Goal: Task Accomplishment & Management: Complete application form

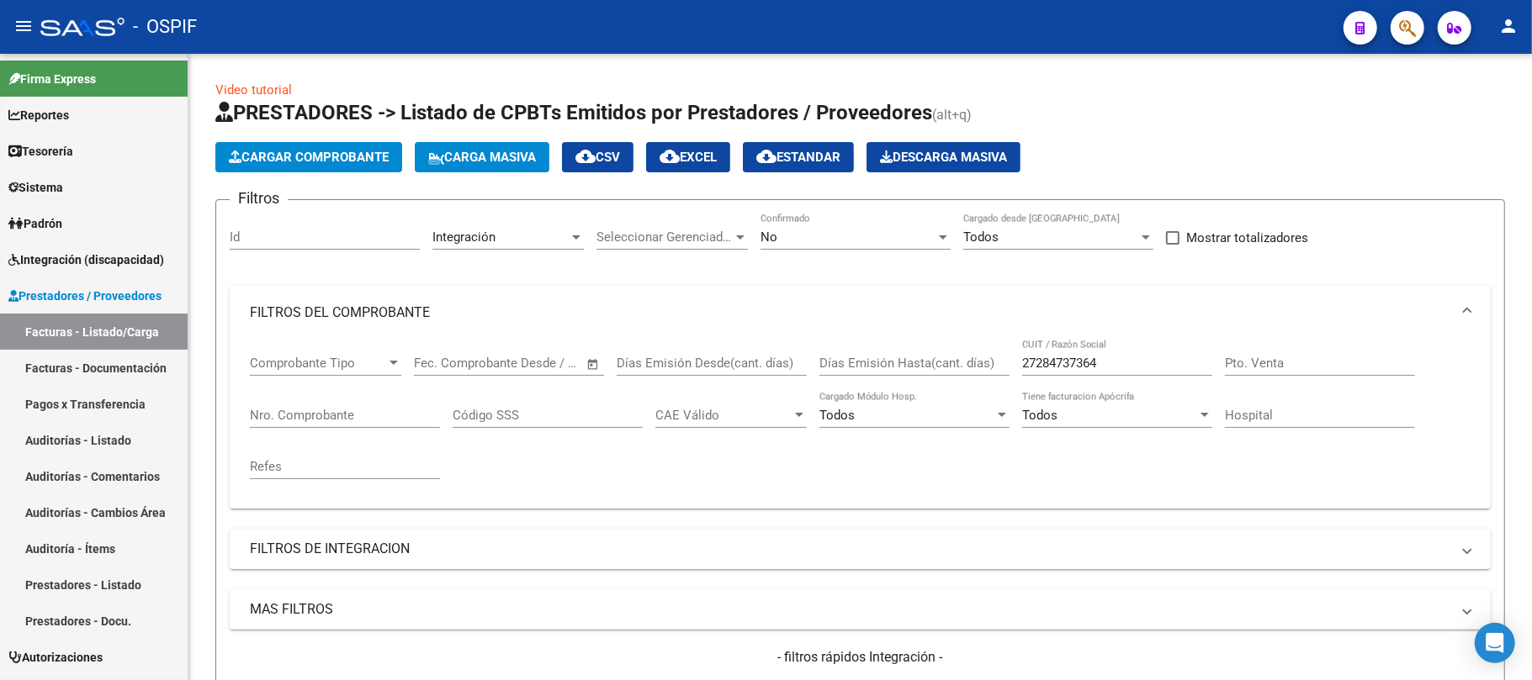
scroll to position [498, 0]
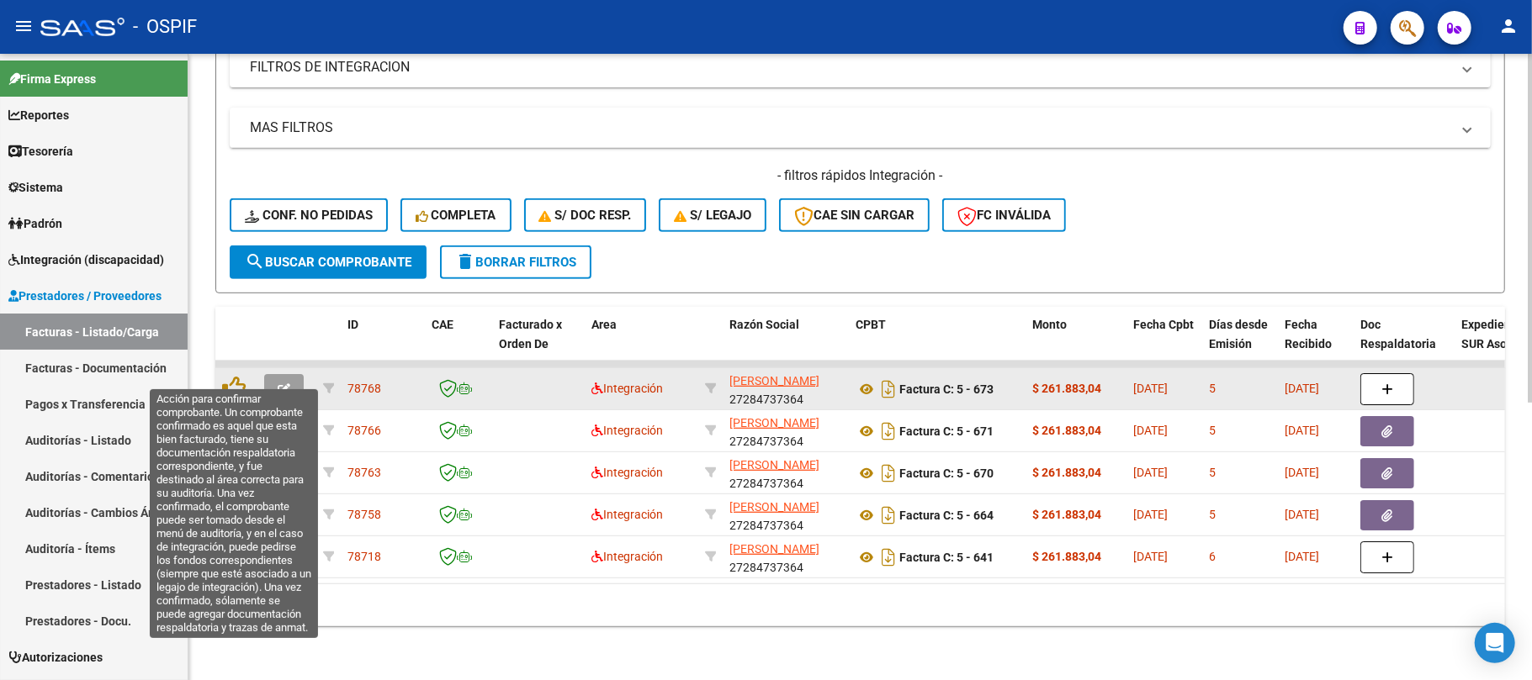
click at [274, 374] on button "button" at bounding box center [284, 389] width 40 height 30
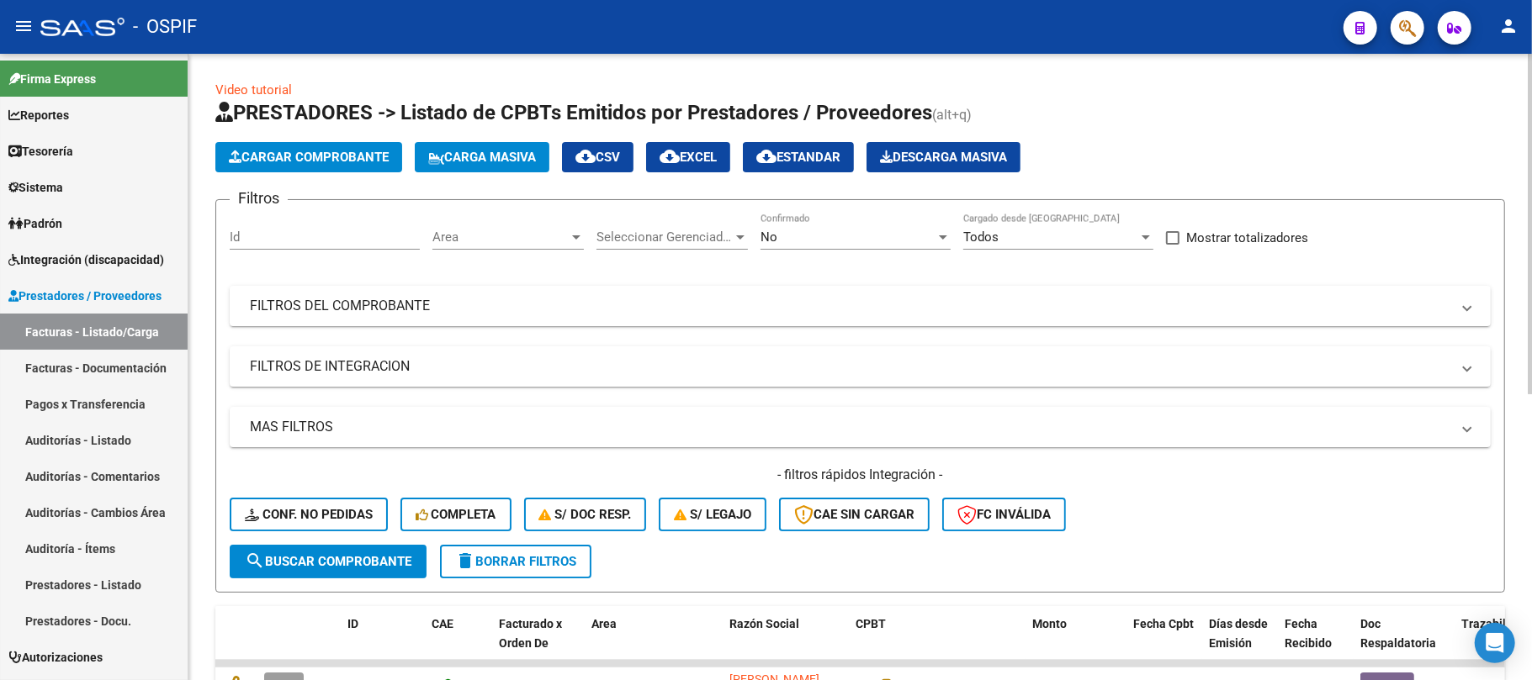
scroll to position [224, 0]
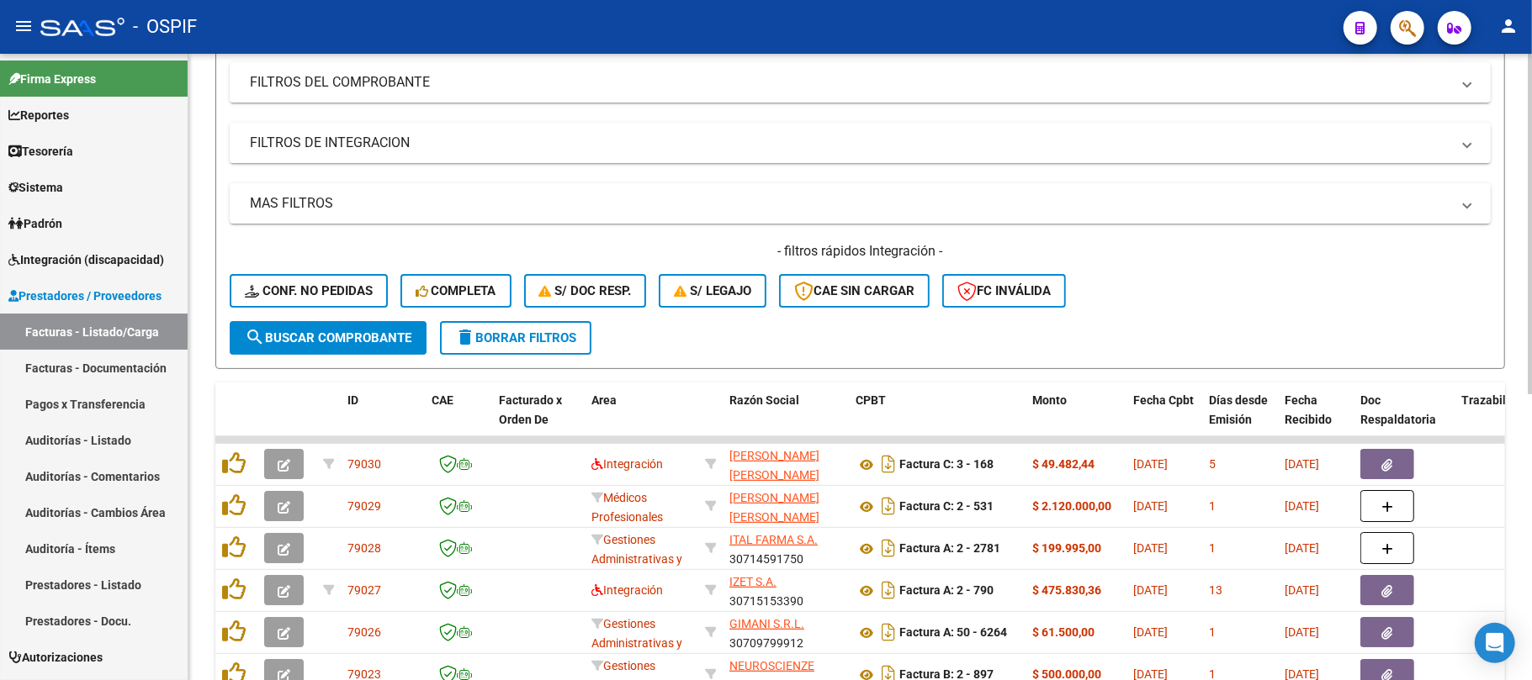
click at [511, 338] on span "delete Borrar Filtros" at bounding box center [515, 338] width 121 height 15
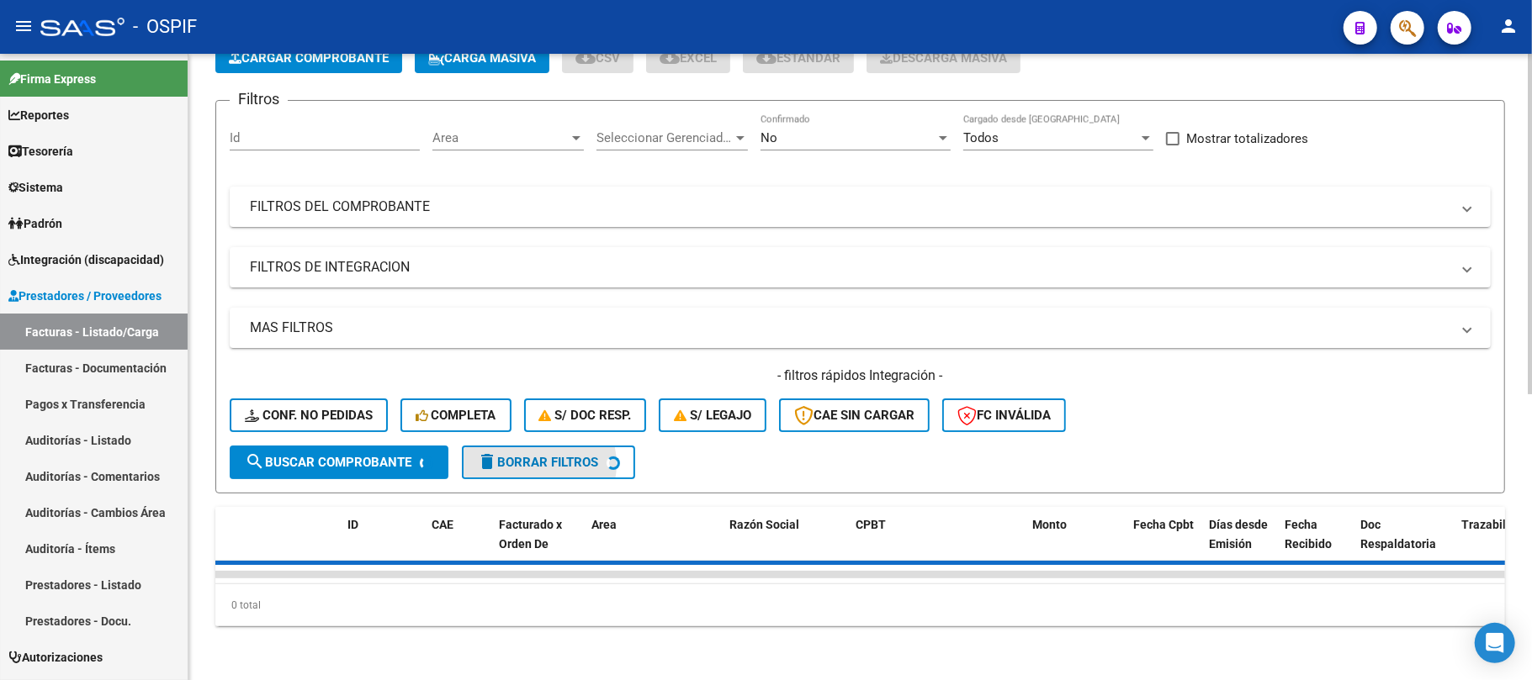
scroll to position [114, 0]
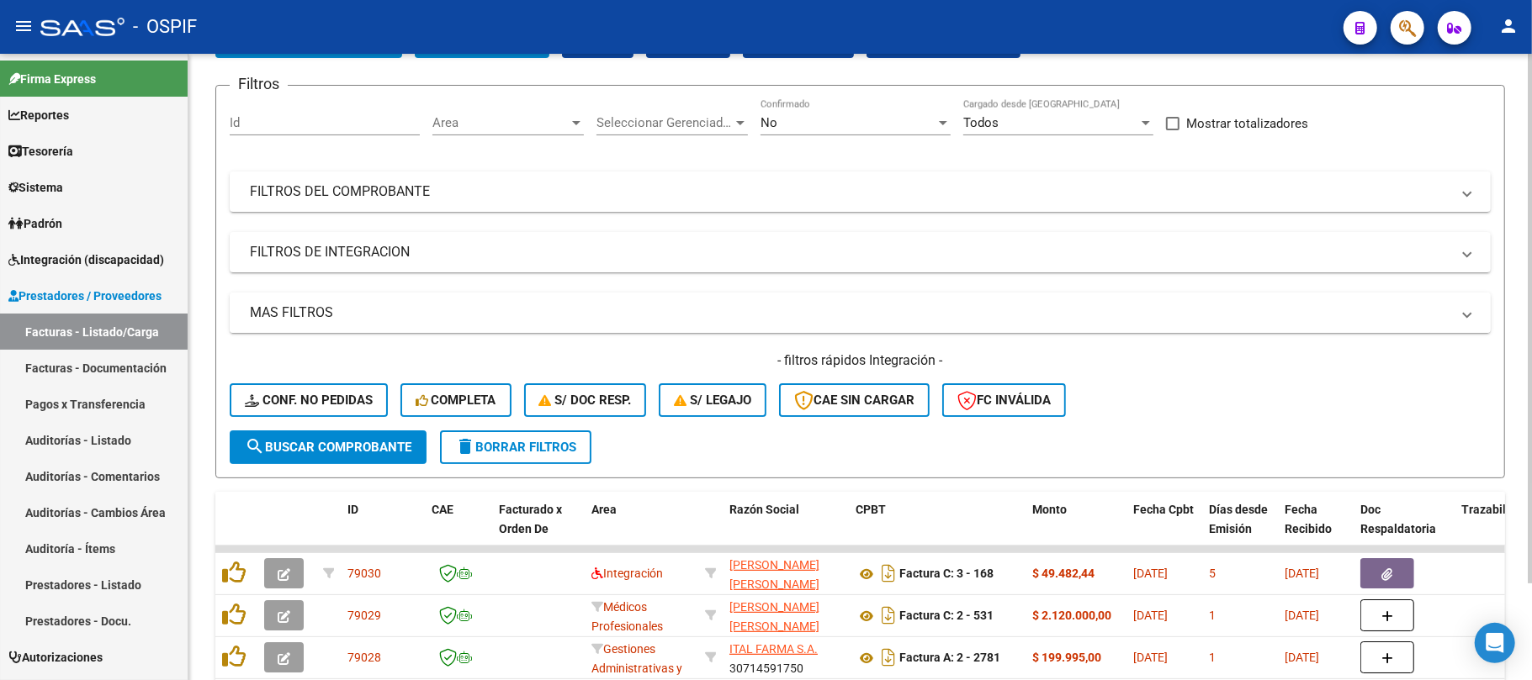
click at [574, 293] on mat-expansion-panel-header "MAS FILTROS" at bounding box center [860, 313] width 1261 height 40
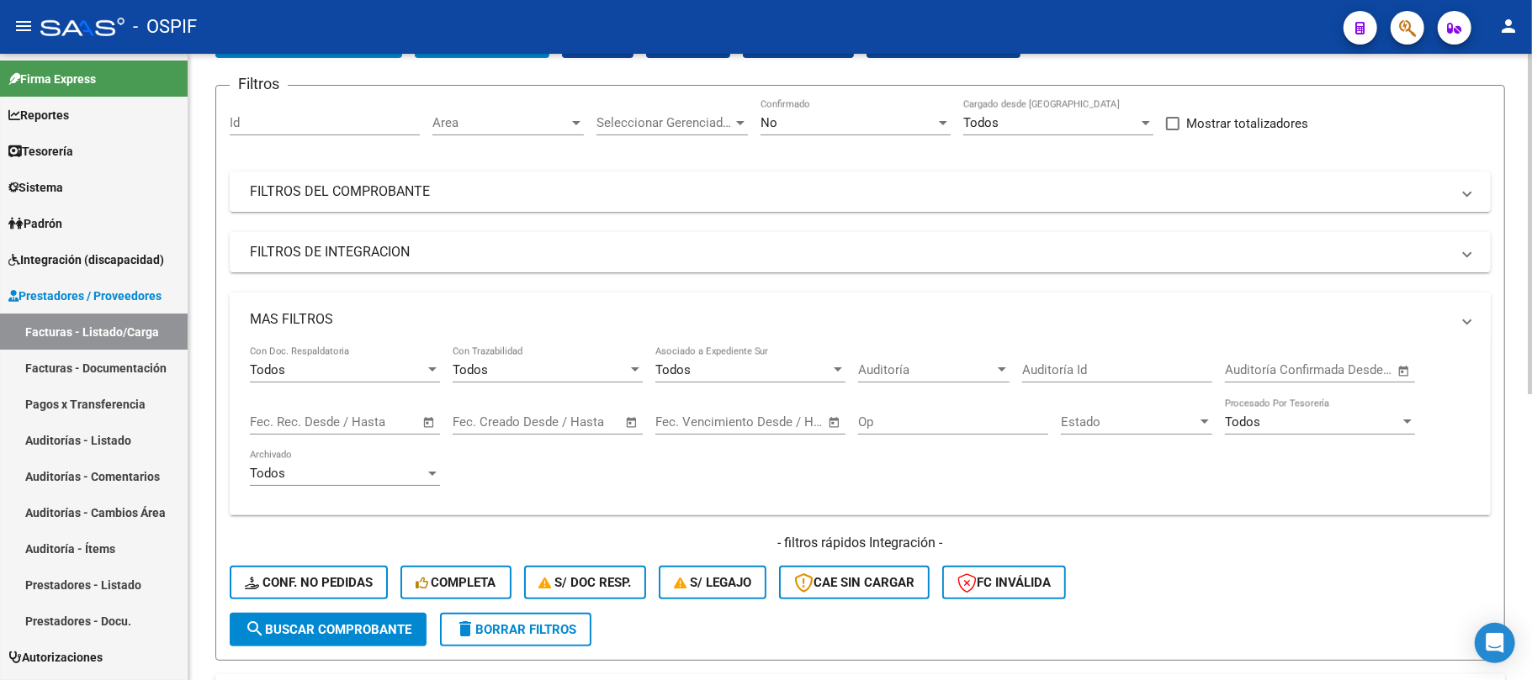
scroll to position [112, 0]
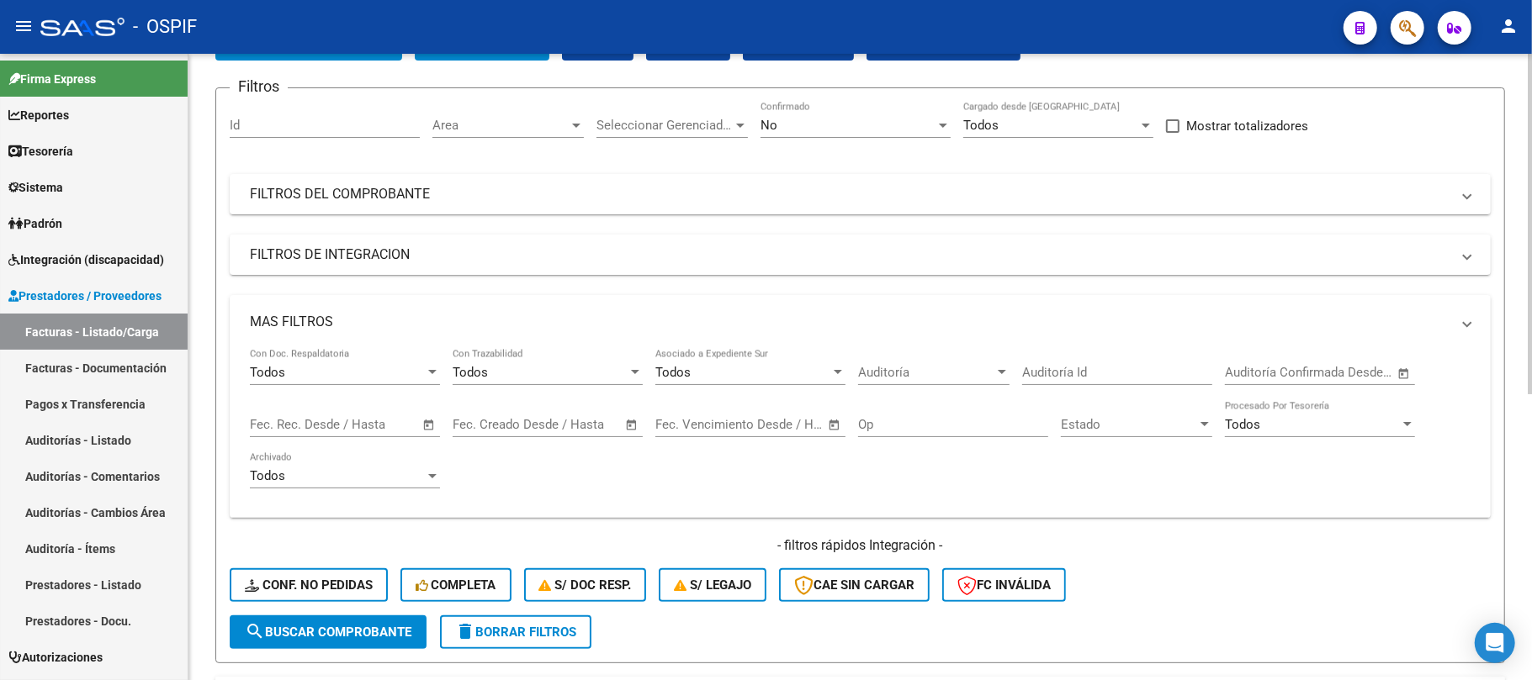
click at [537, 119] on span "Area" at bounding box center [500, 125] width 136 height 15
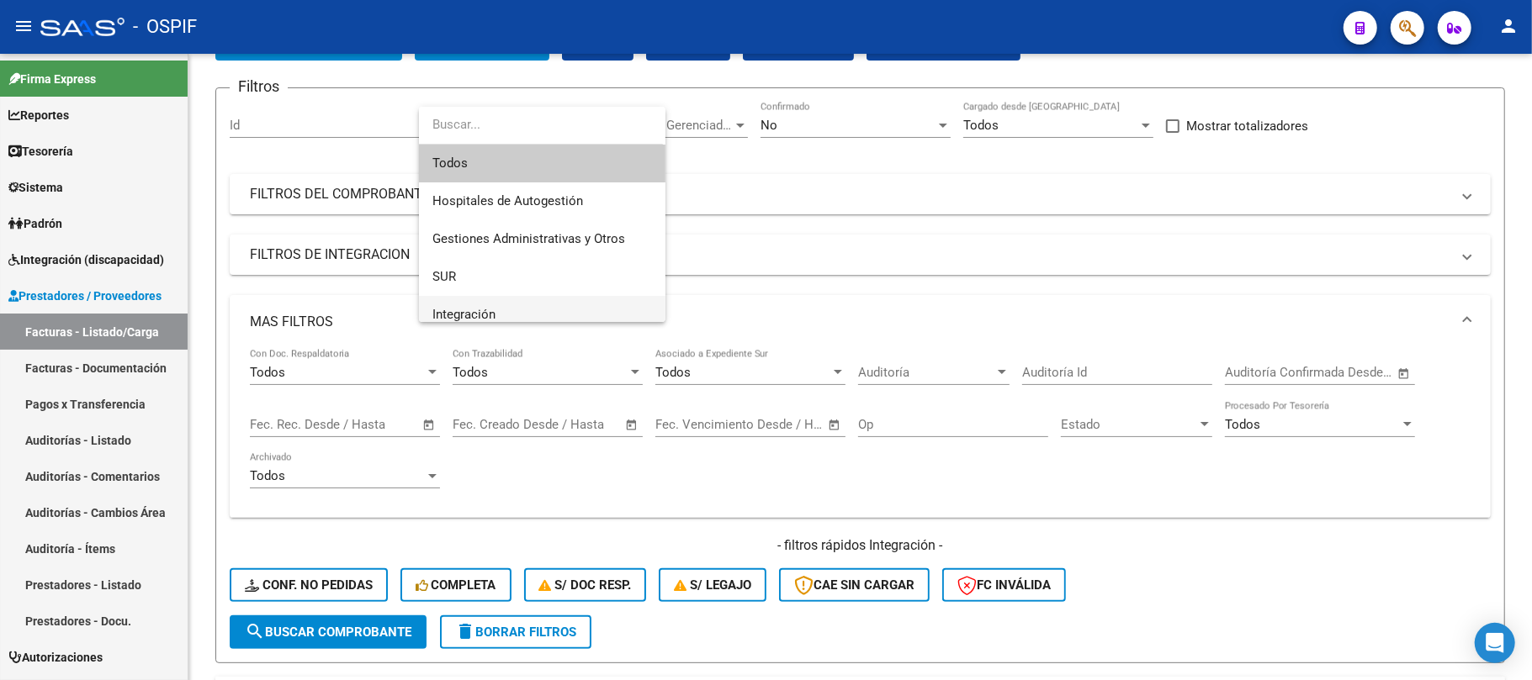
click at [516, 304] on span "Integración" at bounding box center [542, 315] width 220 height 38
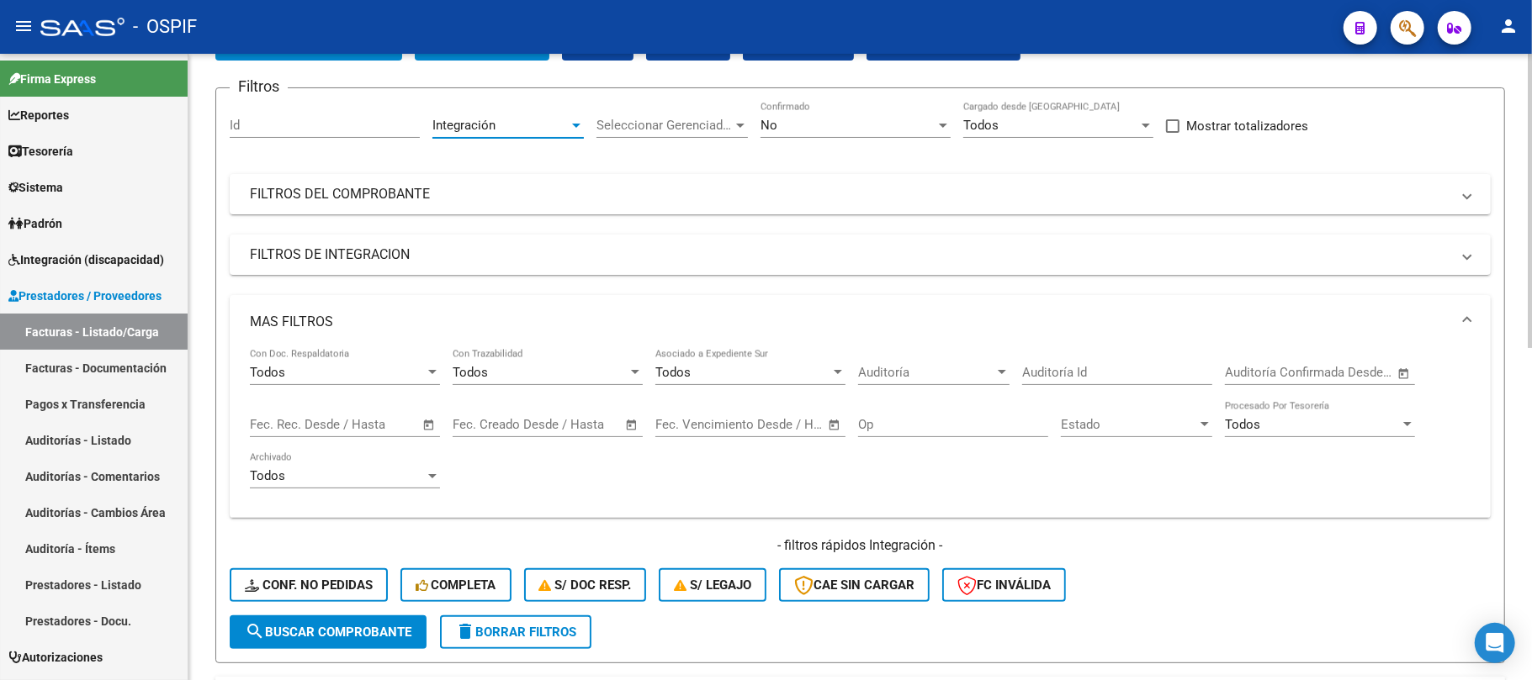
drag, startPoint x: 351, startPoint y: 257, endPoint x: 485, endPoint y: 278, distance: 136.2
click at [351, 256] on mat-panel-title "FILTROS DE INTEGRACION" at bounding box center [850, 255] width 1200 height 19
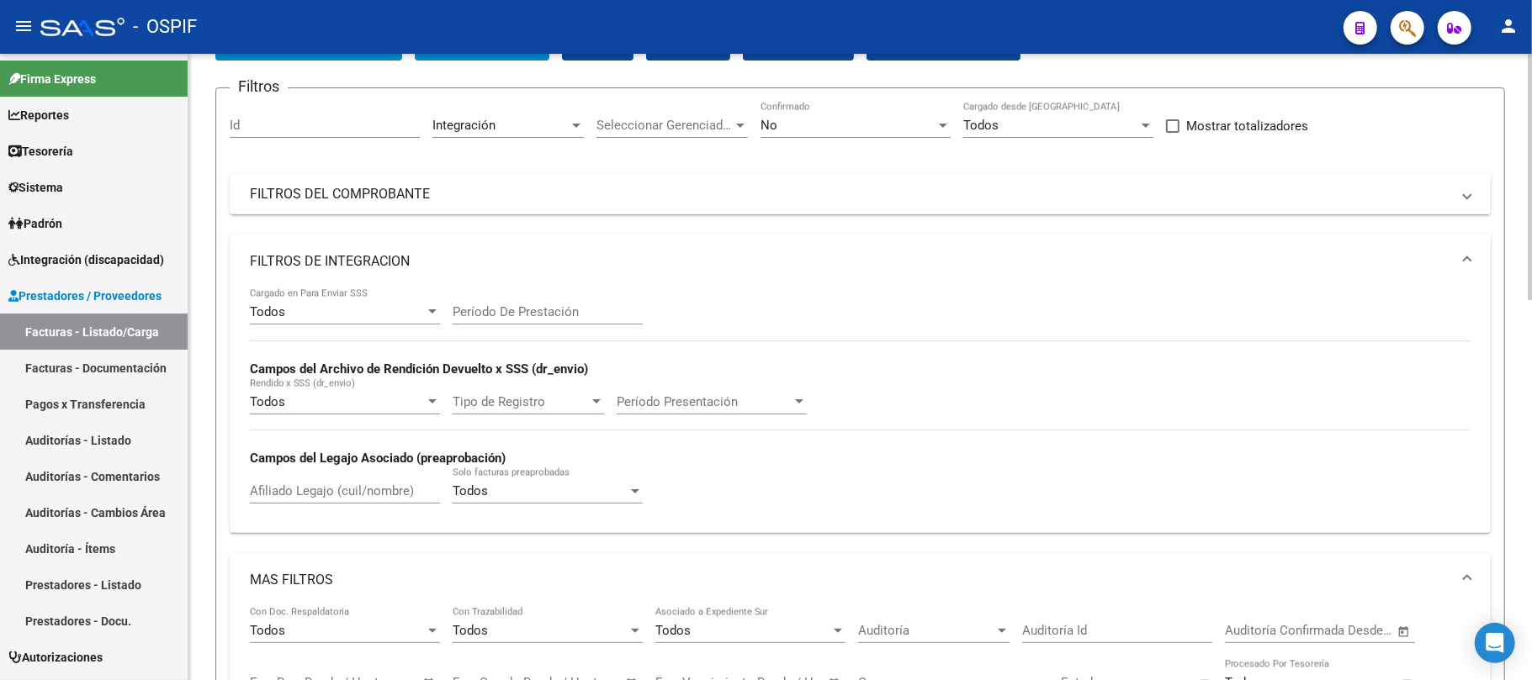
click at [526, 310] on input "Período De Prestación" at bounding box center [548, 311] width 190 height 15
type input "202507"
click at [521, 250] on mat-expansion-panel-header "FILTROS DE INTEGRACION" at bounding box center [860, 262] width 1261 height 54
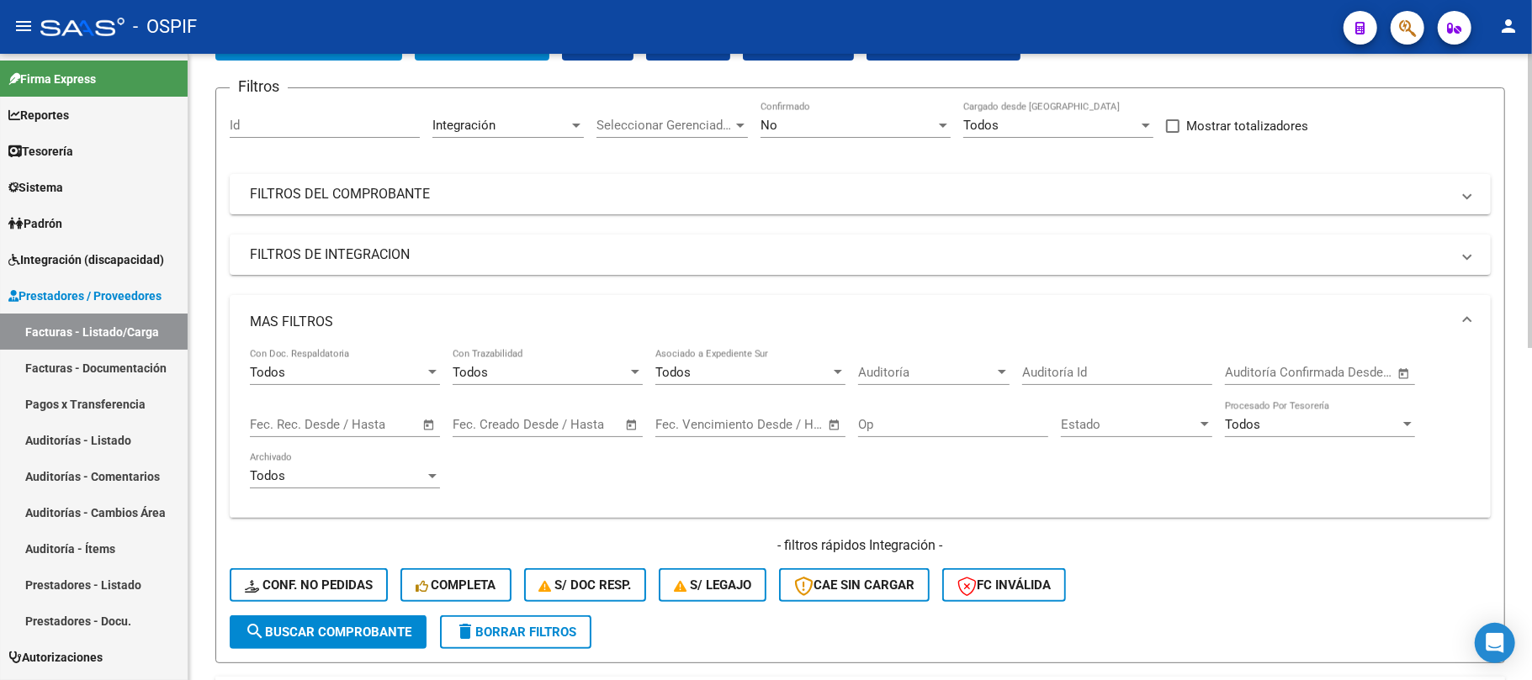
click at [355, 428] on input "text" at bounding box center [361, 424] width 82 height 15
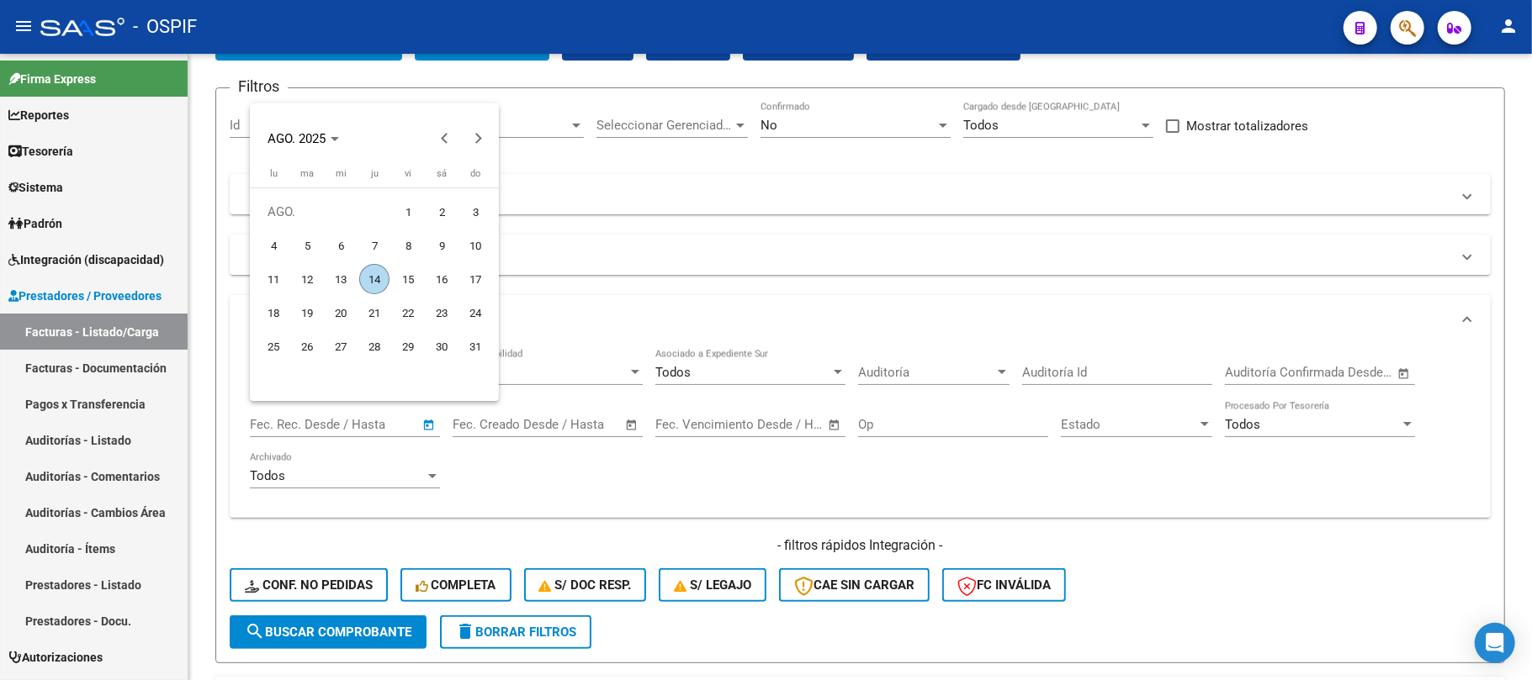
drag, startPoint x: 344, startPoint y: 250, endPoint x: 371, endPoint y: 250, distance: 26.9
click at [347, 250] on span "6" at bounding box center [341, 245] width 30 height 30
type input "6/8/2025"
click at [411, 241] on span "8" at bounding box center [408, 245] width 30 height 30
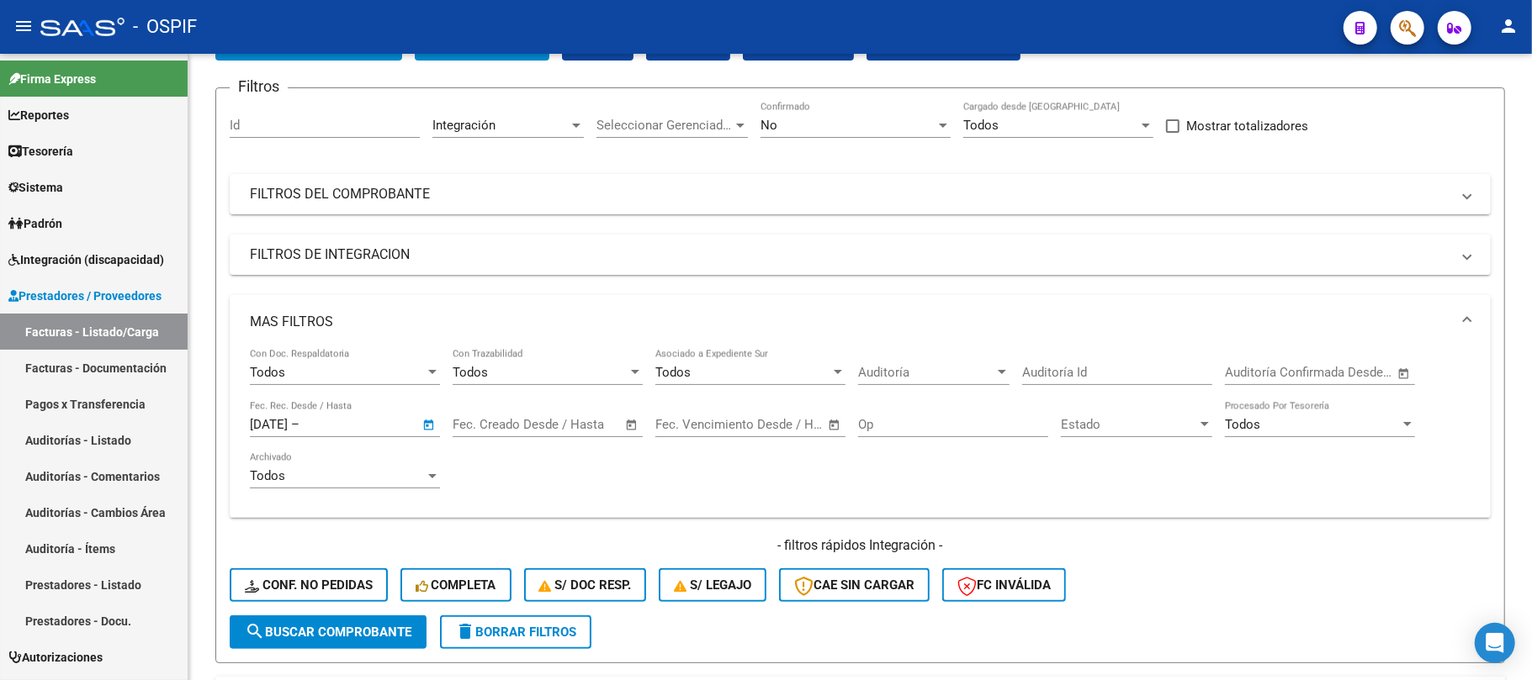
type input "[DATE]"
click at [378, 633] on span "search Buscar Comprobante" at bounding box center [328, 632] width 167 height 15
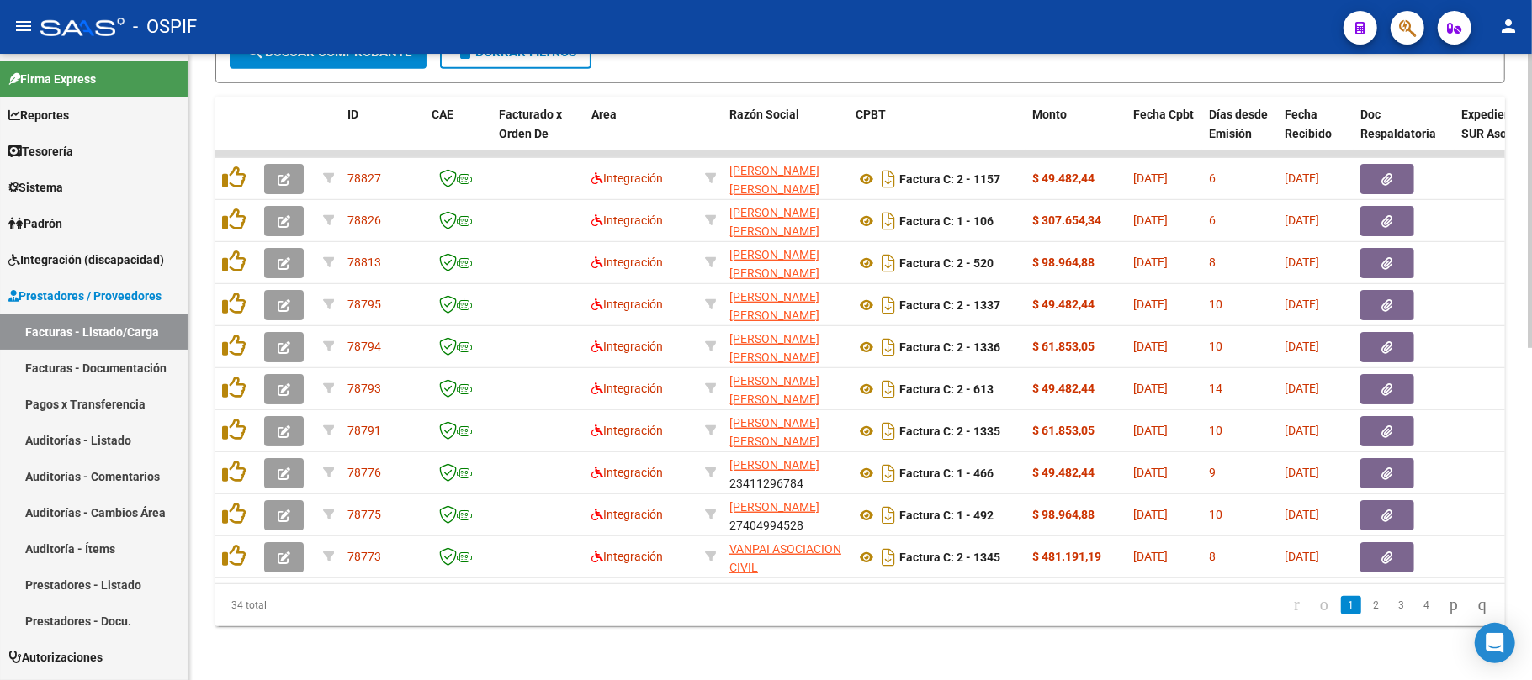
scroll to position [708, 0]
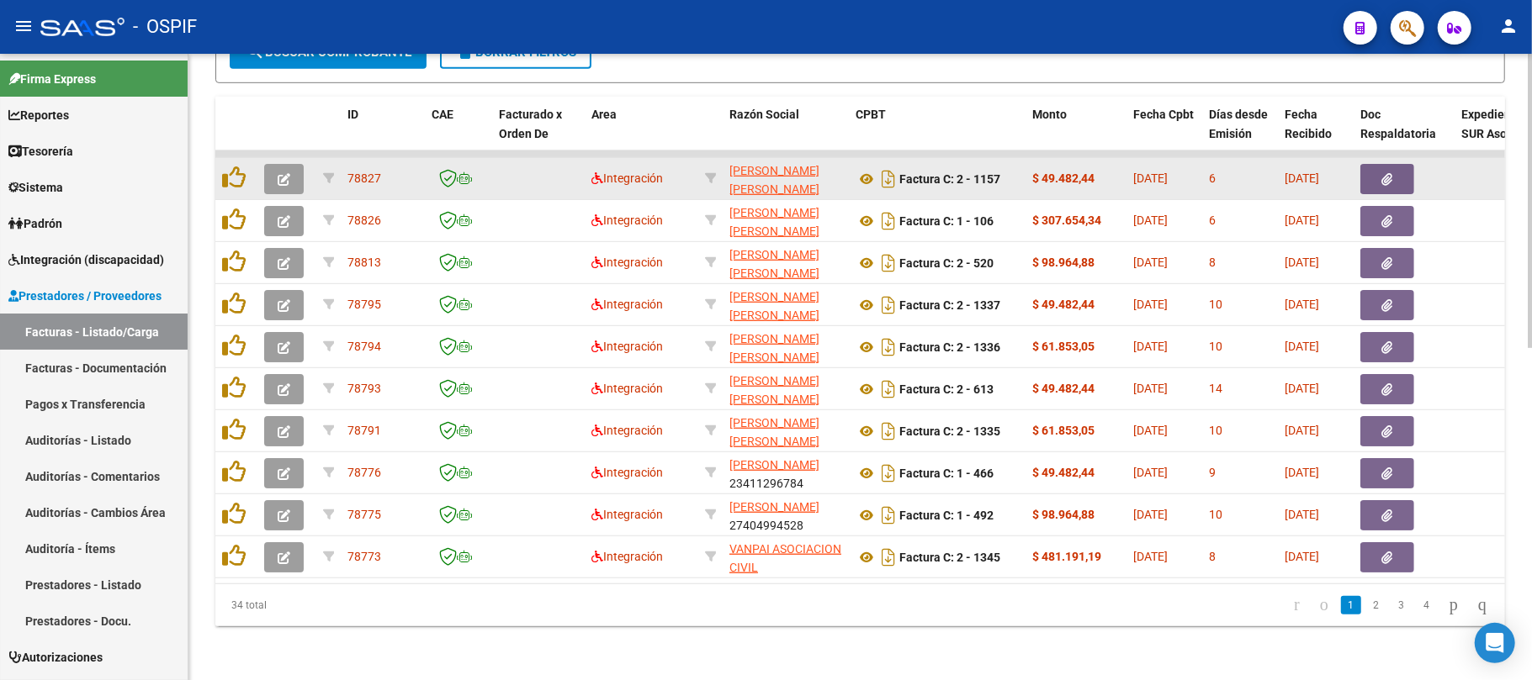
click at [287, 173] on icon "button" at bounding box center [284, 179] width 13 height 13
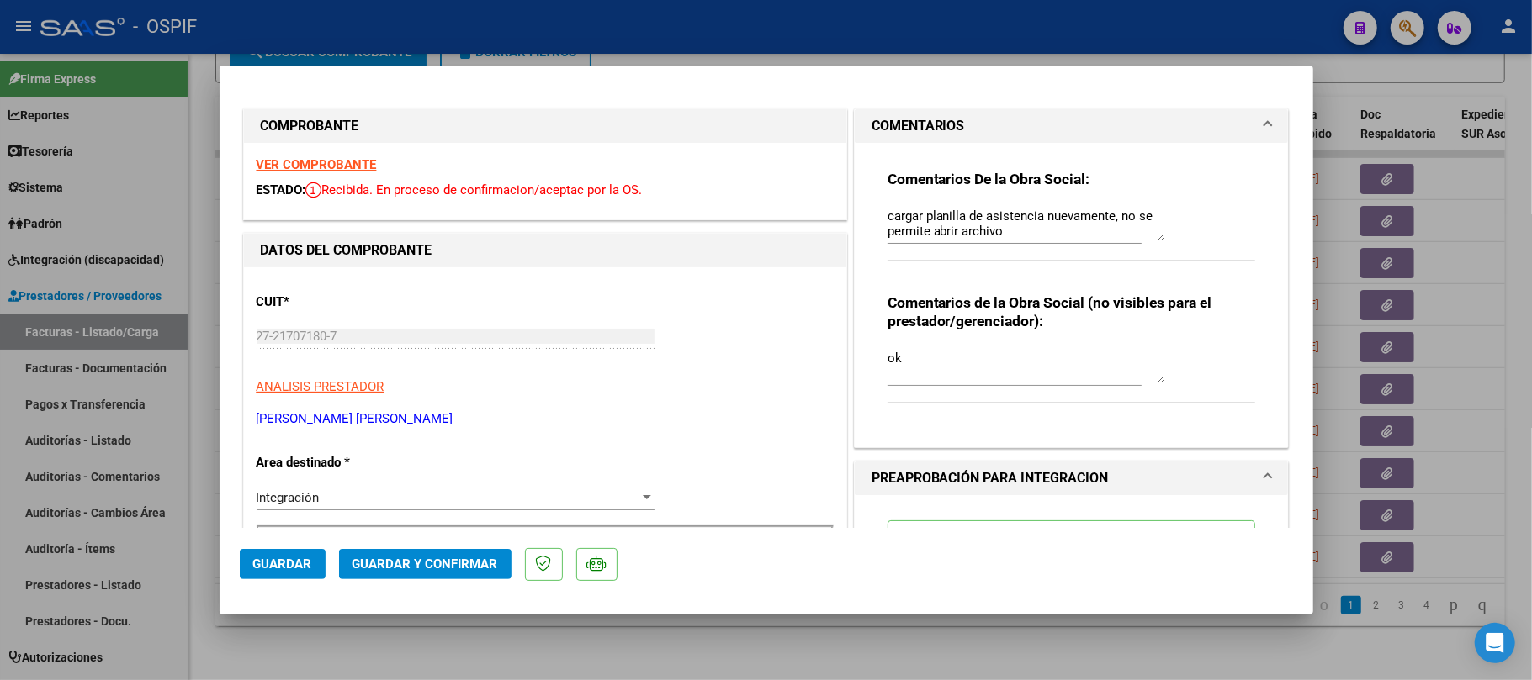
click at [903, 643] on div at bounding box center [766, 340] width 1532 height 680
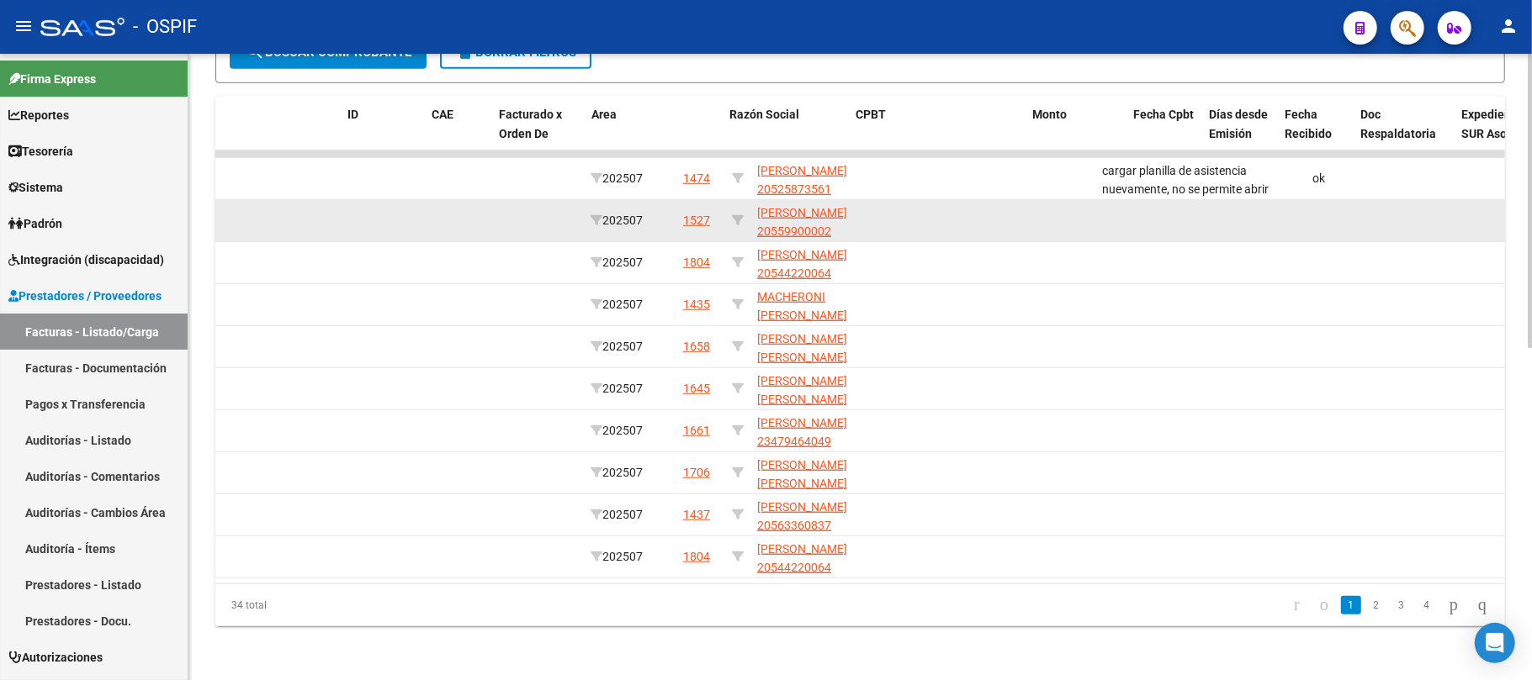
scroll to position [0, 0]
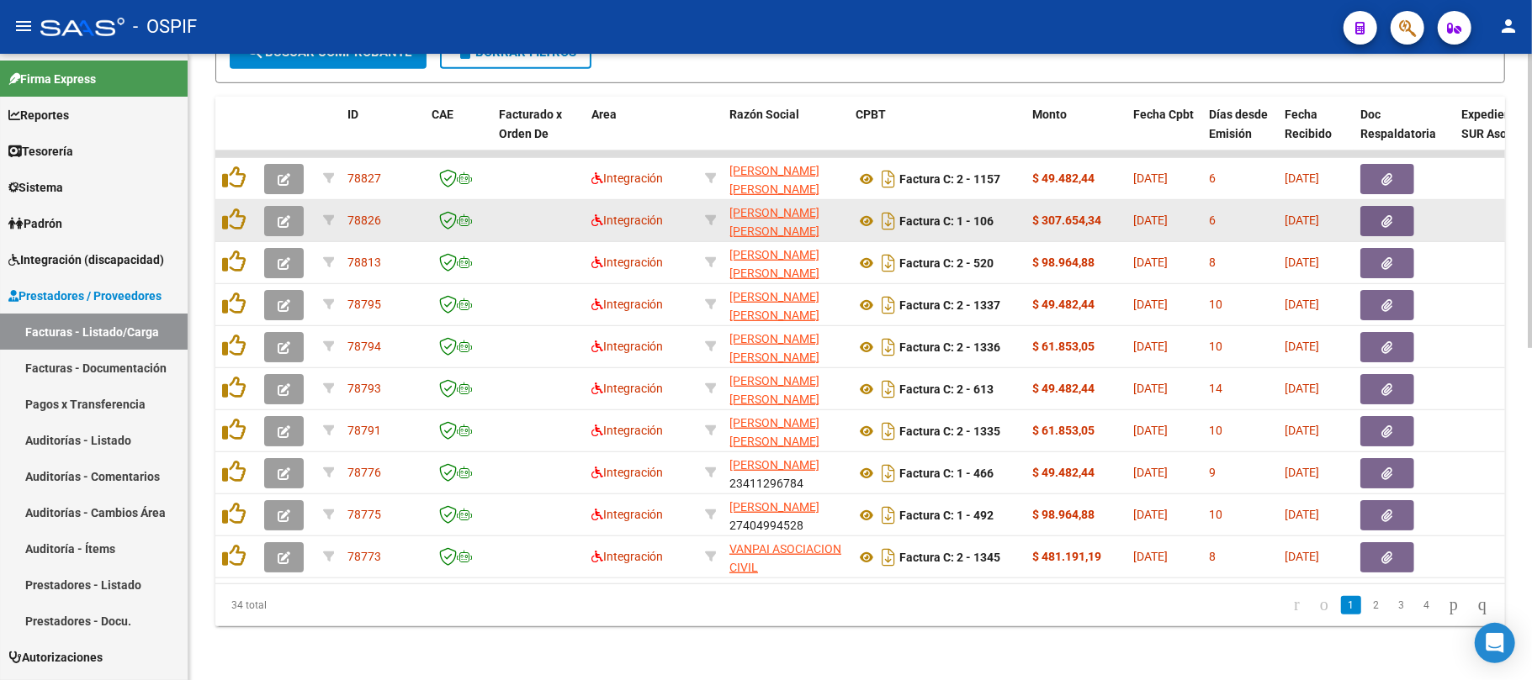
click at [288, 215] on icon "button" at bounding box center [284, 221] width 13 height 13
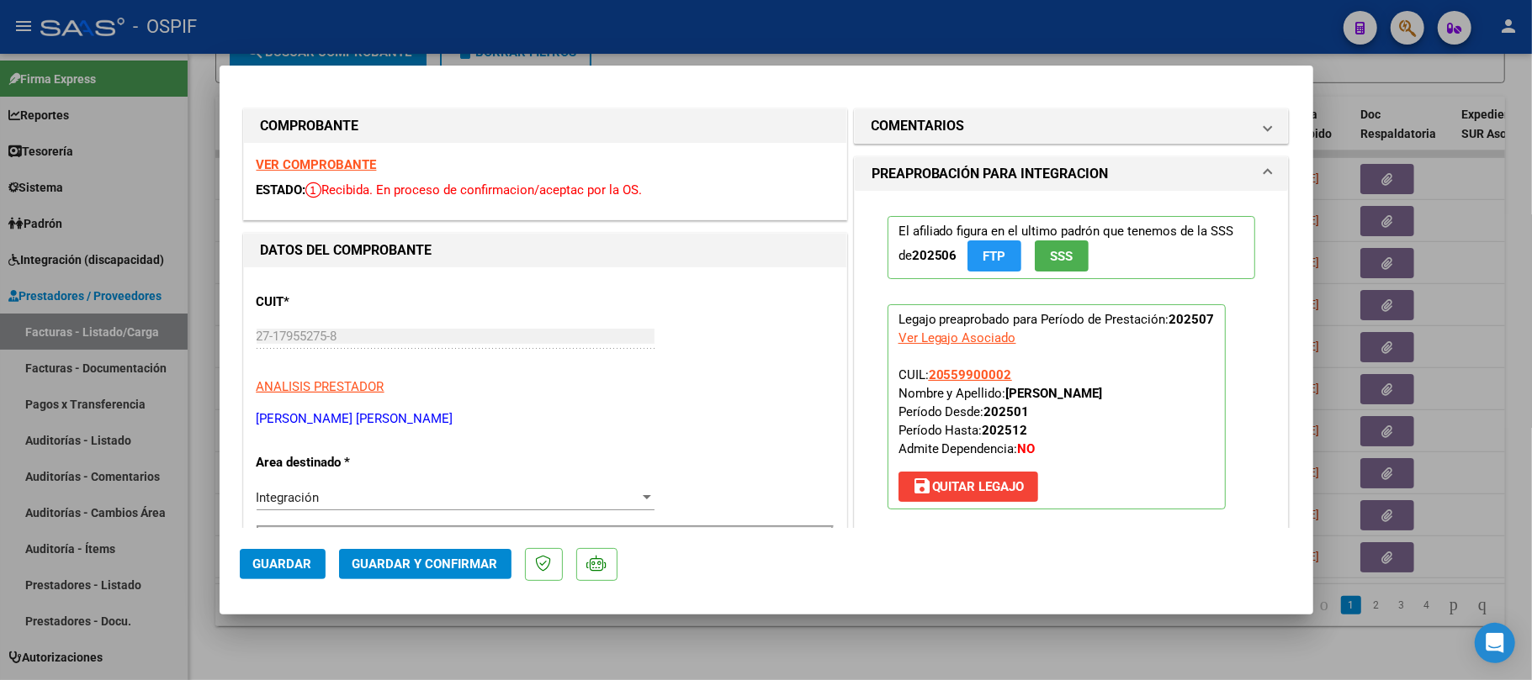
click at [424, 569] on span "Guardar y Confirmar" at bounding box center [425, 564] width 146 height 15
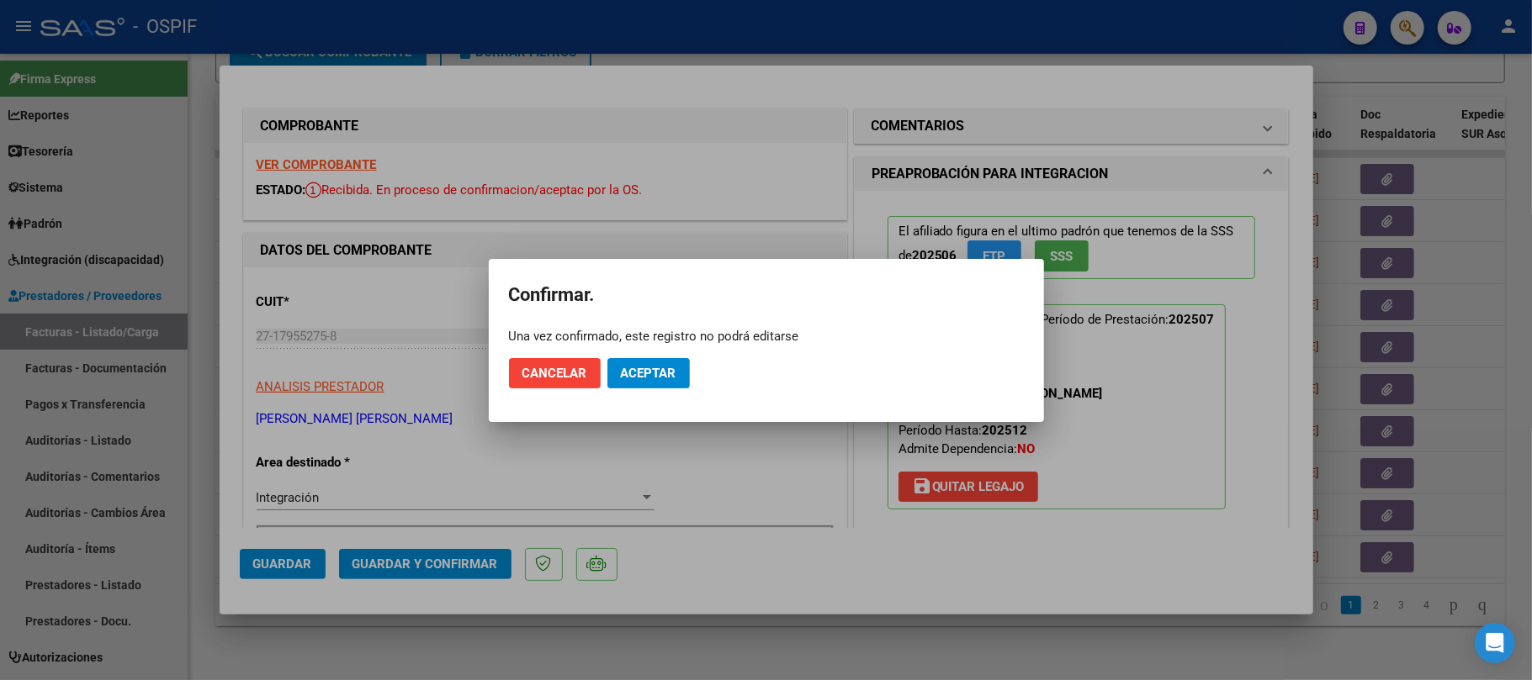
click at [654, 370] on span "Aceptar" at bounding box center [649, 373] width 56 height 15
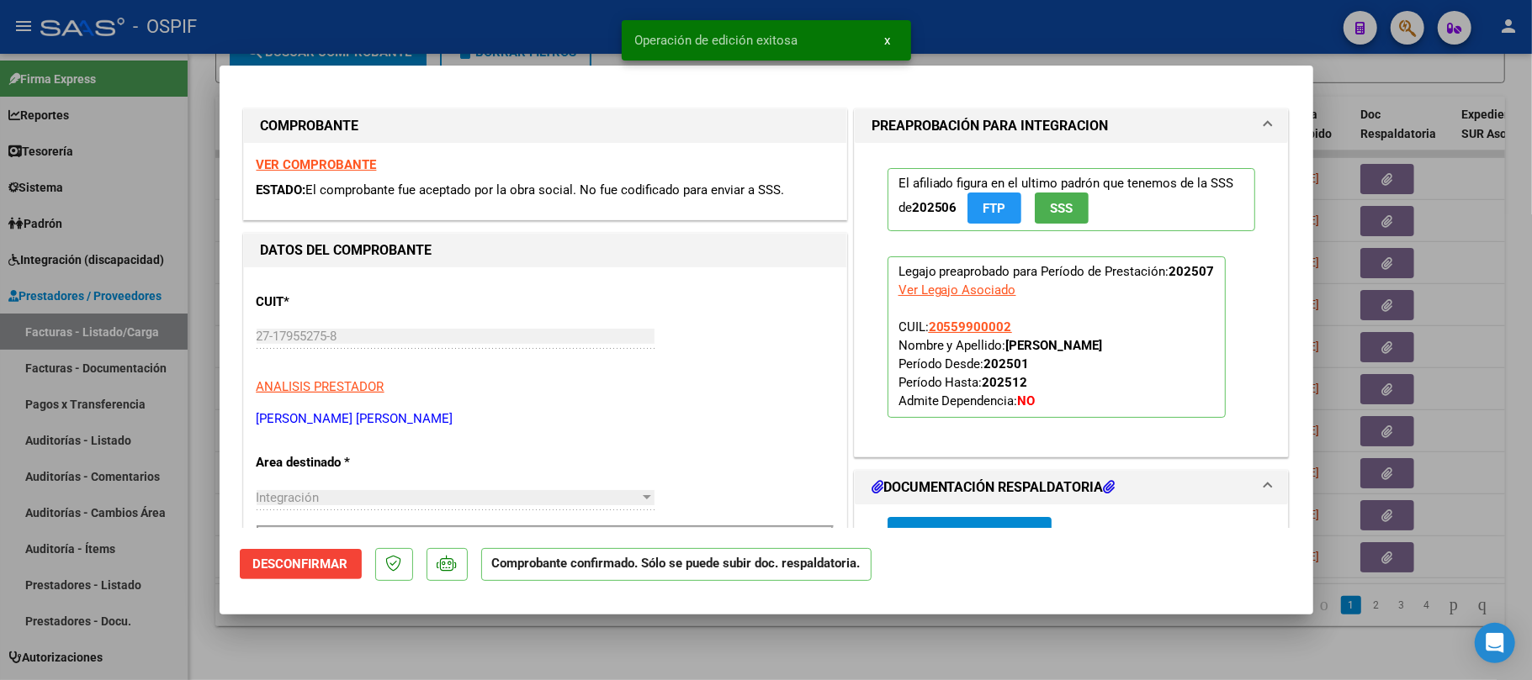
drag, startPoint x: 563, startPoint y: 646, endPoint x: 290, endPoint y: 93, distance: 616.9
click at [562, 646] on div at bounding box center [766, 340] width 1532 height 680
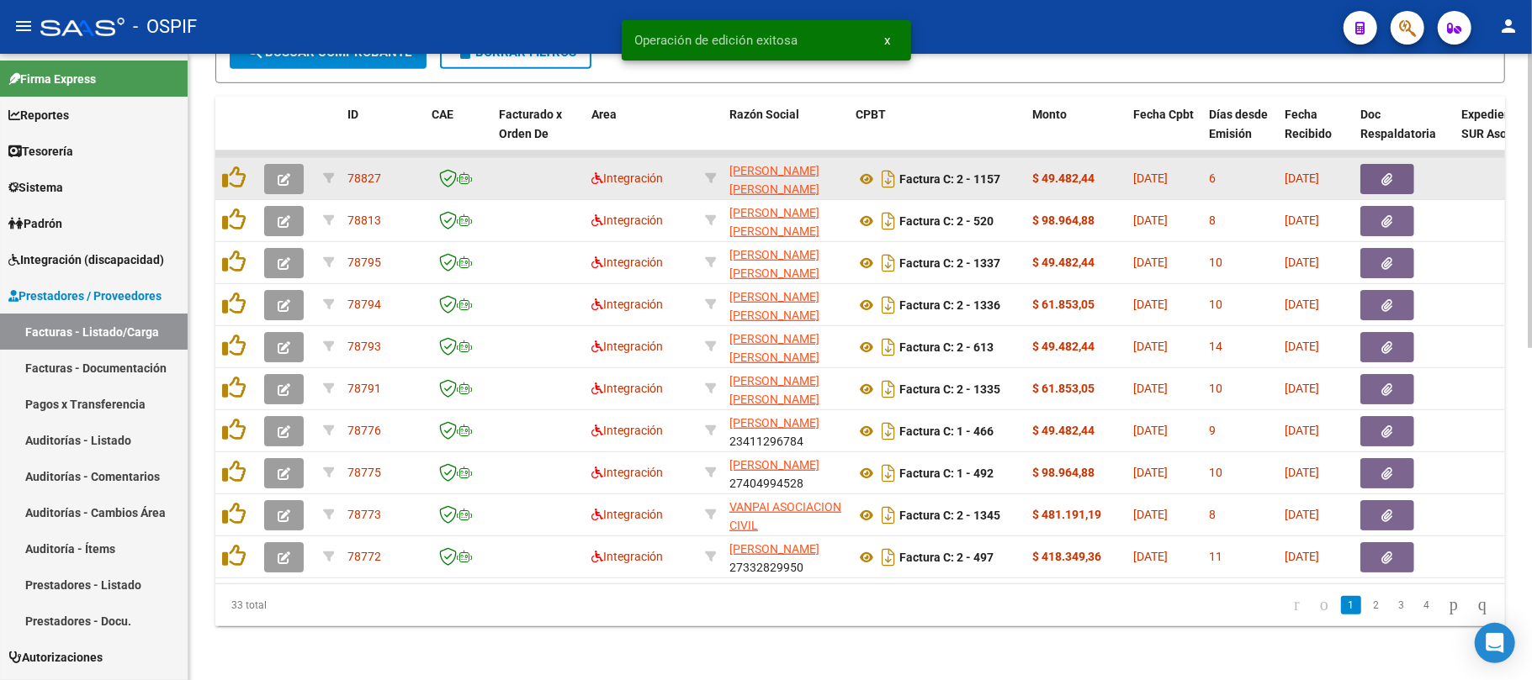
click at [297, 164] on button "button" at bounding box center [284, 179] width 40 height 30
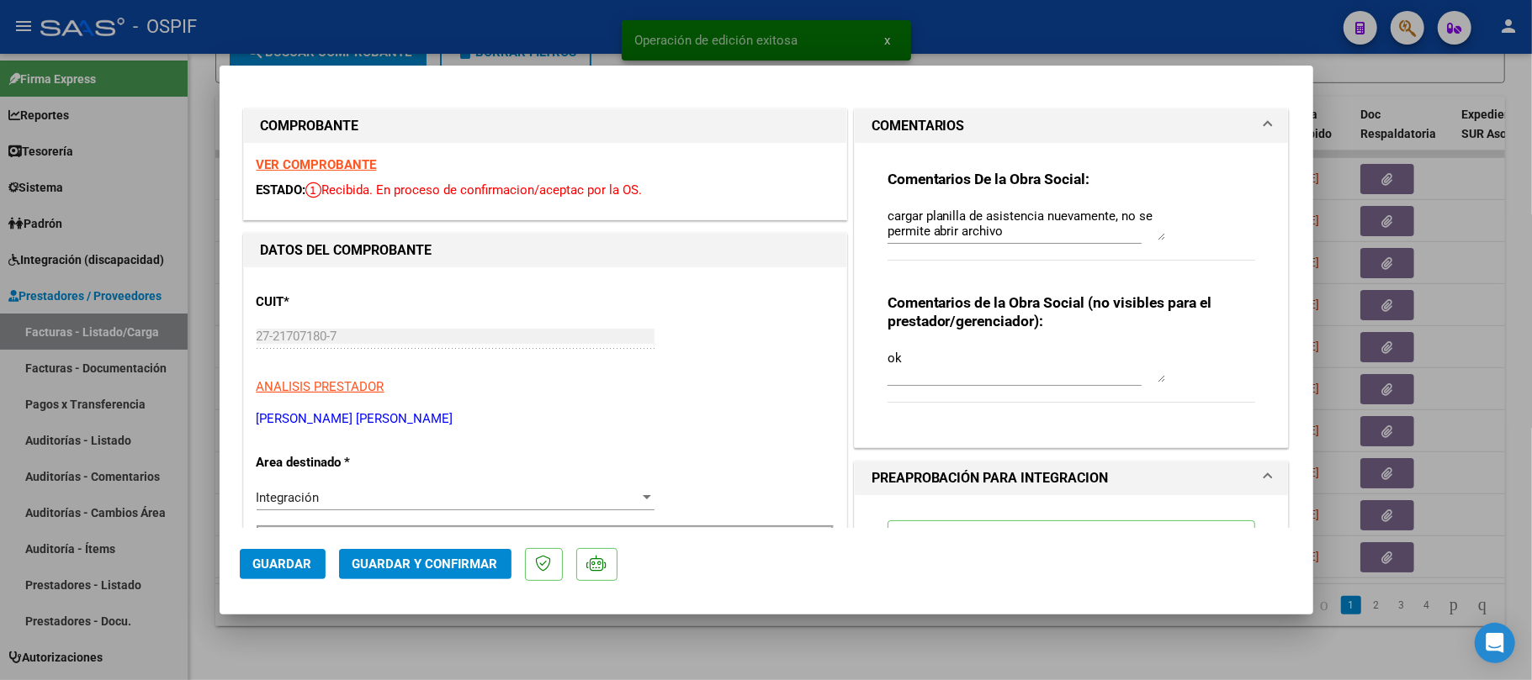
click at [611, 623] on div at bounding box center [766, 340] width 1532 height 680
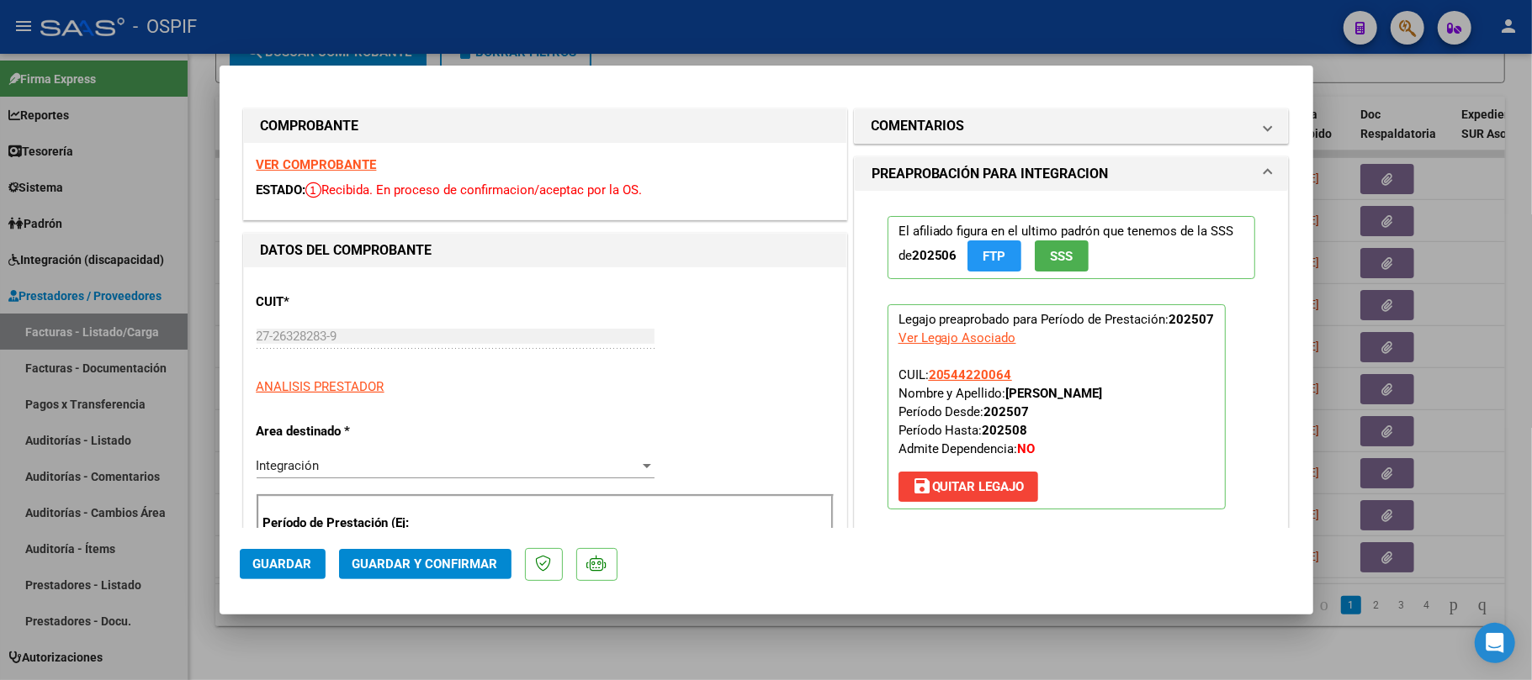
drag, startPoint x: 300, startPoint y: 167, endPoint x: 326, endPoint y: 170, distance: 26.3
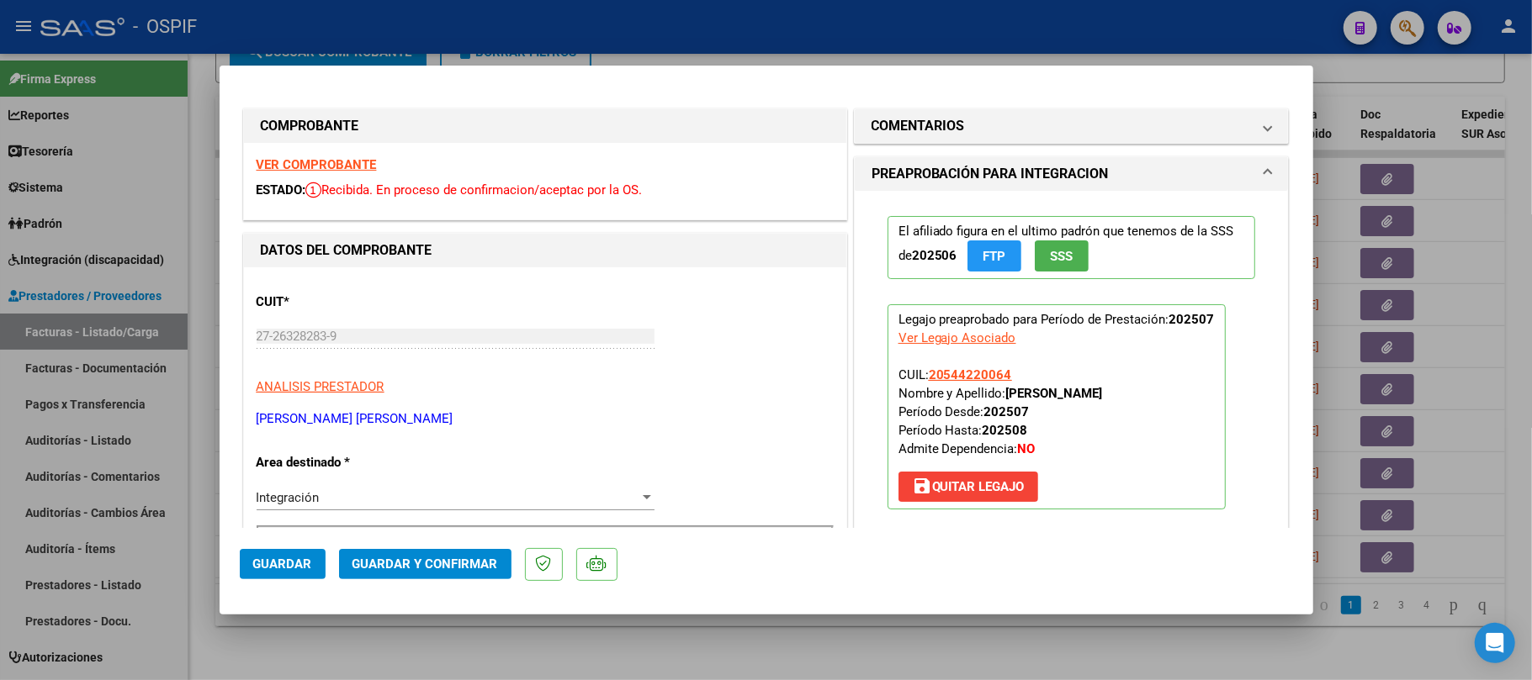
drag, startPoint x: 765, startPoint y: 463, endPoint x: 782, endPoint y: 454, distance: 18.8
click at [444, 573] on button "Guardar y Confirmar" at bounding box center [425, 564] width 172 height 30
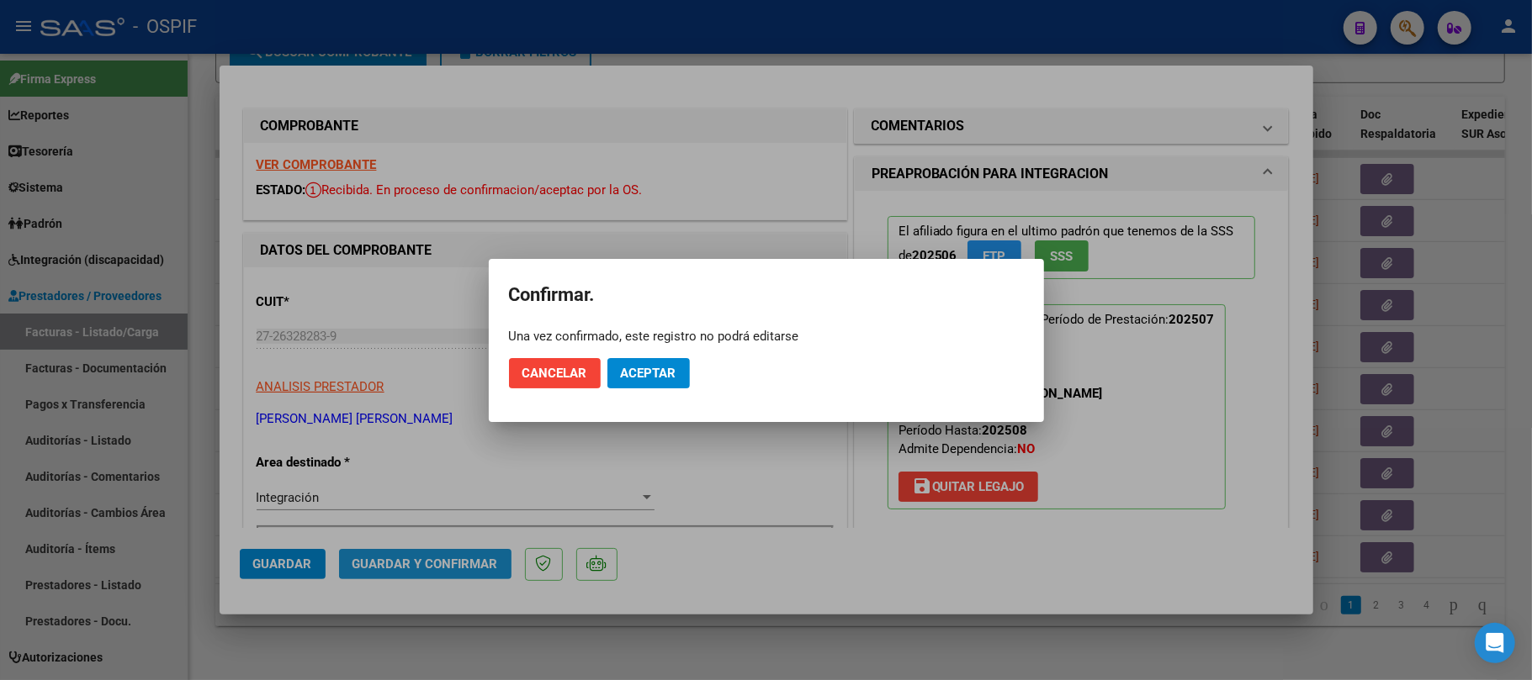
click at [647, 355] on mat-dialog-actions "Cancelar Aceptar" at bounding box center [766, 373] width 515 height 57
click at [670, 347] on mat-dialog-actions "Cancelar Aceptar" at bounding box center [766, 373] width 515 height 57
click at [670, 374] on span "Aceptar" at bounding box center [649, 373] width 56 height 15
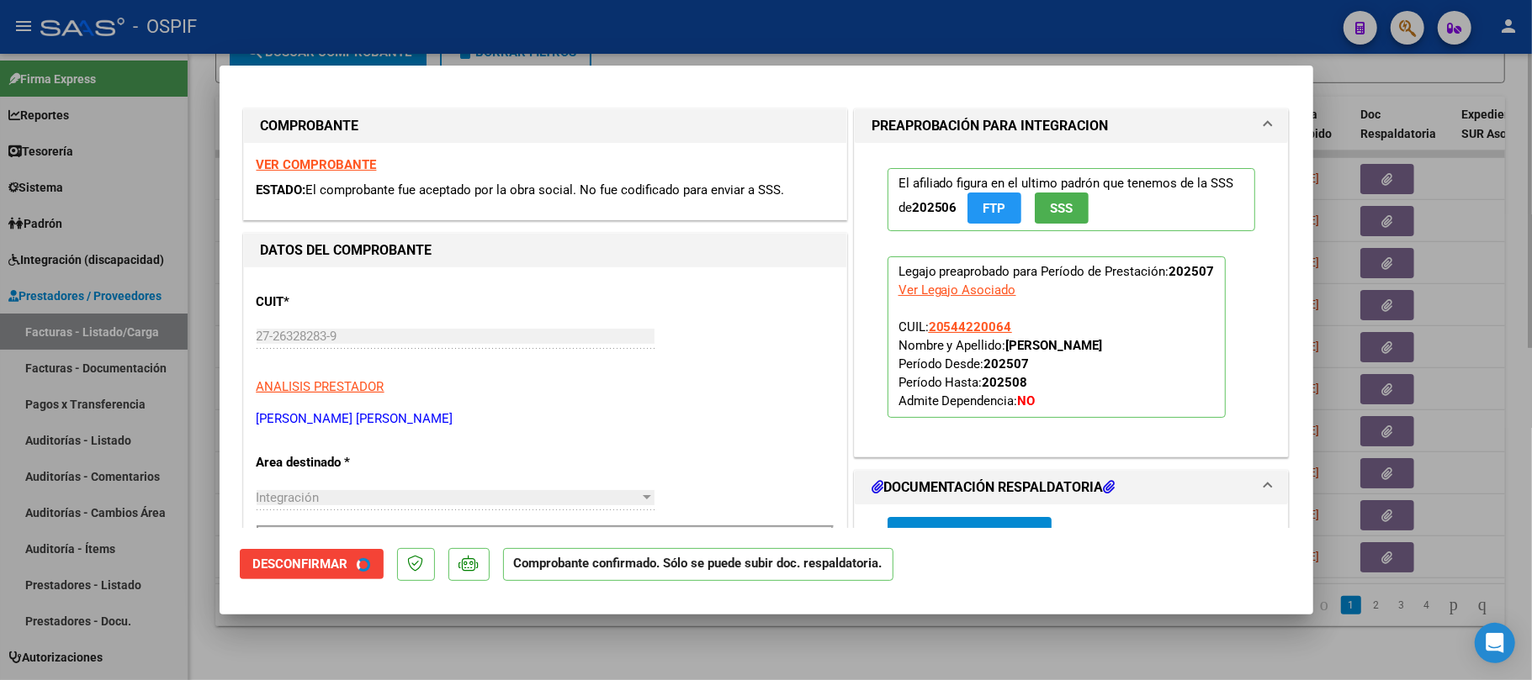
click at [580, 649] on div at bounding box center [766, 340] width 1532 height 680
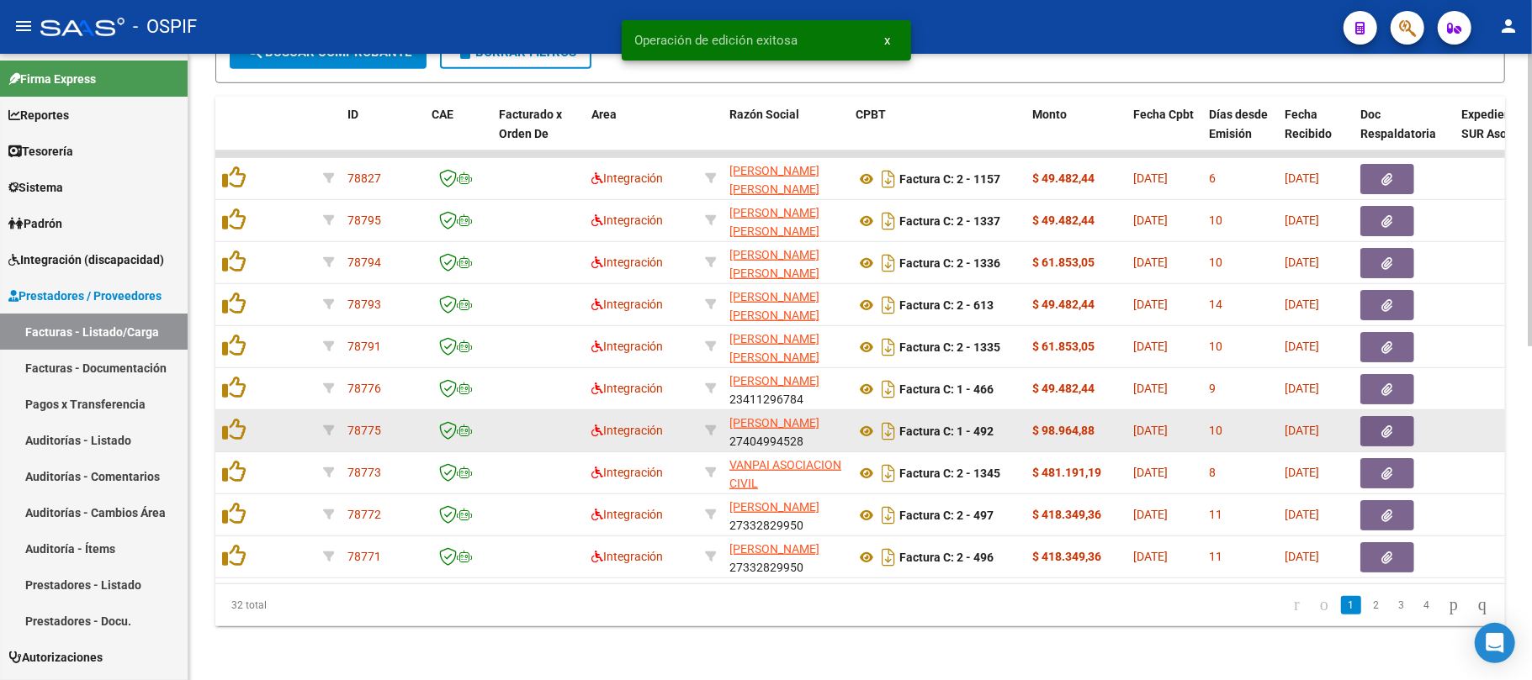
click at [752, 658] on div "Video tutorial PRESTADORES -> Listado de CPBTs Emitidos por Prestadores / Prove…" at bounding box center [859, 21] width 1343 height 1319
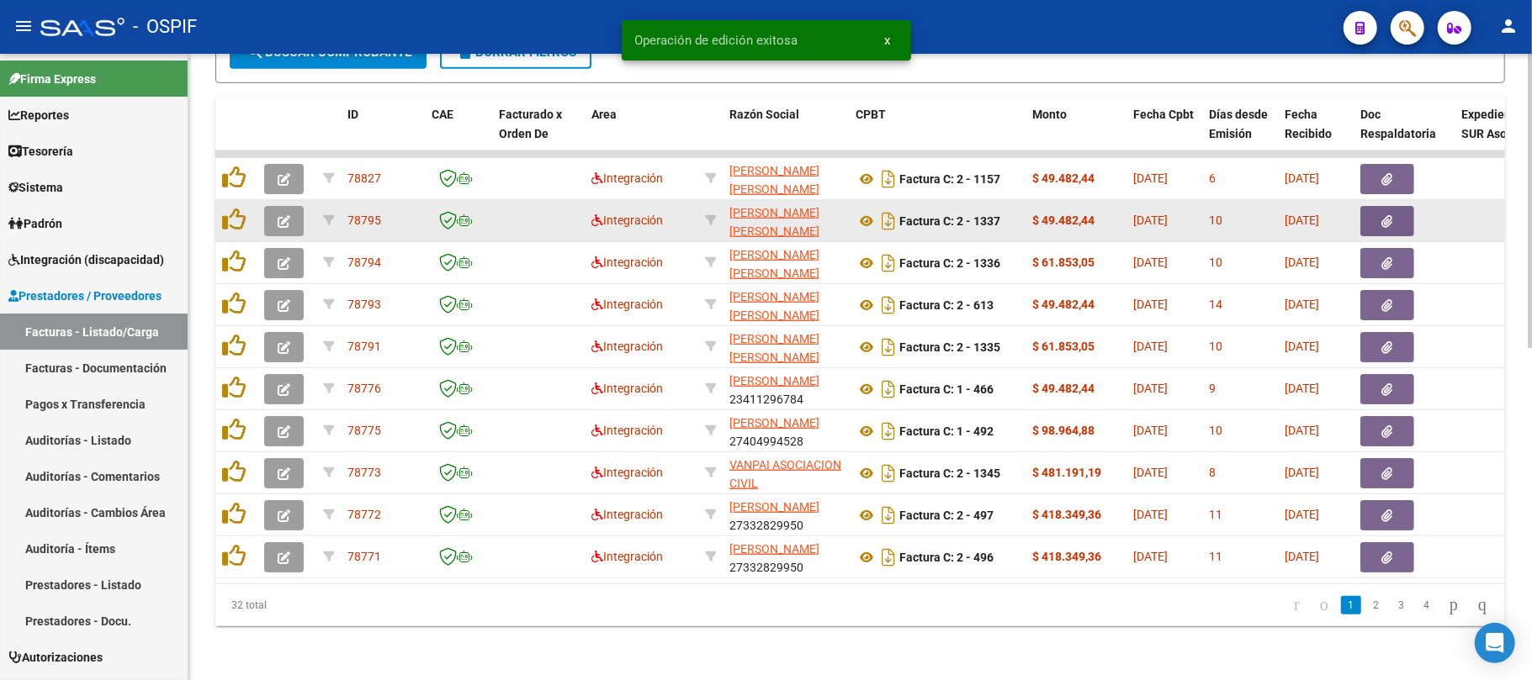
click at [274, 206] on button "button" at bounding box center [284, 221] width 40 height 30
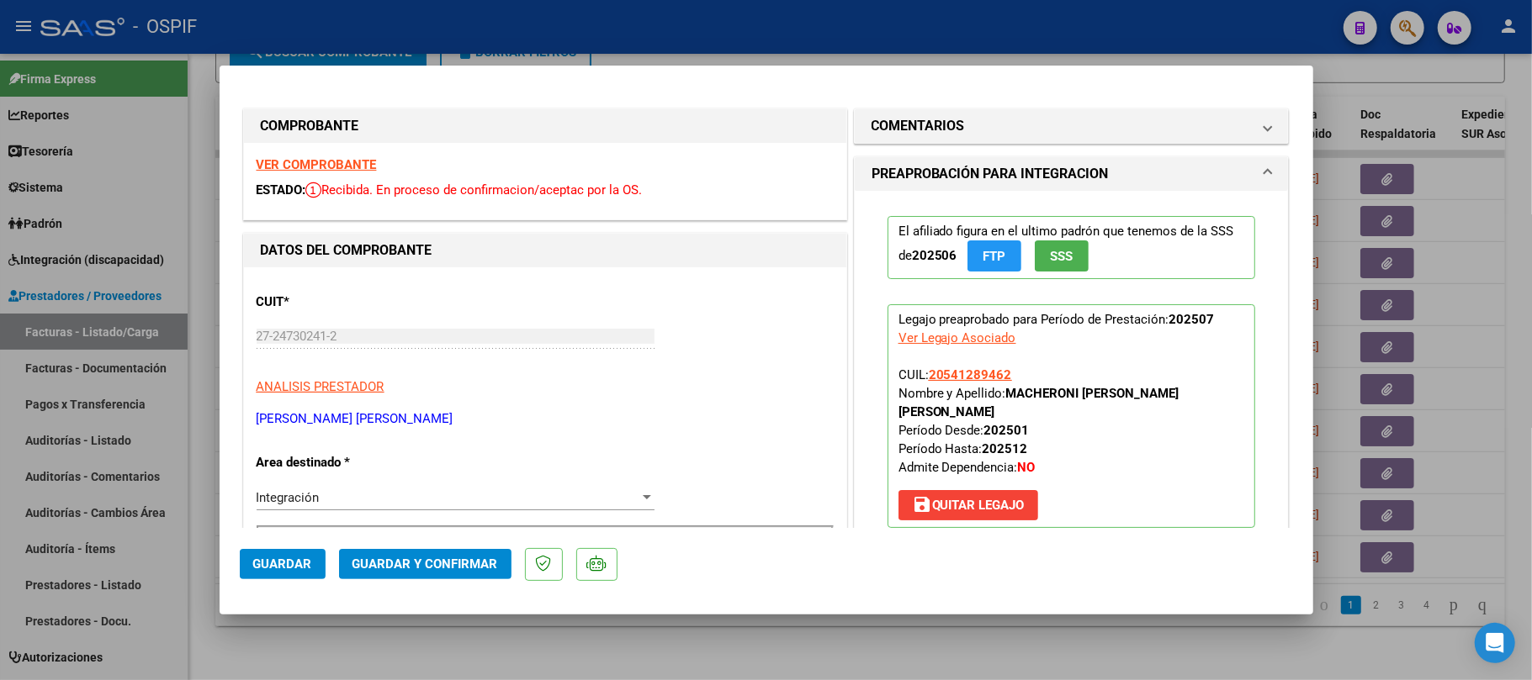
scroll to position [336, 0]
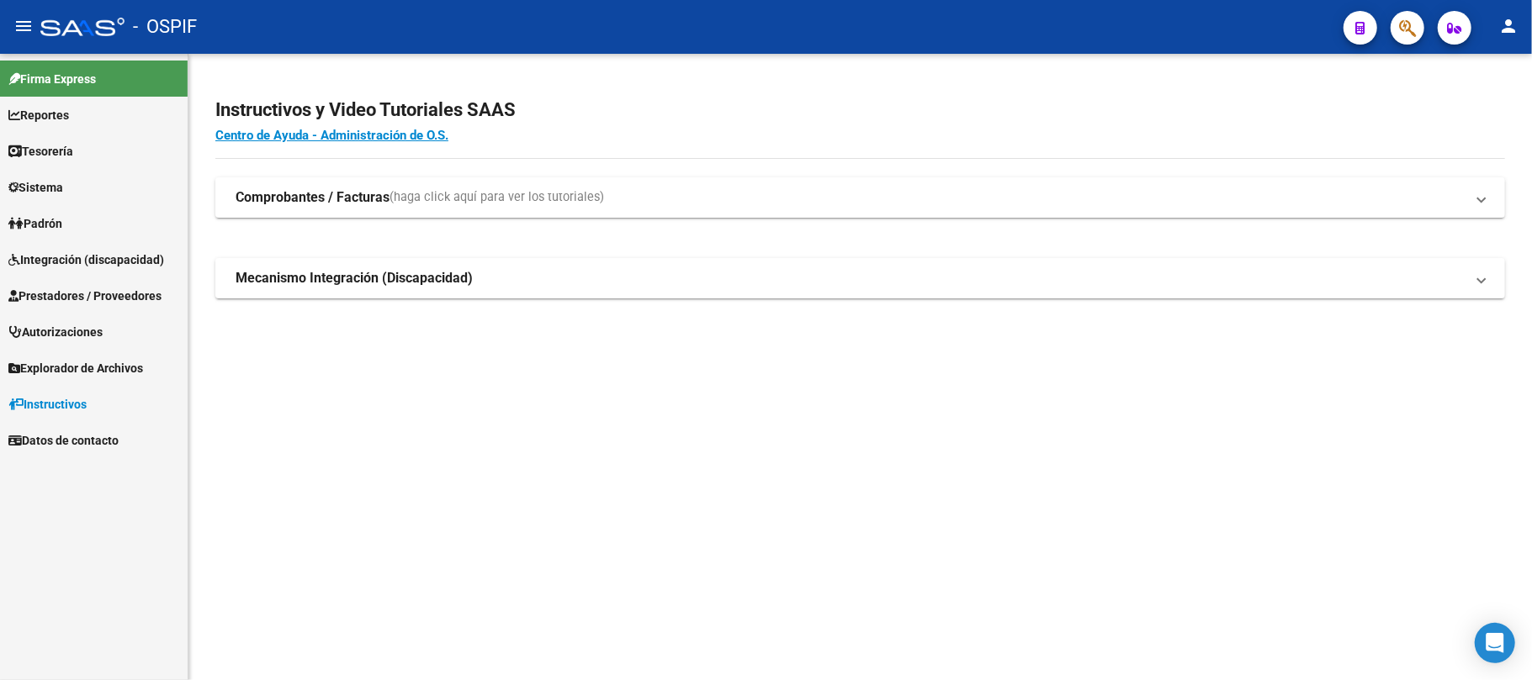
drag, startPoint x: 431, startPoint y: 405, endPoint x: 391, endPoint y: 409, distance: 40.6
click at [431, 405] on mat-sidenav-content "Instructivos y Video Tutoriales SAAS Centro de Ayuda - Administración de O.S. C…" at bounding box center [859, 367] width 1343 height 627
click at [84, 298] on span "Prestadores / Proveedores" at bounding box center [84, 296] width 153 height 19
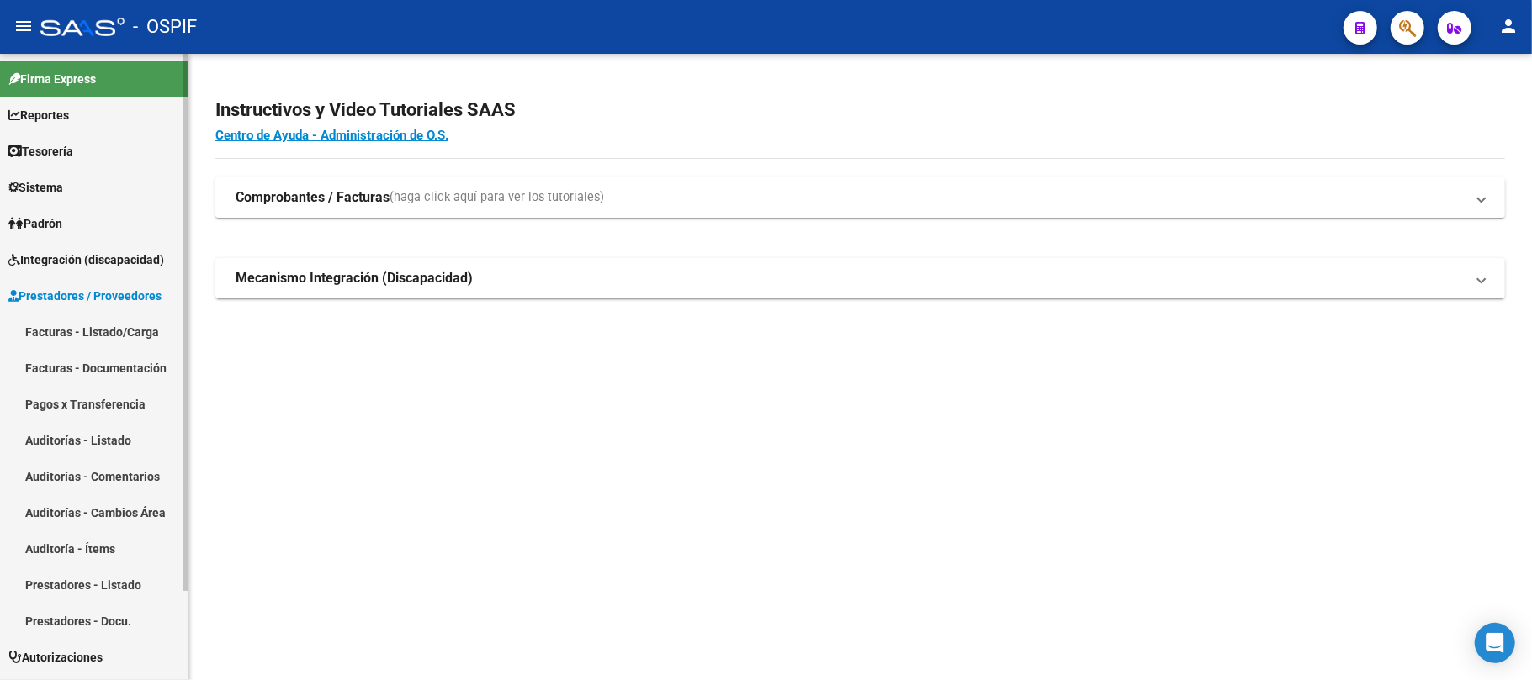
drag, startPoint x: 84, startPoint y: 345, endPoint x: 69, endPoint y: 317, distance: 31.6
click at [85, 343] on link "Facturas - Listado/Carga" at bounding box center [94, 332] width 188 height 36
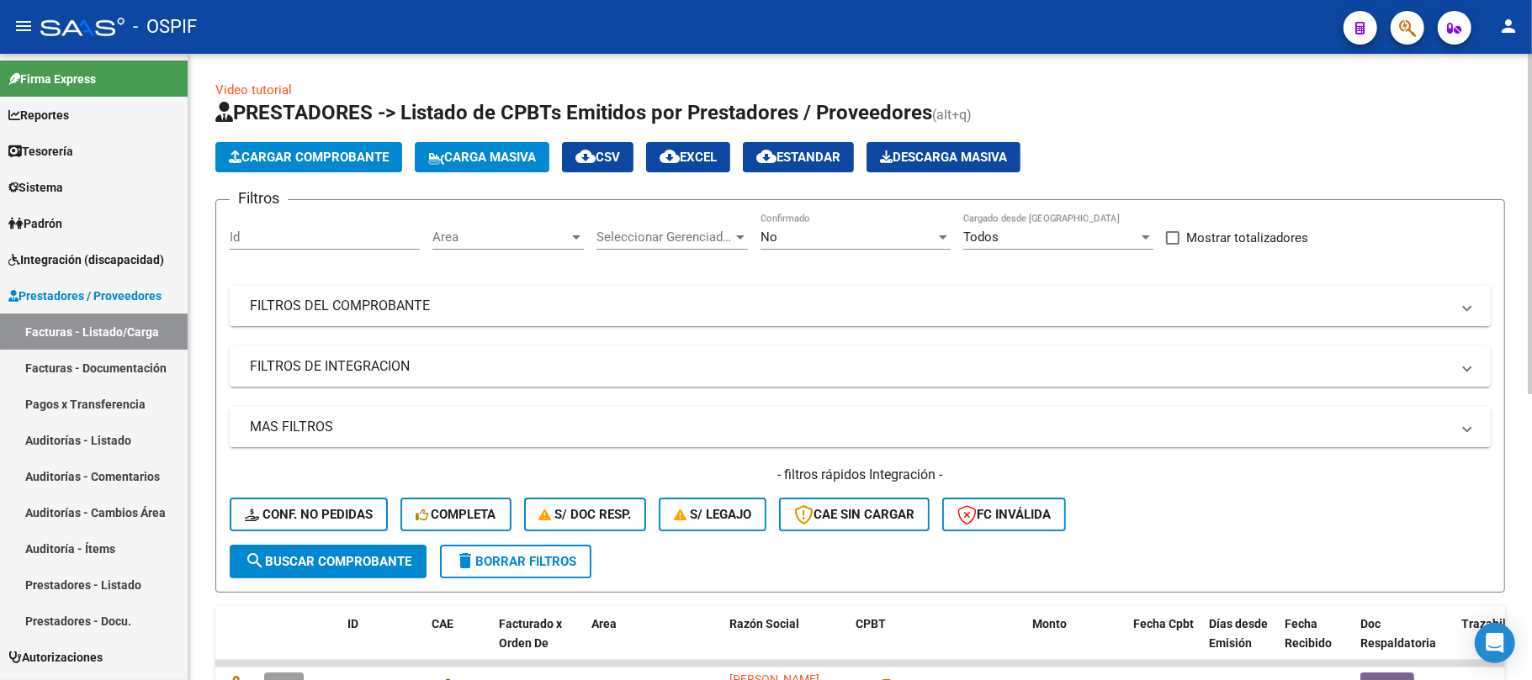
click at [441, 320] on mat-expansion-panel-header "FILTROS DEL COMPROBANTE" at bounding box center [860, 306] width 1261 height 40
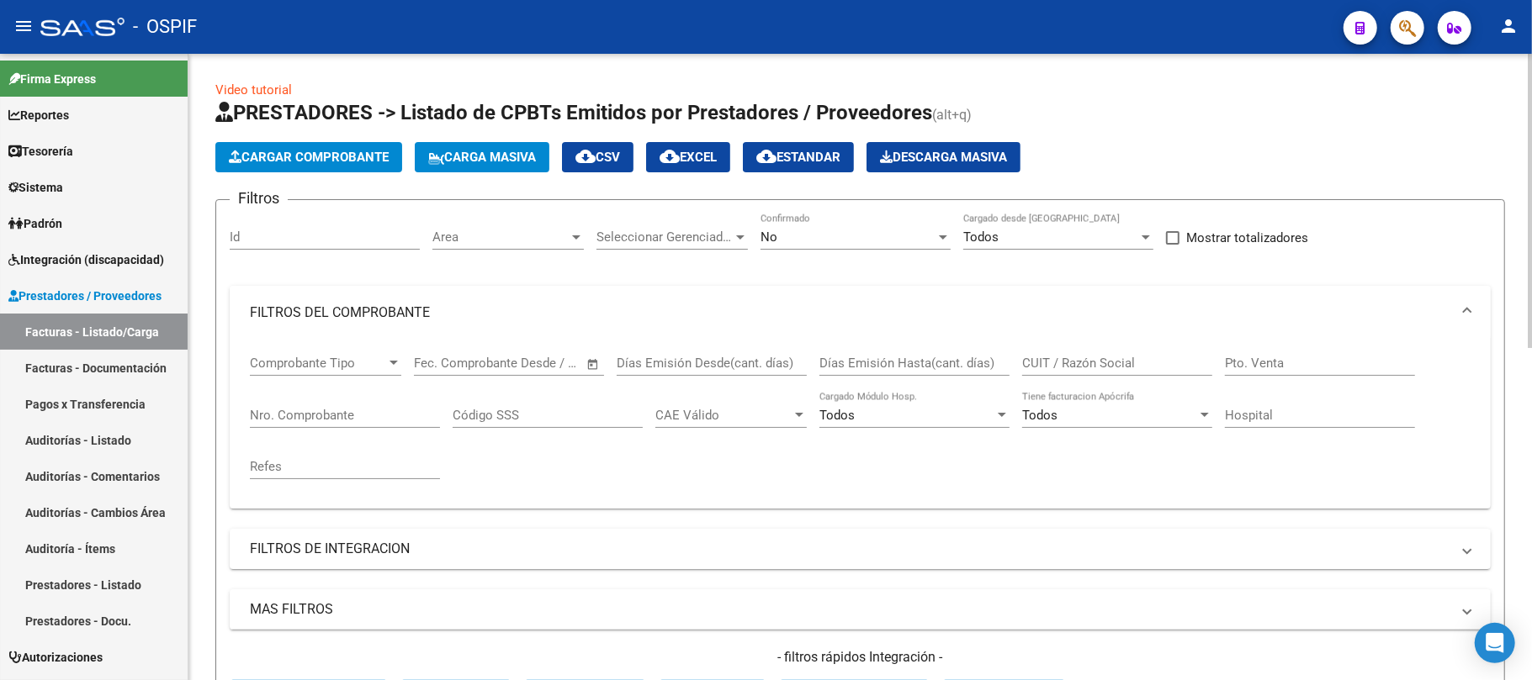
click at [434, 325] on mat-expansion-panel-header "FILTROS DEL COMPROBANTE" at bounding box center [860, 313] width 1261 height 54
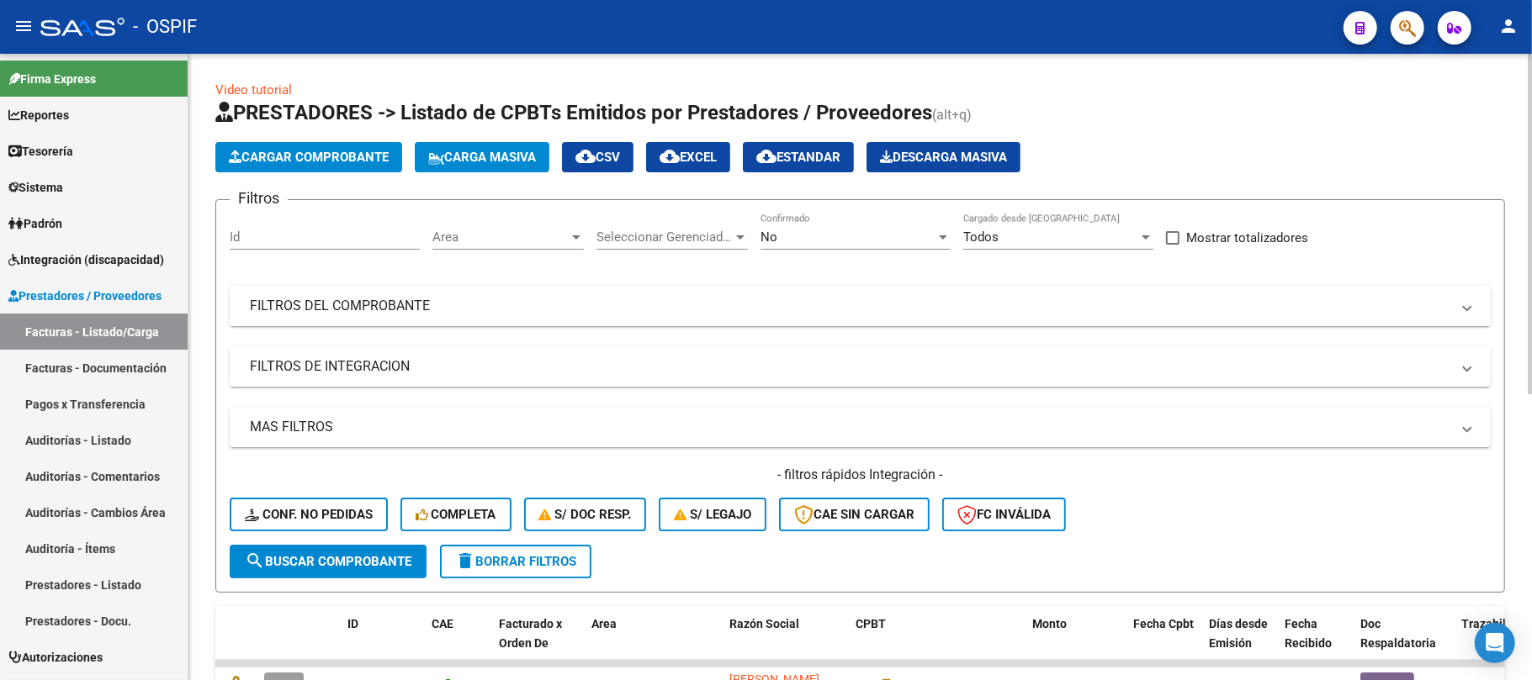
click at [451, 350] on mat-expansion-panel-header "FILTROS DE INTEGRACION" at bounding box center [860, 367] width 1261 height 40
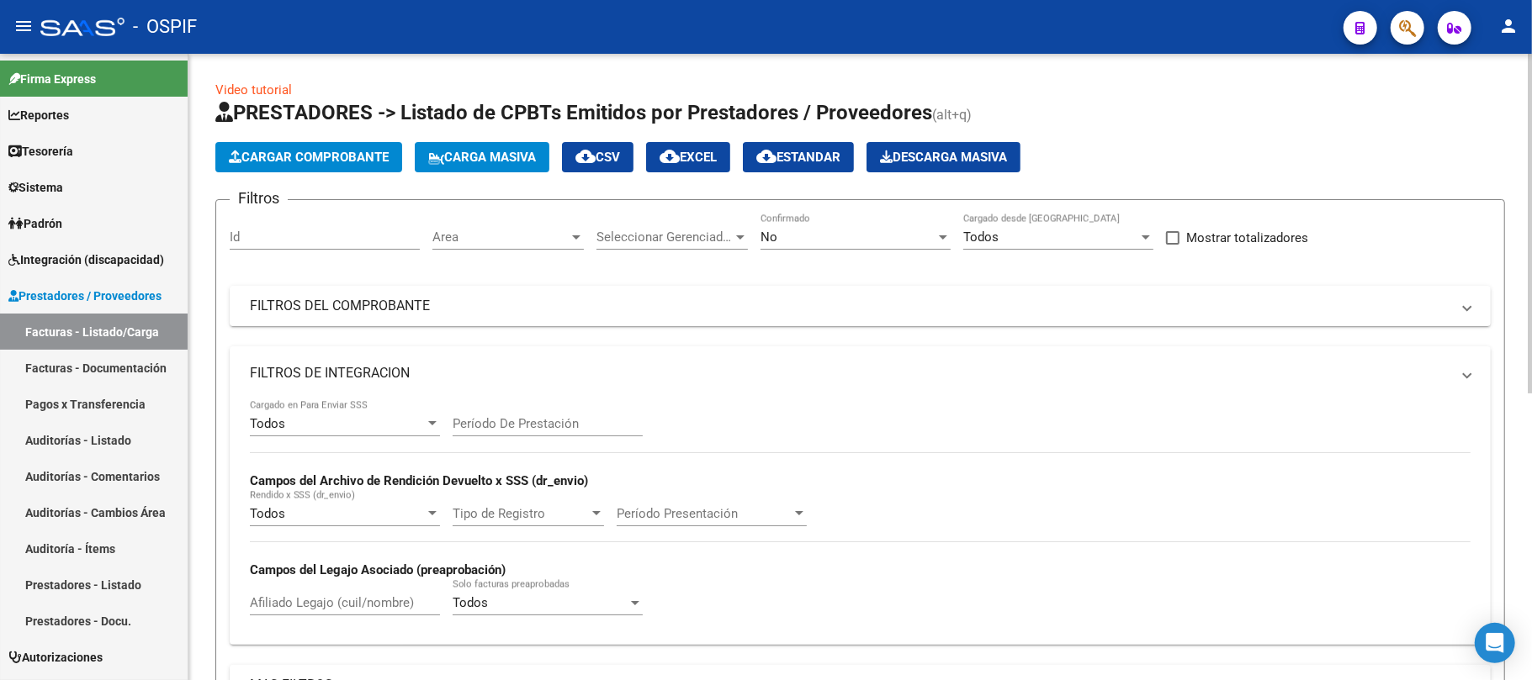
click at [471, 427] on input "Período De Prestación" at bounding box center [548, 423] width 190 height 15
type input "202507"
click at [314, 362] on mat-expansion-panel-header "FILTROS DE INTEGRACION" at bounding box center [860, 374] width 1261 height 54
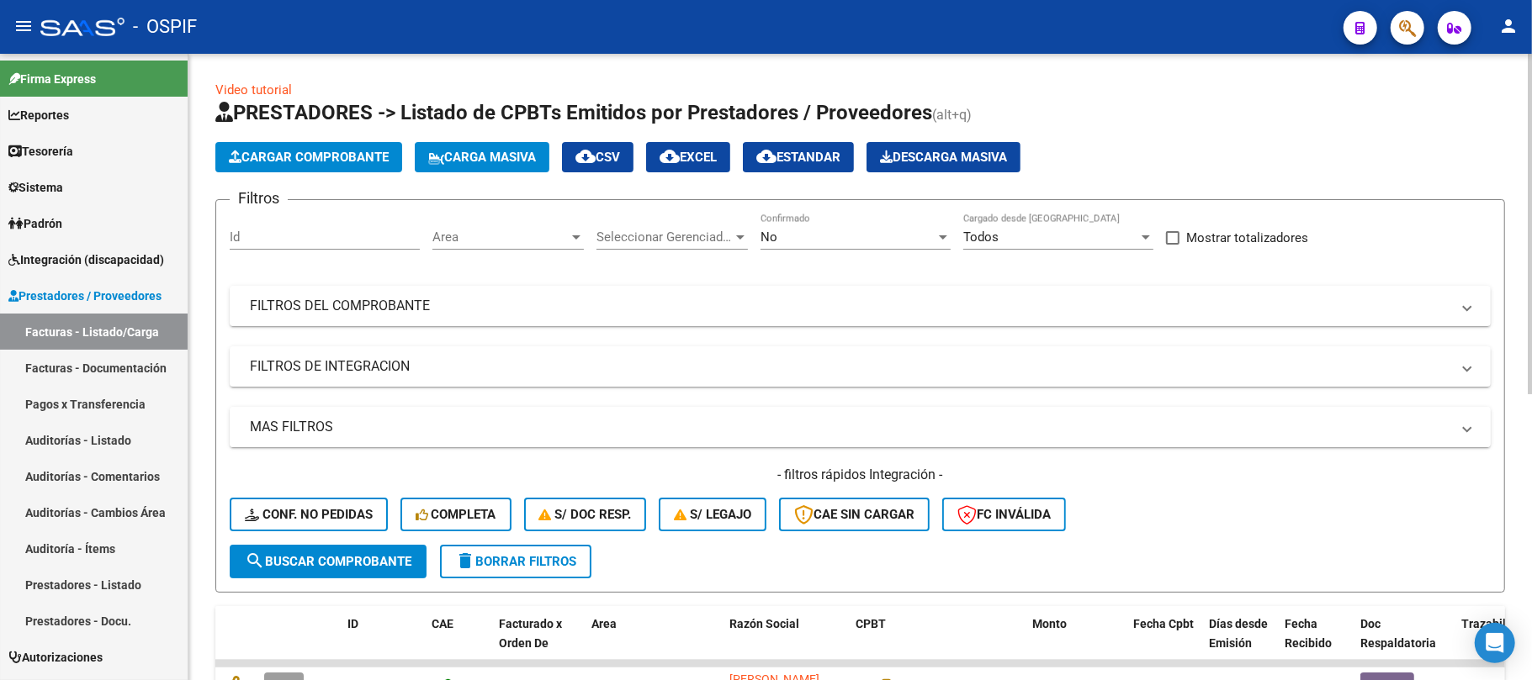
click at [360, 431] on mat-panel-title "MAS FILTROS" at bounding box center [850, 427] width 1200 height 19
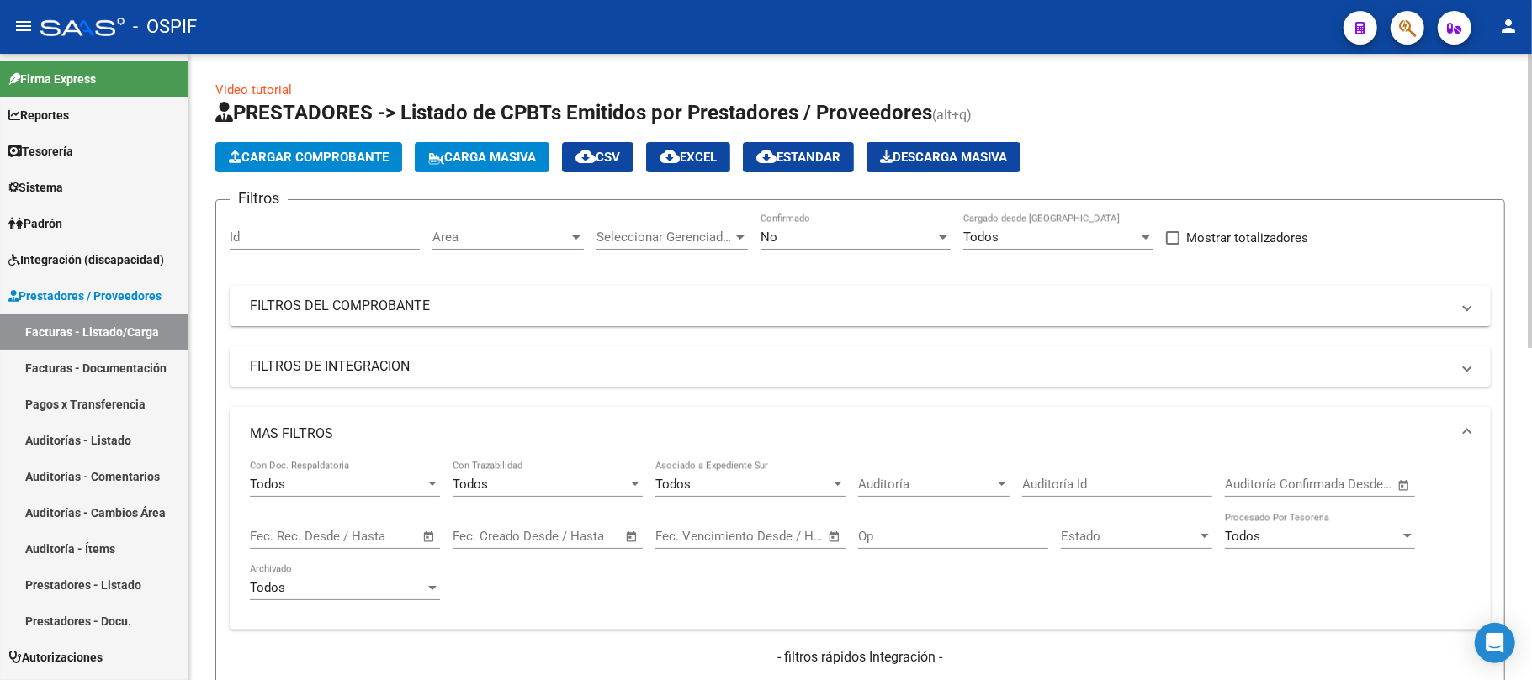
click at [424, 542] on span "Open calendar" at bounding box center [429, 537] width 40 height 40
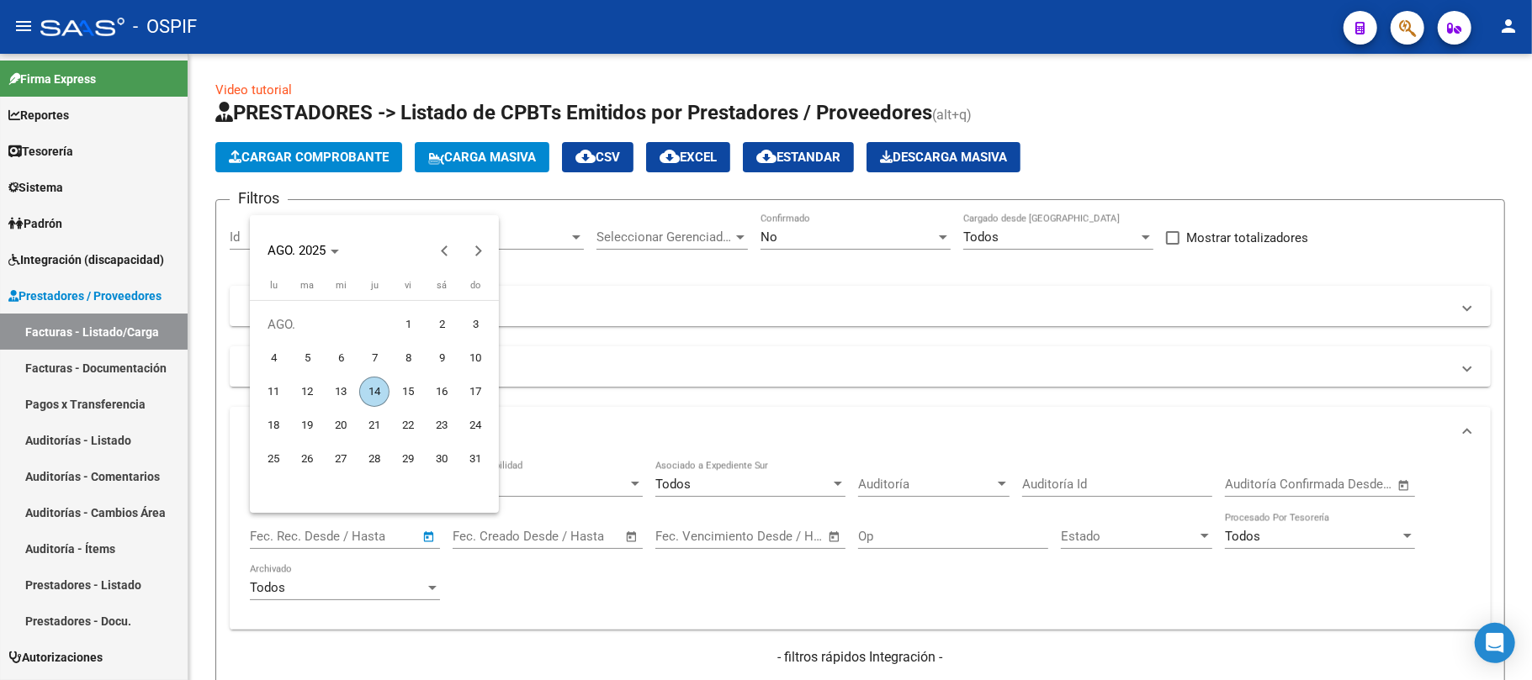
drag, startPoint x: 348, startPoint y: 351, endPoint x: 378, endPoint y: 352, distance: 29.5
click at [348, 350] on span "6" at bounding box center [341, 358] width 30 height 30
type input "6/8/2025"
click at [415, 357] on span "8" at bounding box center [408, 358] width 30 height 30
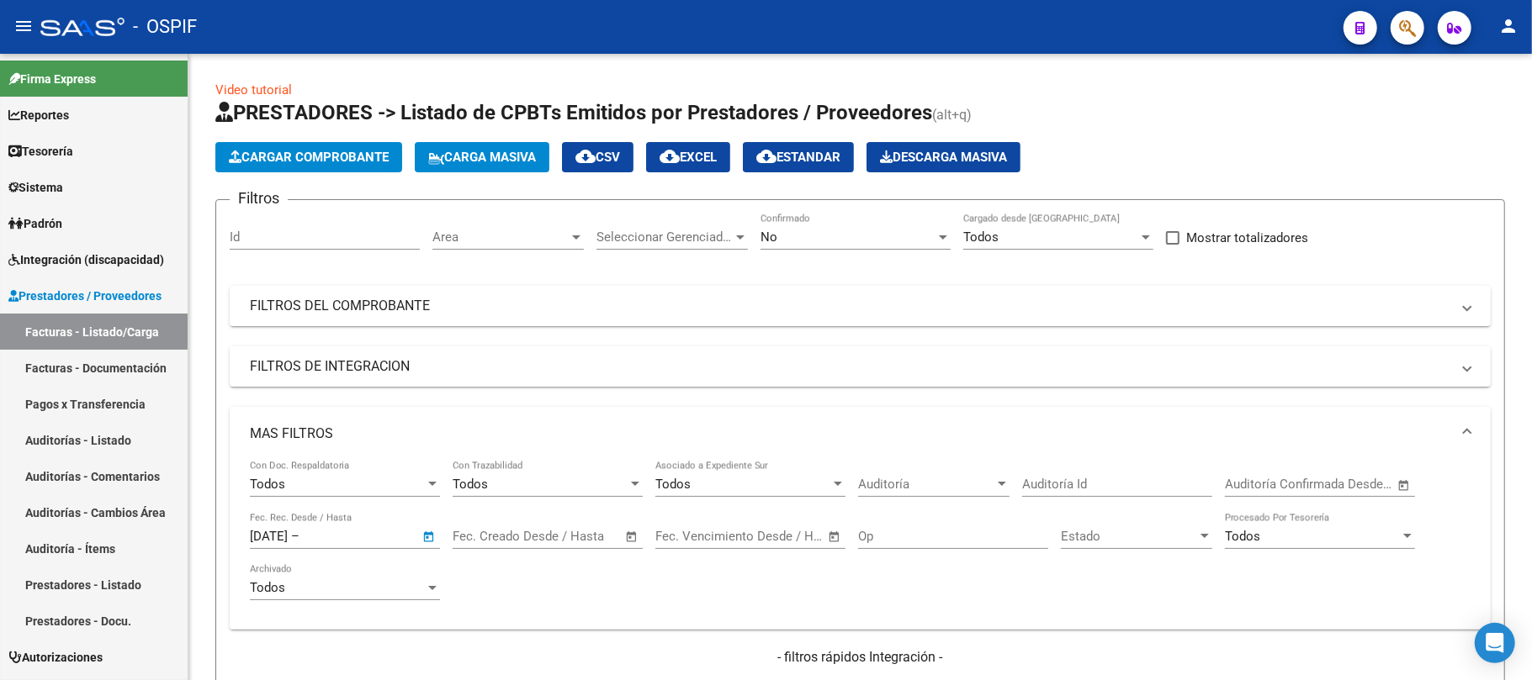
type input "[DATE]"
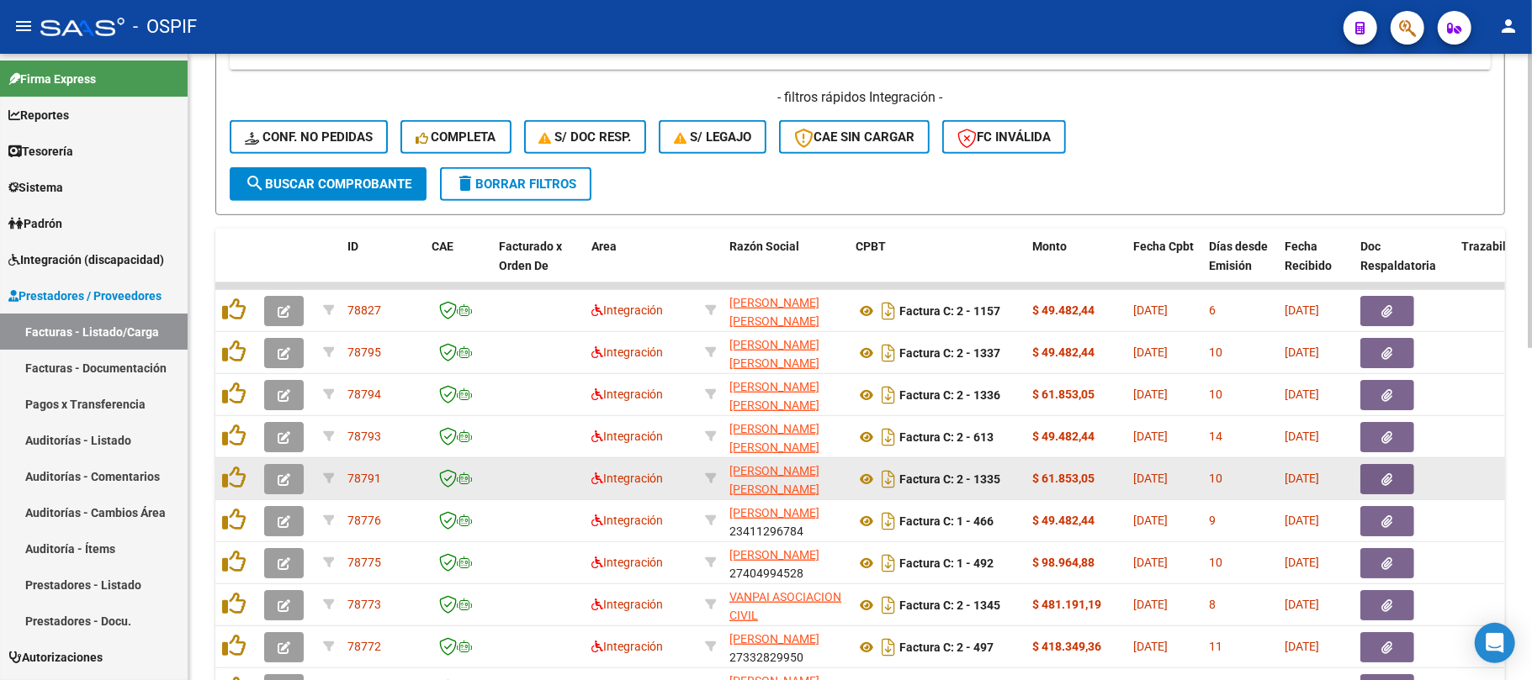
scroll to position [673, 0]
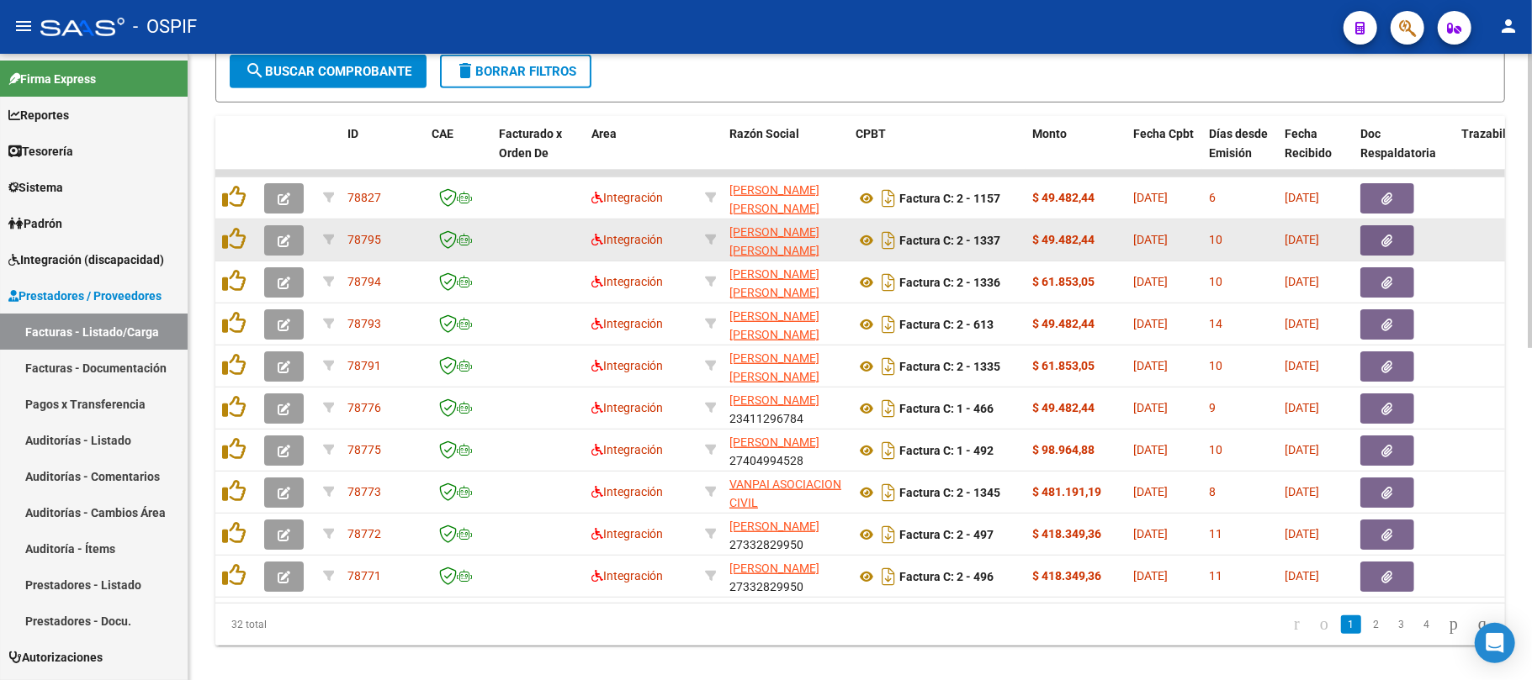
click at [246, 230] on div at bounding box center [236, 240] width 29 height 26
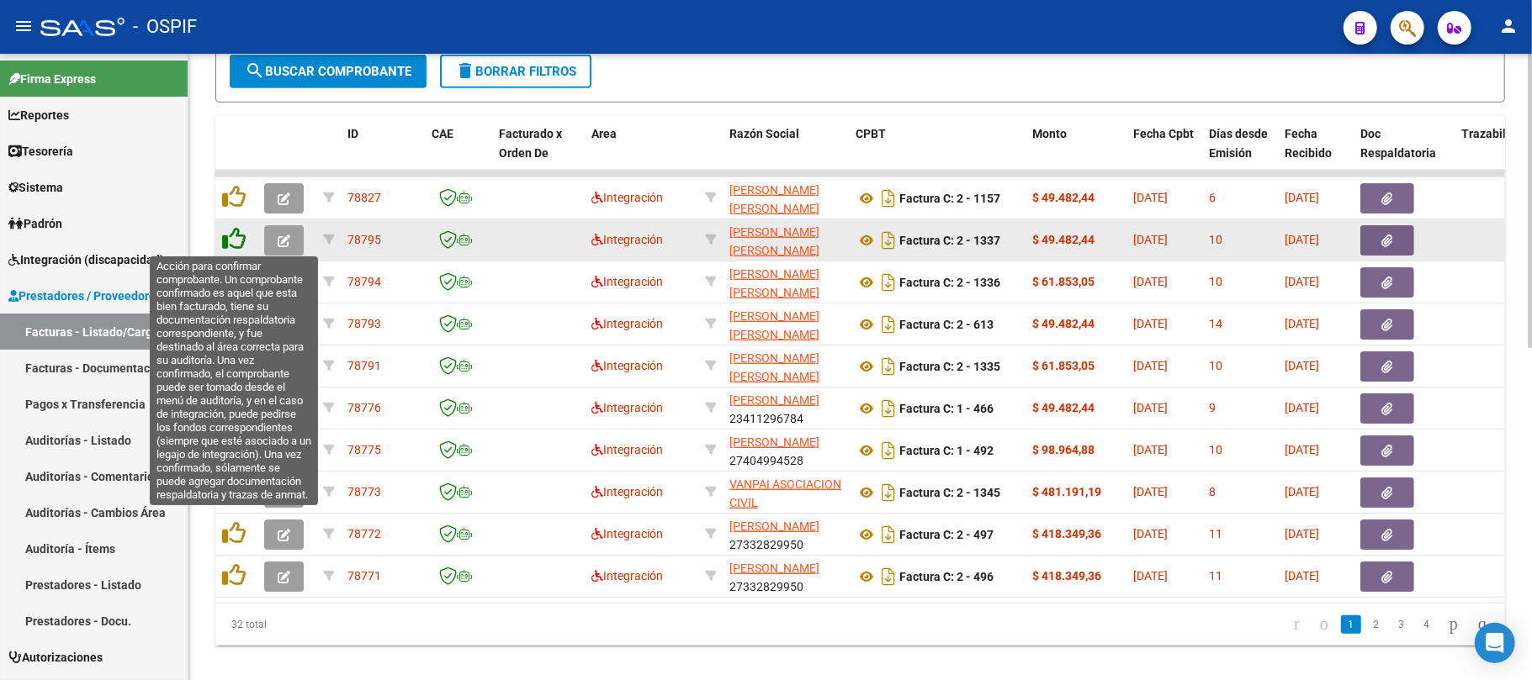
click at [232, 242] on icon at bounding box center [234, 239] width 24 height 24
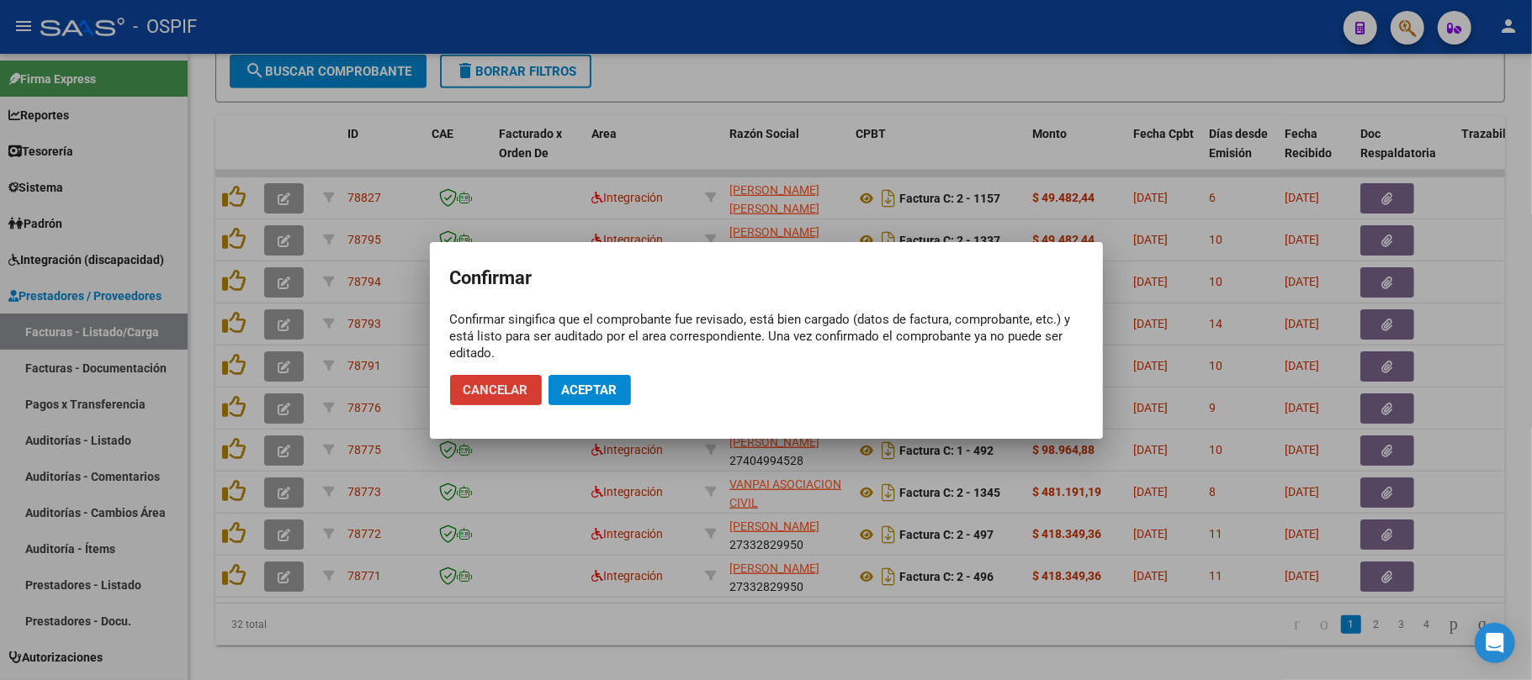
click at [564, 394] on span "Aceptar" at bounding box center [590, 390] width 56 height 15
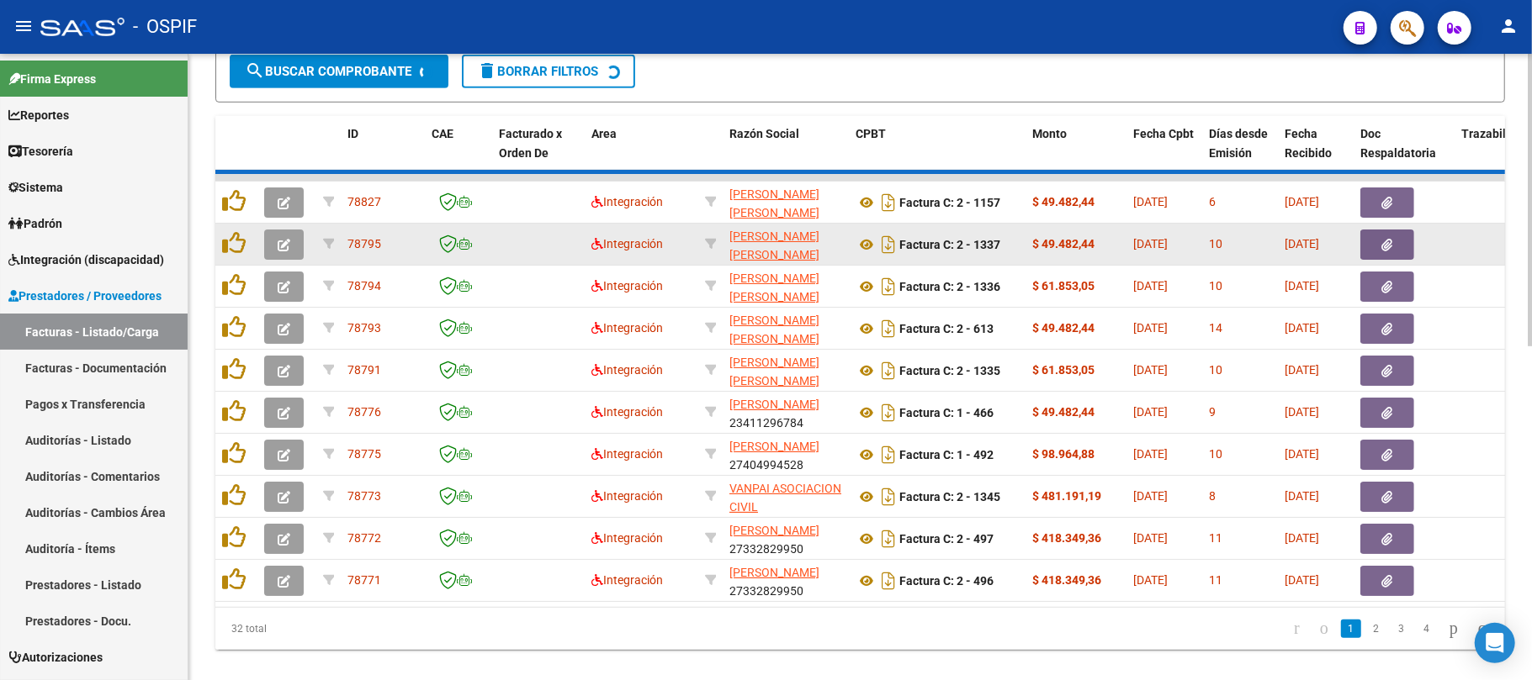
click at [284, 239] on icon "button" at bounding box center [284, 245] width 13 height 13
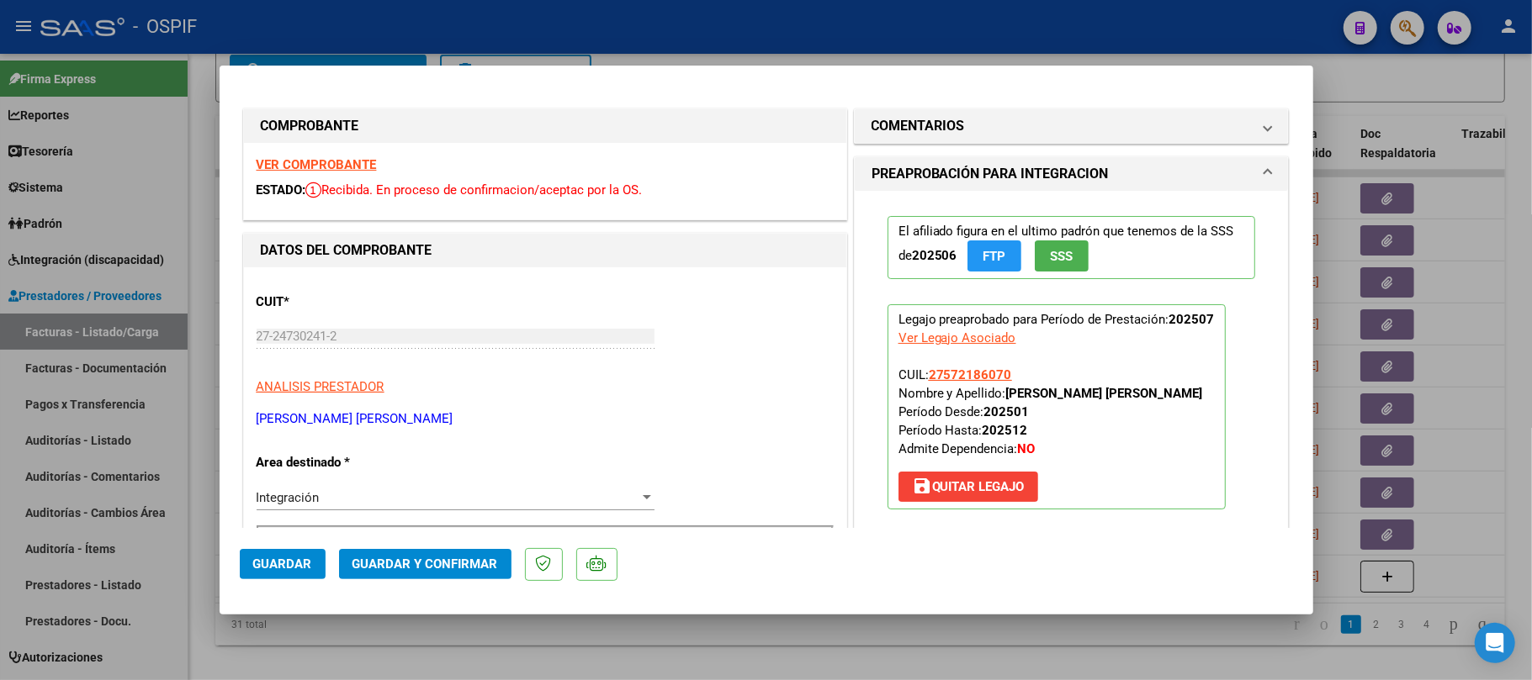
drag, startPoint x: 318, startPoint y: 165, endPoint x: 418, endPoint y: 193, distance: 103.9
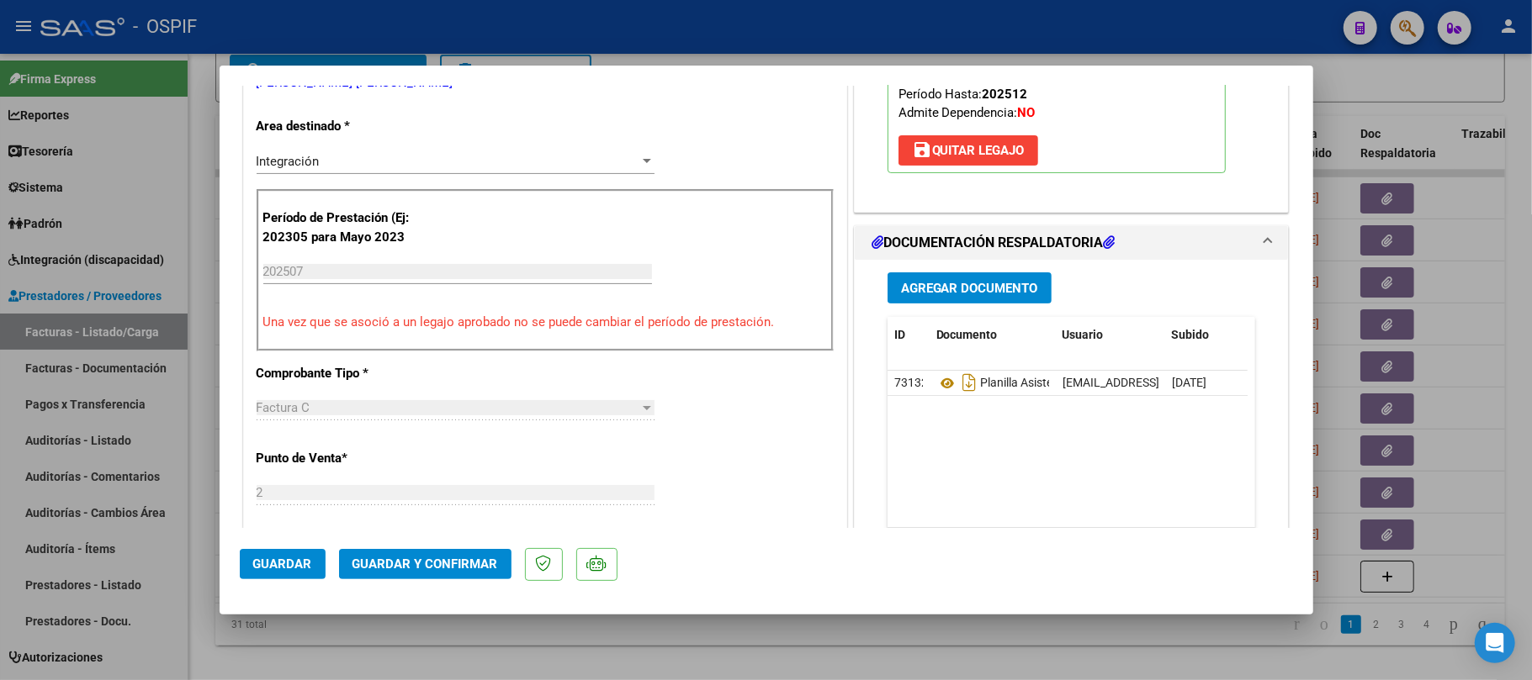
scroll to position [0, 0]
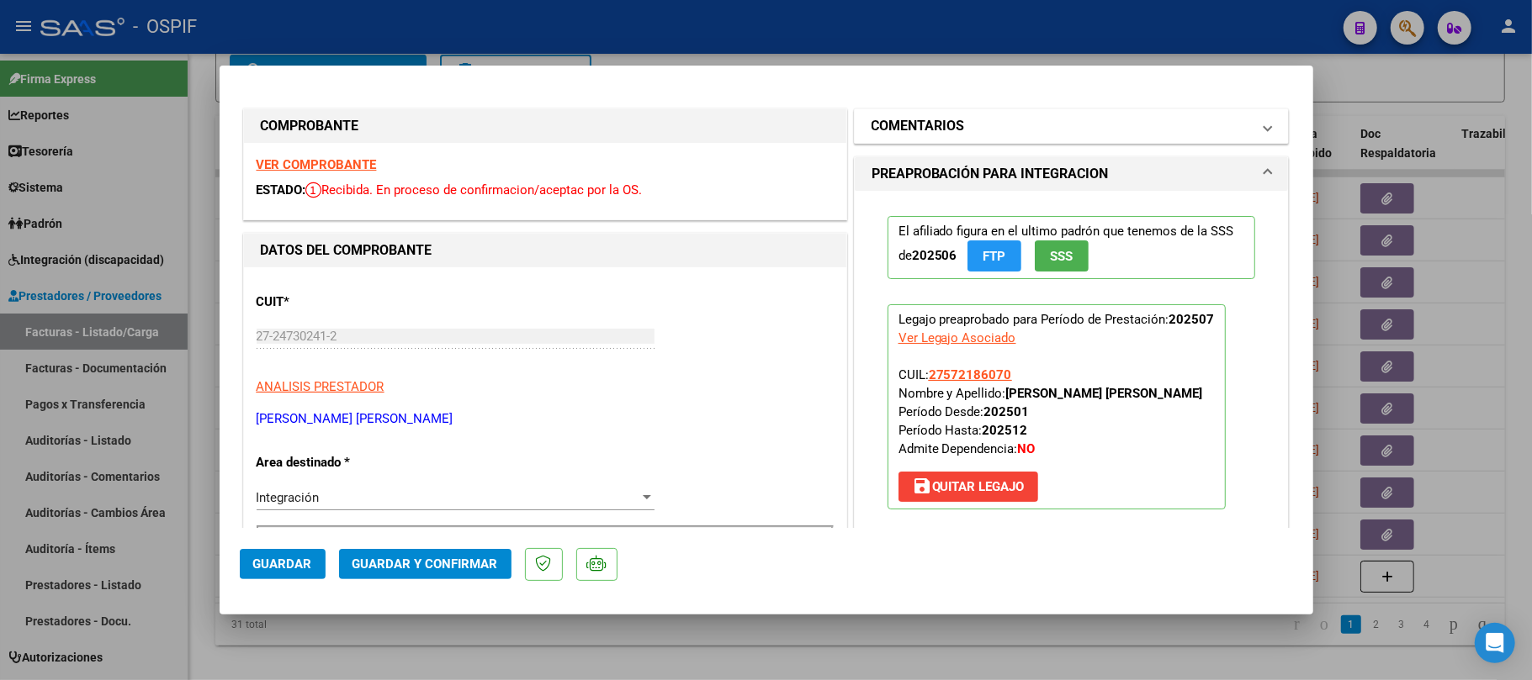
click at [1080, 132] on mat-panel-title "COMENTARIOS" at bounding box center [1061, 126] width 380 height 20
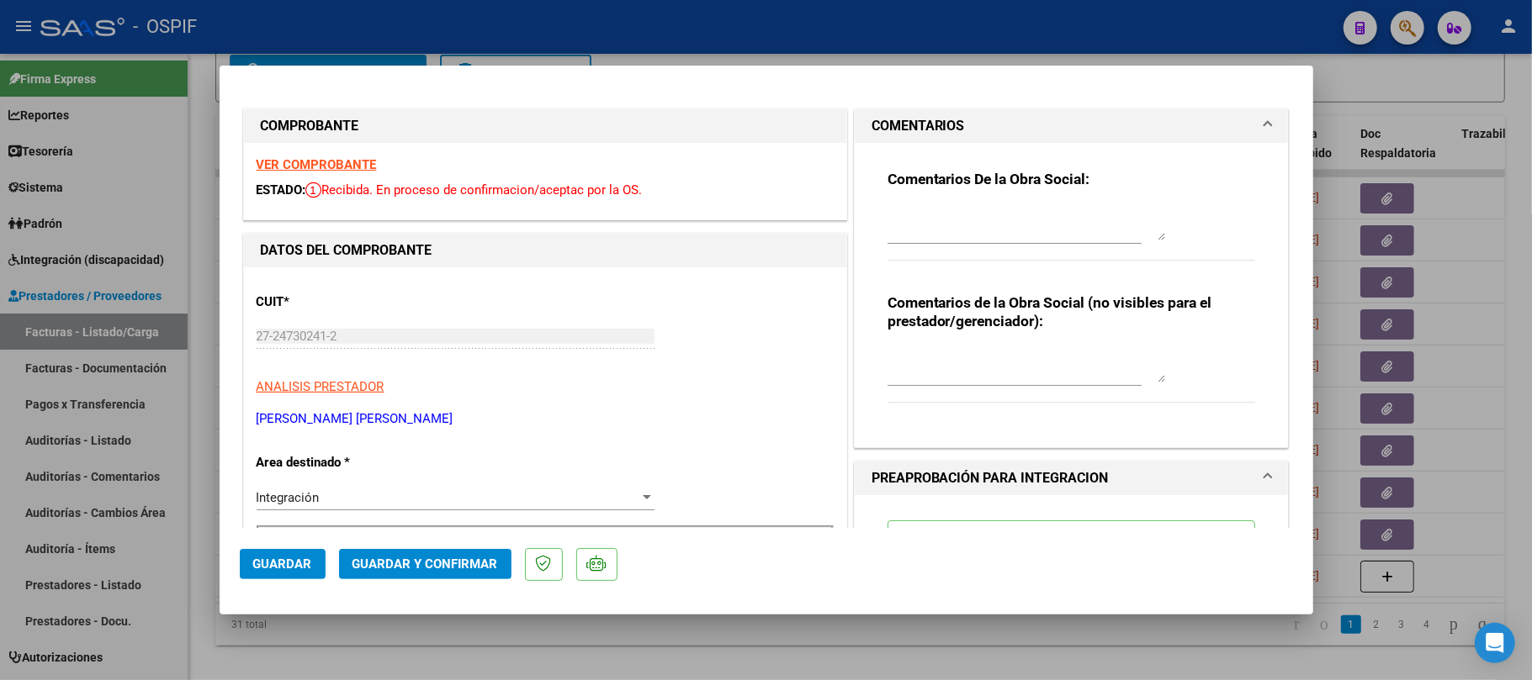
click at [990, 236] on textarea at bounding box center [1026, 224] width 278 height 34
type textarea "cargar planilla de asistencia, se cargo otro archivo"
type textarea "ok"
click at [267, 552] on button "Guardar" at bounding box center [283, 564] width 86 height 30
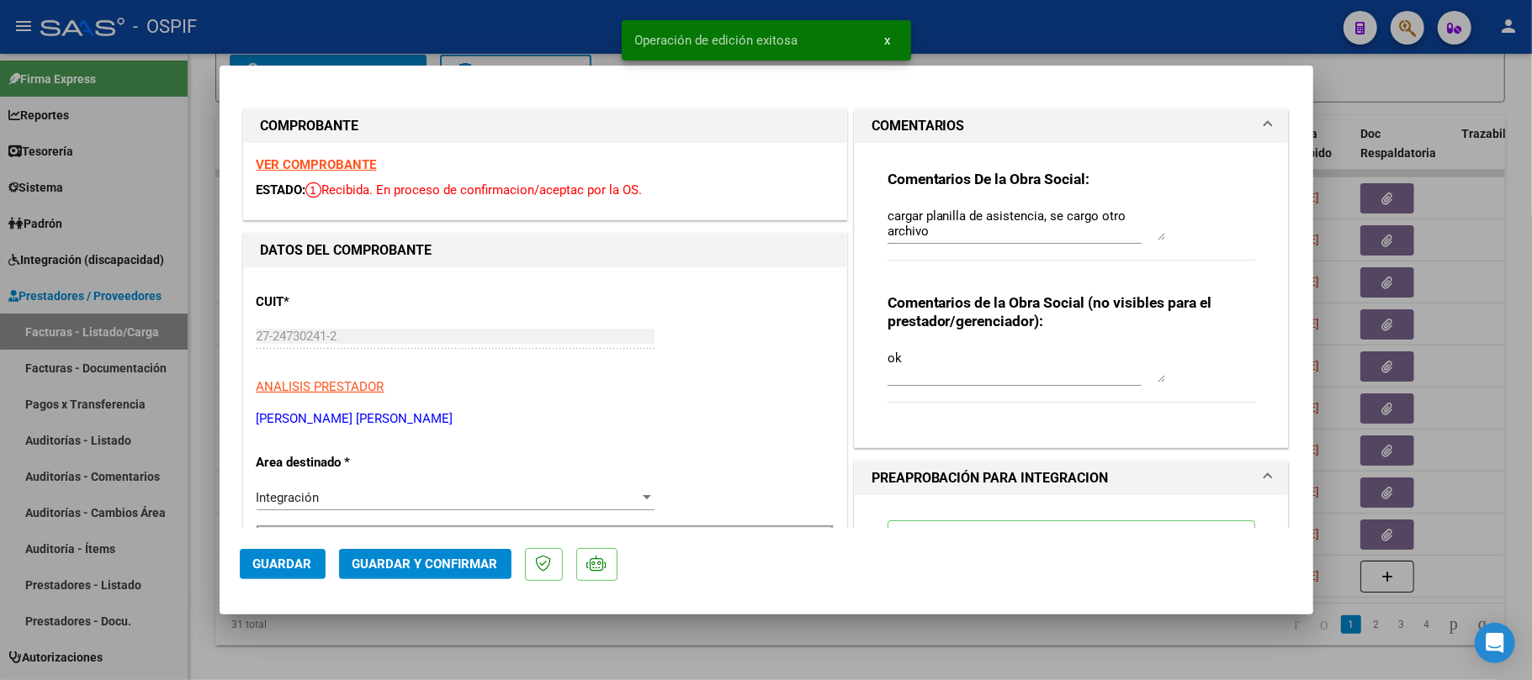
click at [280, 648] on div at bounding box center [766, 340] width 1532 height 680
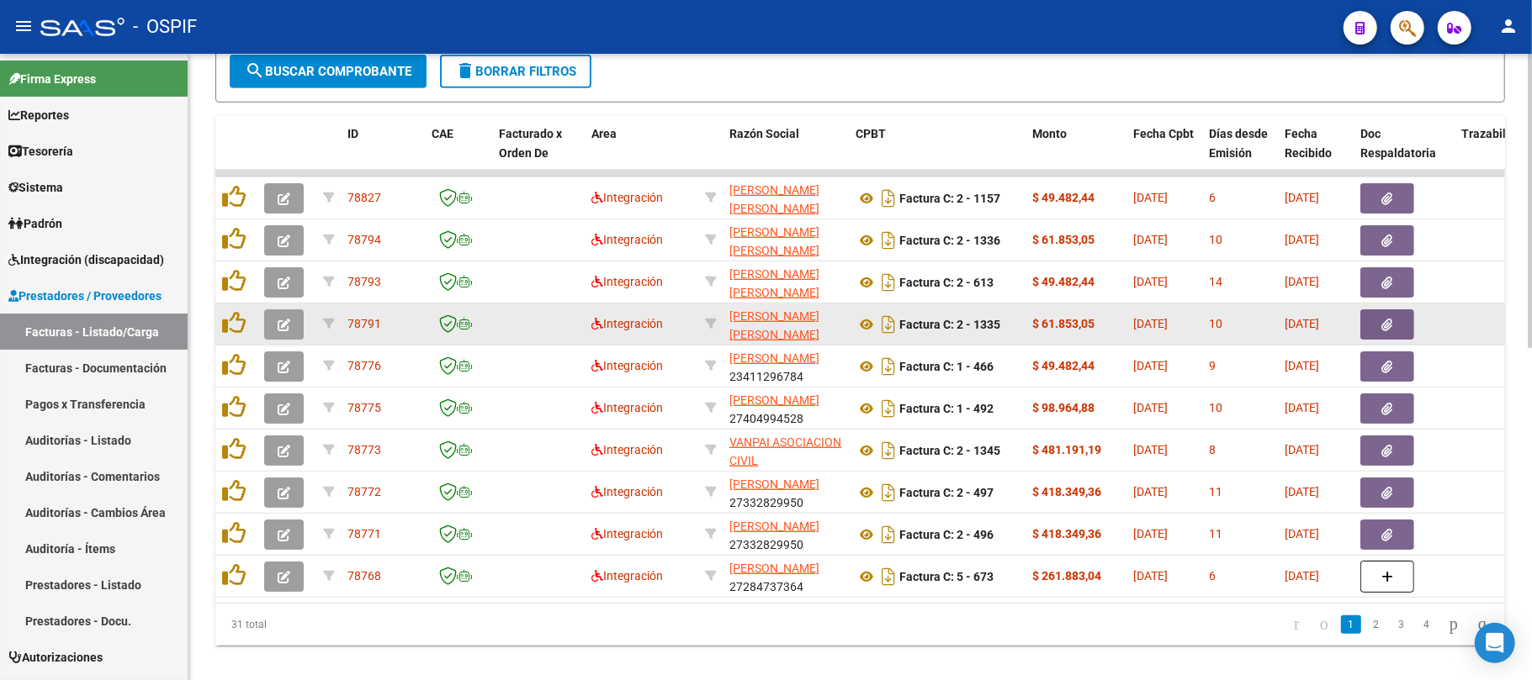
click at [283, 328] on button "button" at bounding box center [284, 325] width 40 height 30
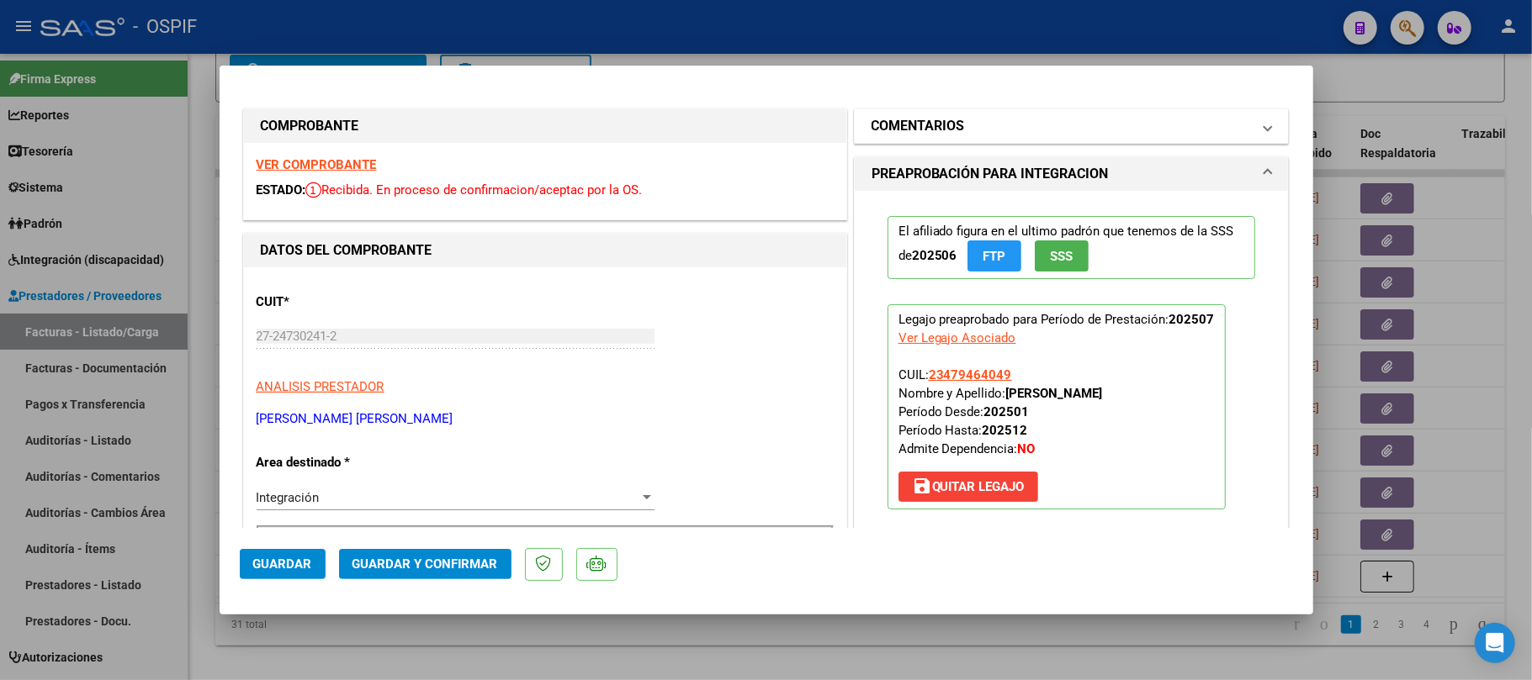
click at [1072, 133] on mat-panel-title "COMENTARIOS" at bounding box center [1061, 126] width 380 height 20
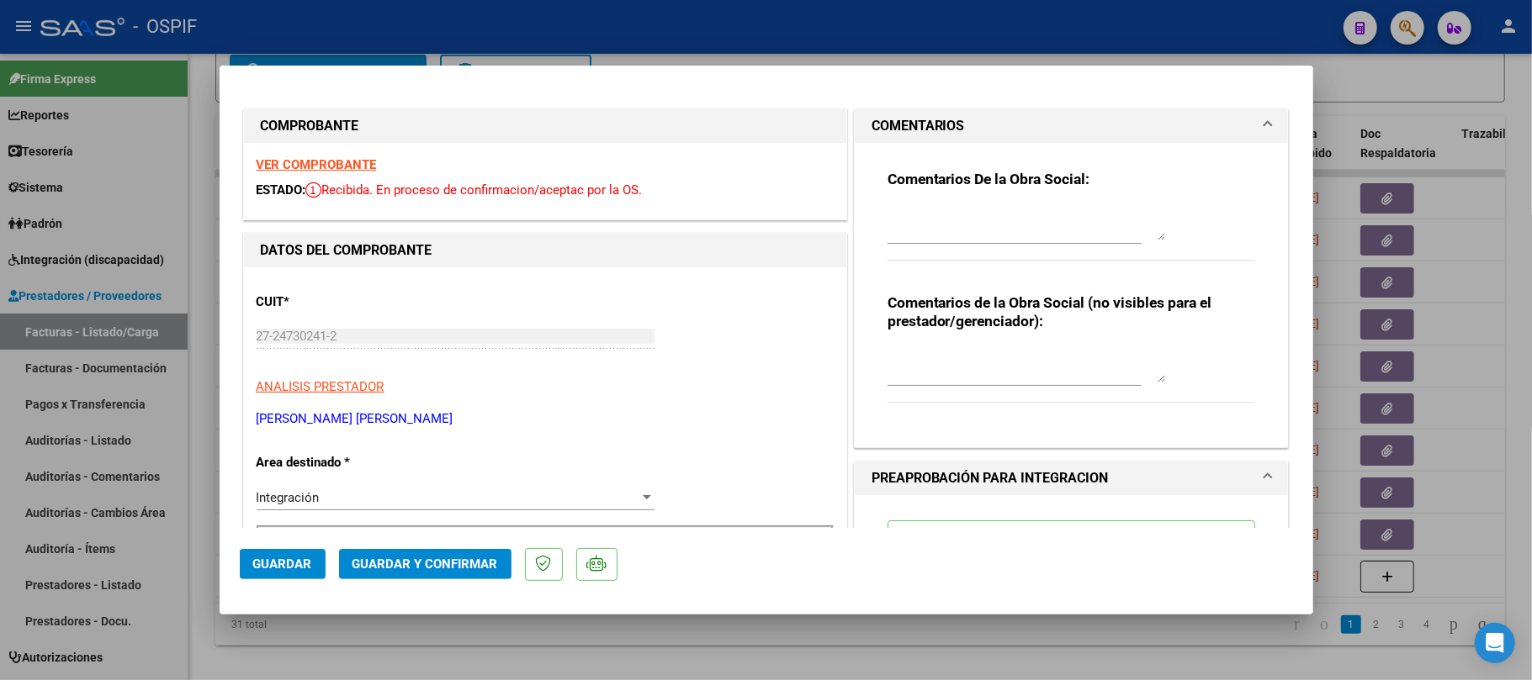
click at [1044, 236] on textarea at bounding box center [1026, 224] width 278 height 34
type textarea "cargar planilla de asistencia, se cargo otro archivo"
type textarea "ok"
click at [262, 564] on span "Guardar" at bounding box center [282, 564] width 59 height 15
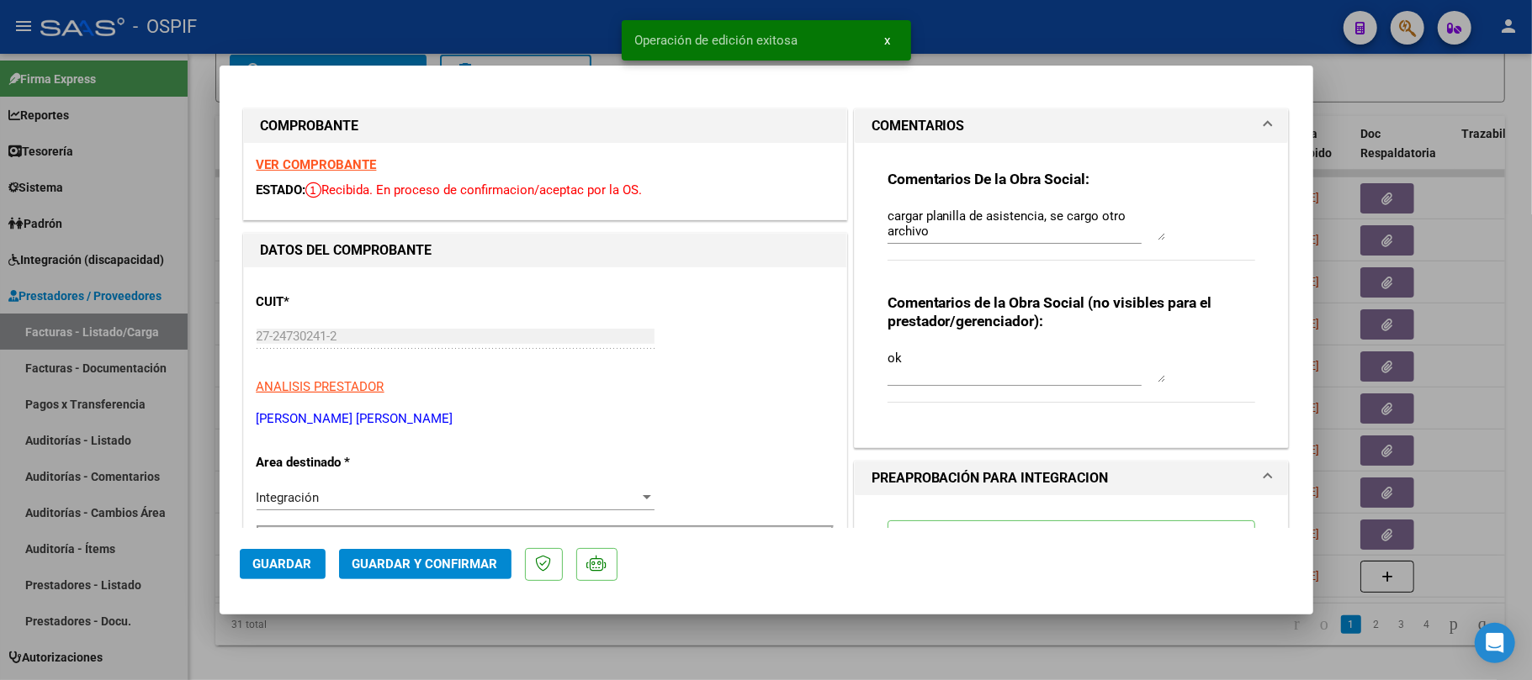
click at [301, 570] on span "Guardar" at bounding box center [282, 564] width 59 height 15
click at [752, 649] on div at bounding box center [766, 340] width 1532 height 680
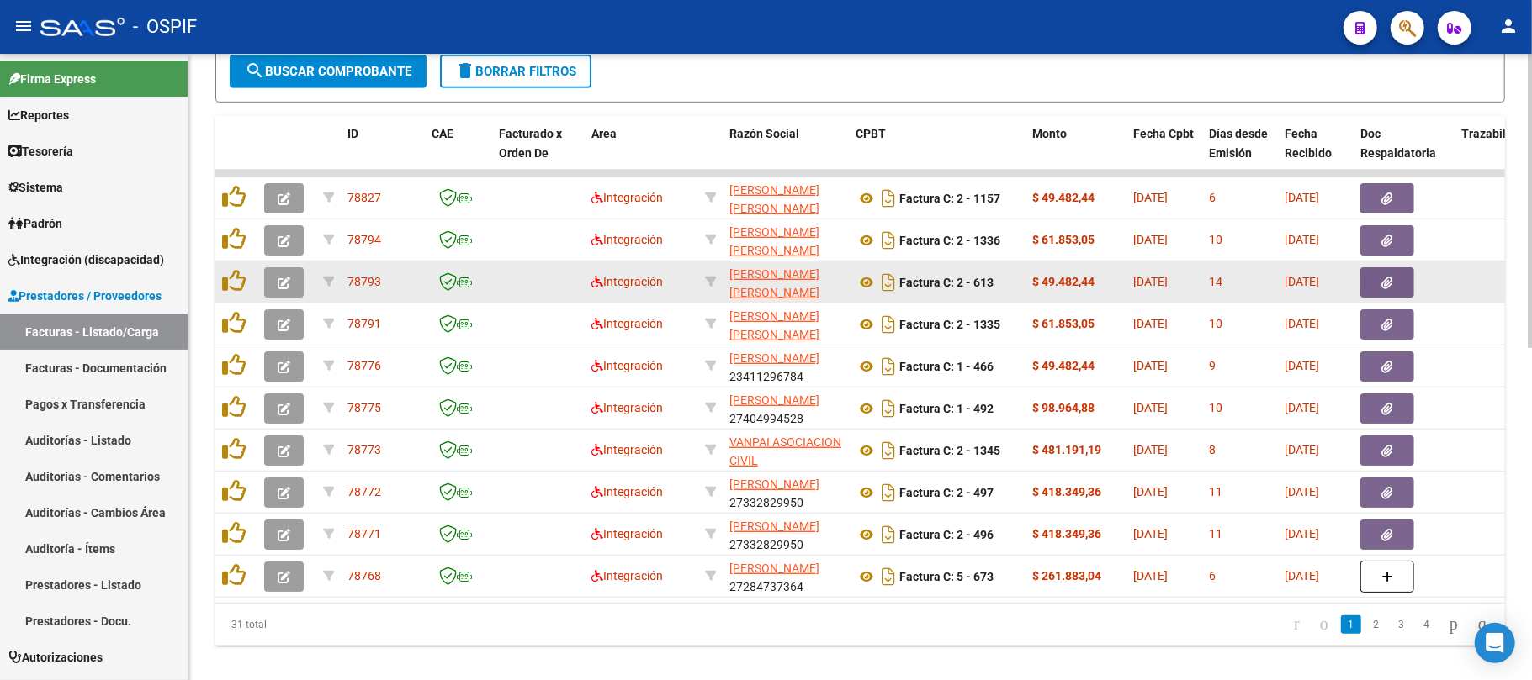
click at [297, 279] on button "button" at bounding box center [284, 282] width 40 height 30
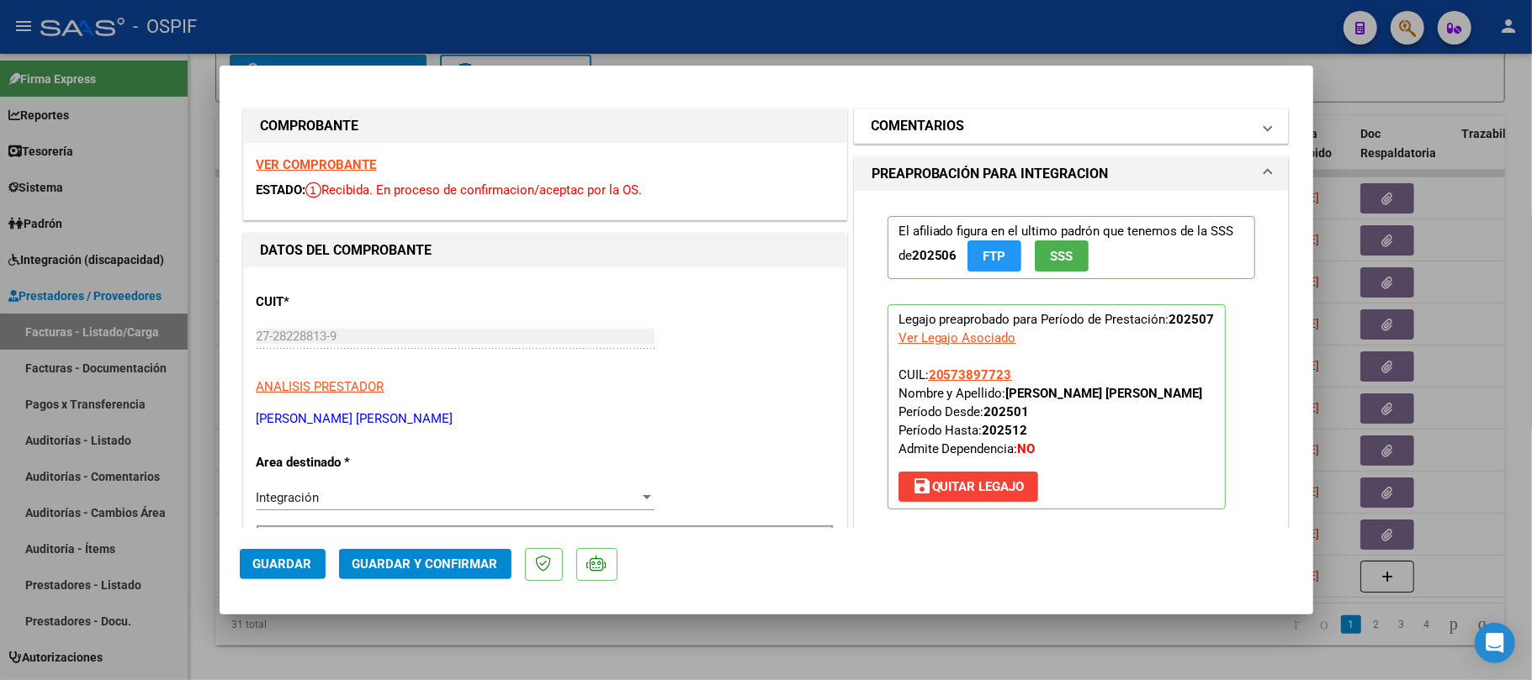
click at [1205, 125] on mat-panel-title "COMENTARIOS" at bounding box center [1061, 126] width 380 height 20
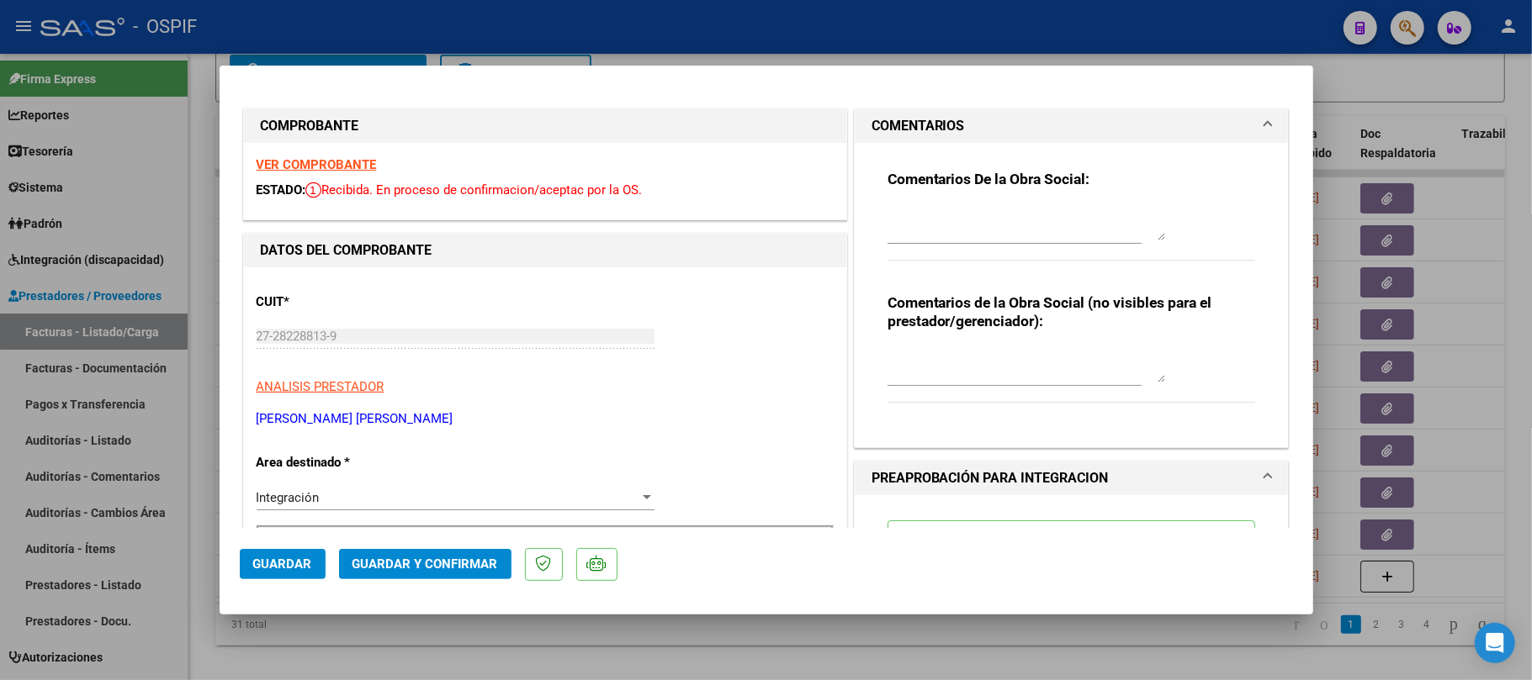
click at [917, 219] on textarea at bounding box center [1026, 224] width 278 height 34
paste textarea "La planilla de asistencia debe ser confeccionada por manuscrito o digitalmente …"
type textarea "La planilla de asistencia debe ser confeccionada por manuscrito o digitalmente …"
click at [986, 372] on textarea at bounding box center [1026, 366] width 278 height 34
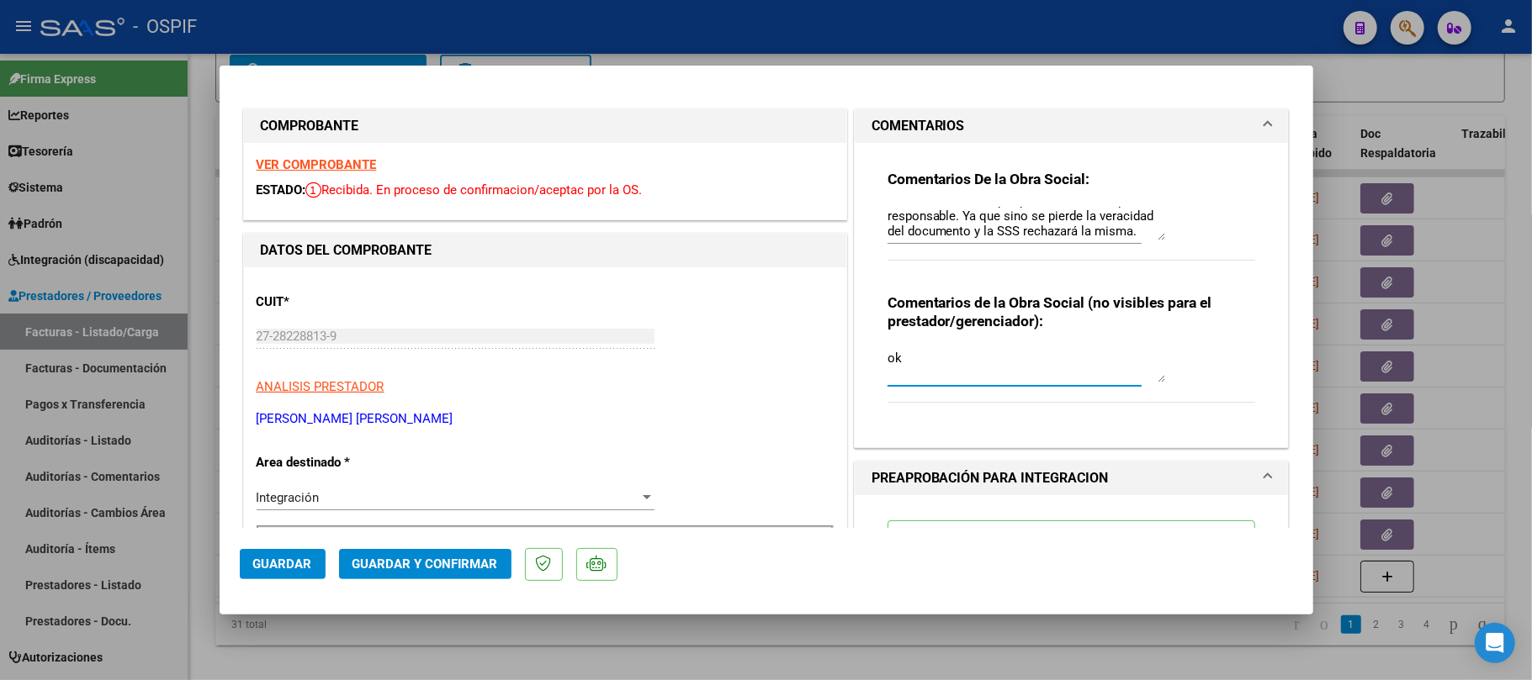
type textarea "ok"
click at [267, 563] on span "Guardar" at bounding box center [282, 564] width 59 height 15
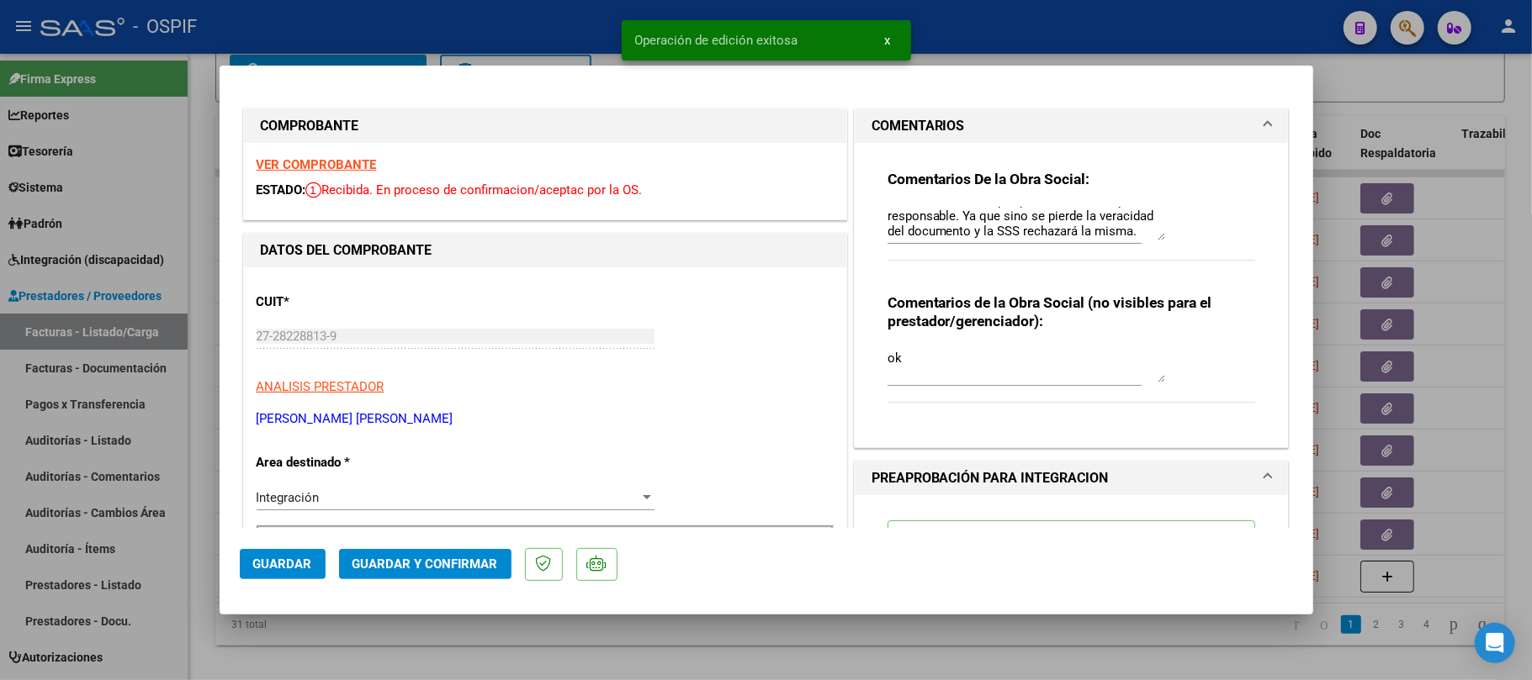
click at [412, 640] on div at bounding box center [766, 340] width 1532 height 680
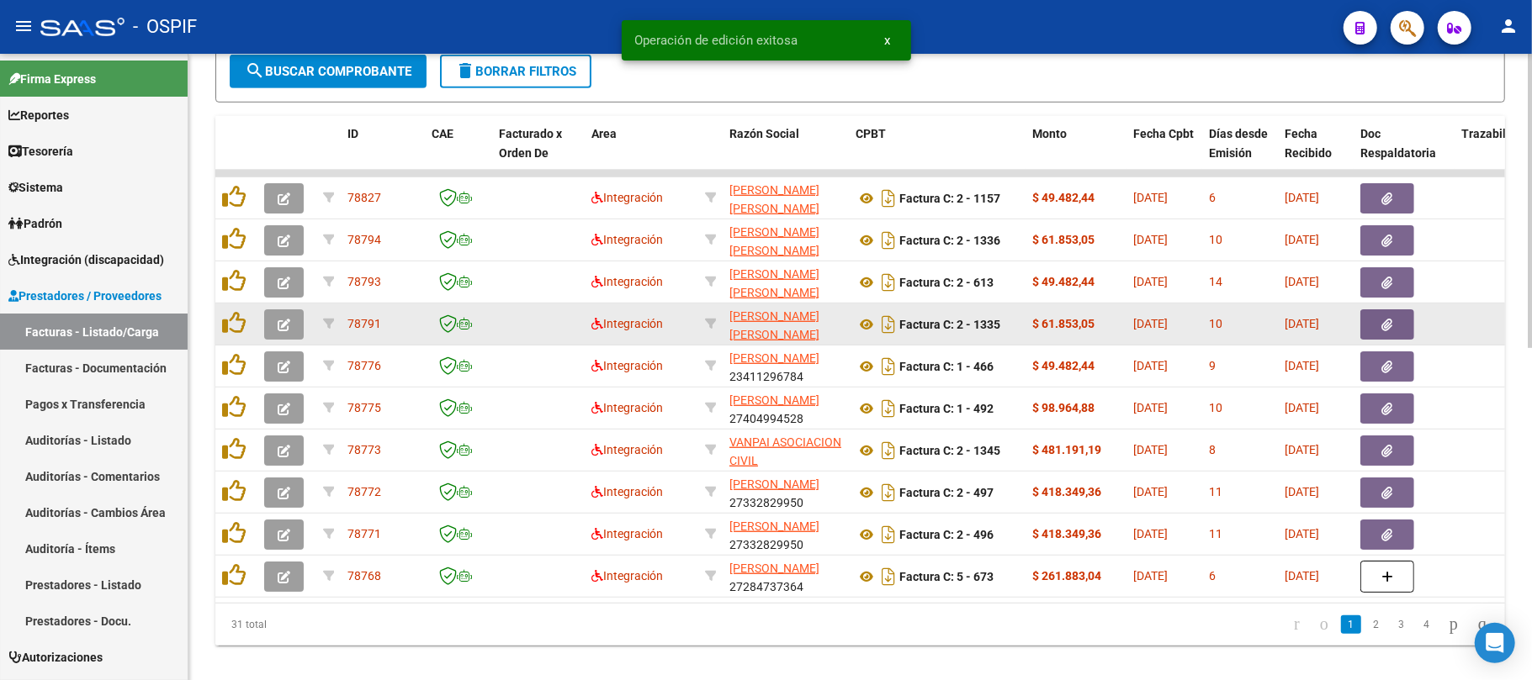
click at [280, 321] on icon "button" at bounding box center [284, 325] width 13 height 13
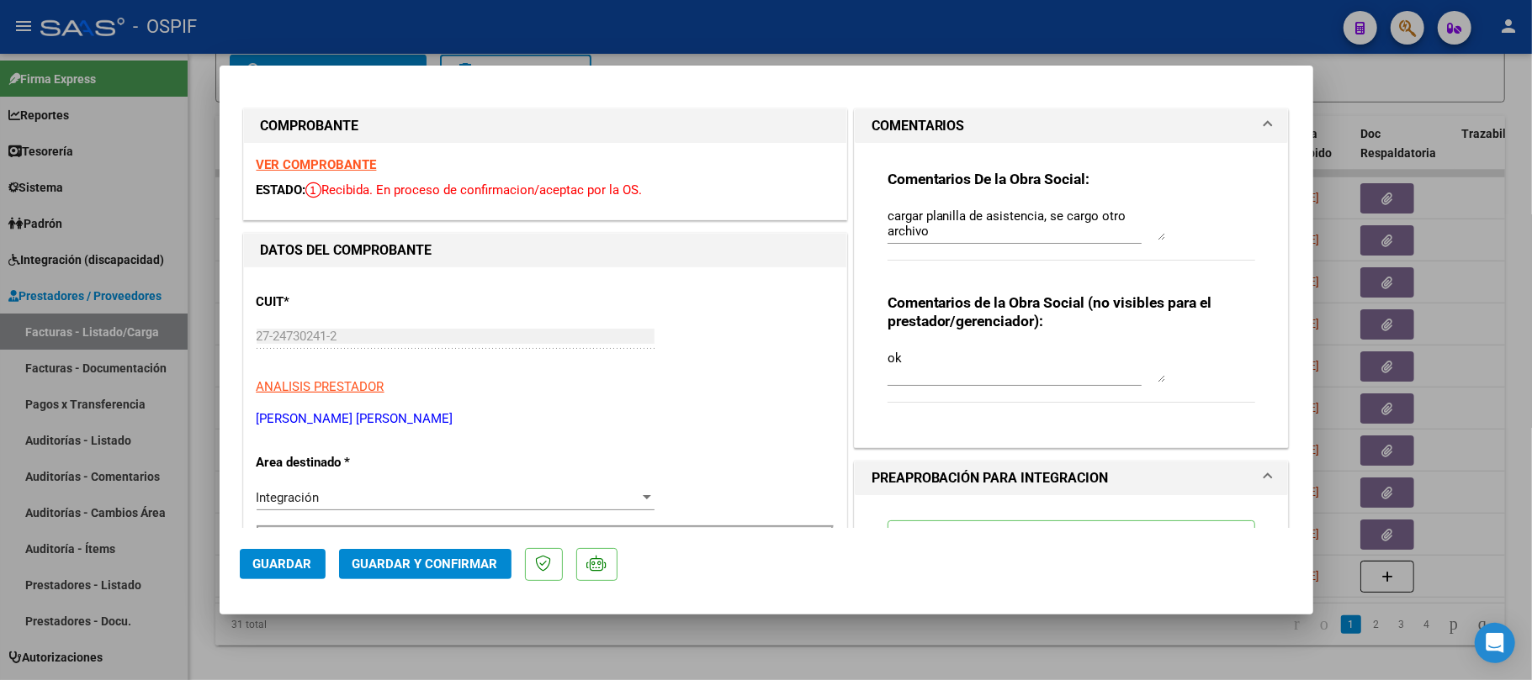
click at [748, 639] on div at bounding box center [766, 340] width 1532 height 680
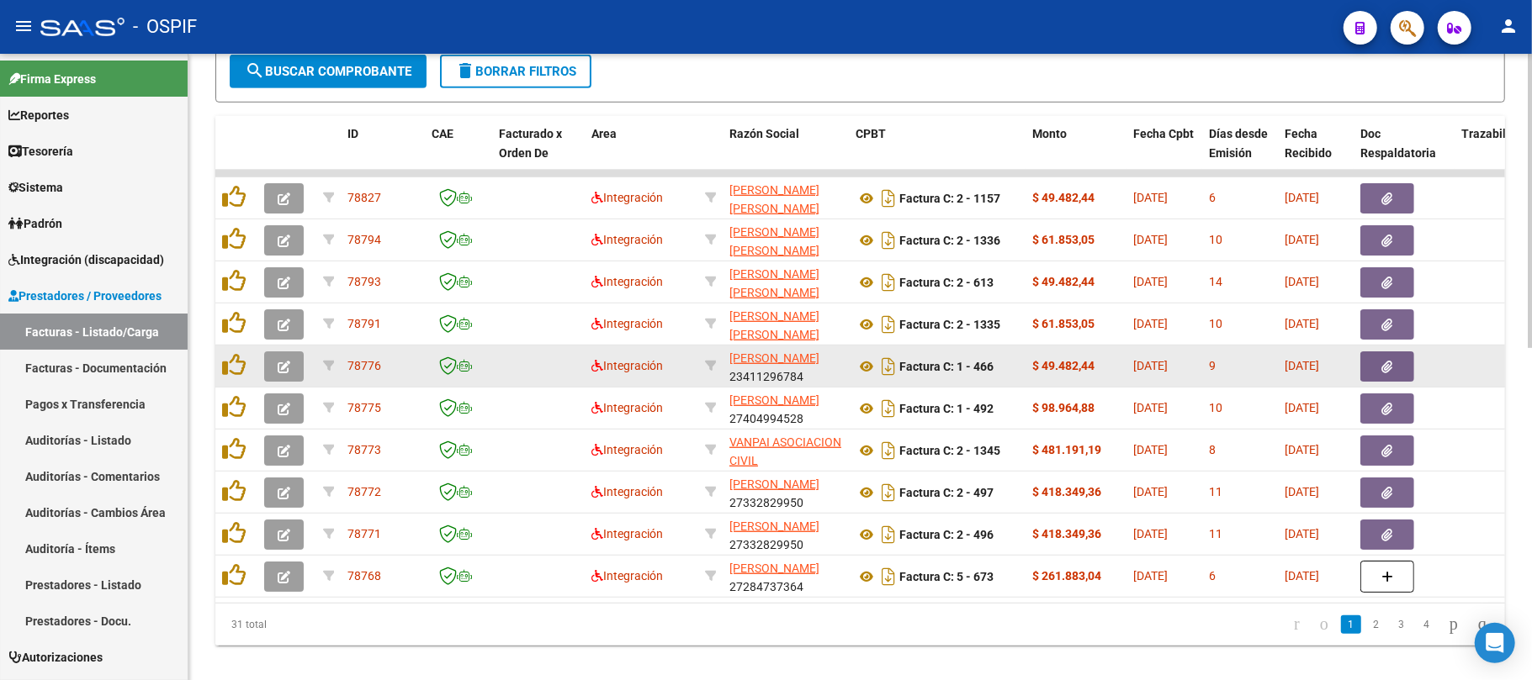
click at [296, 367] on button "button" at bounding box center [284, 367] width 40 height 30
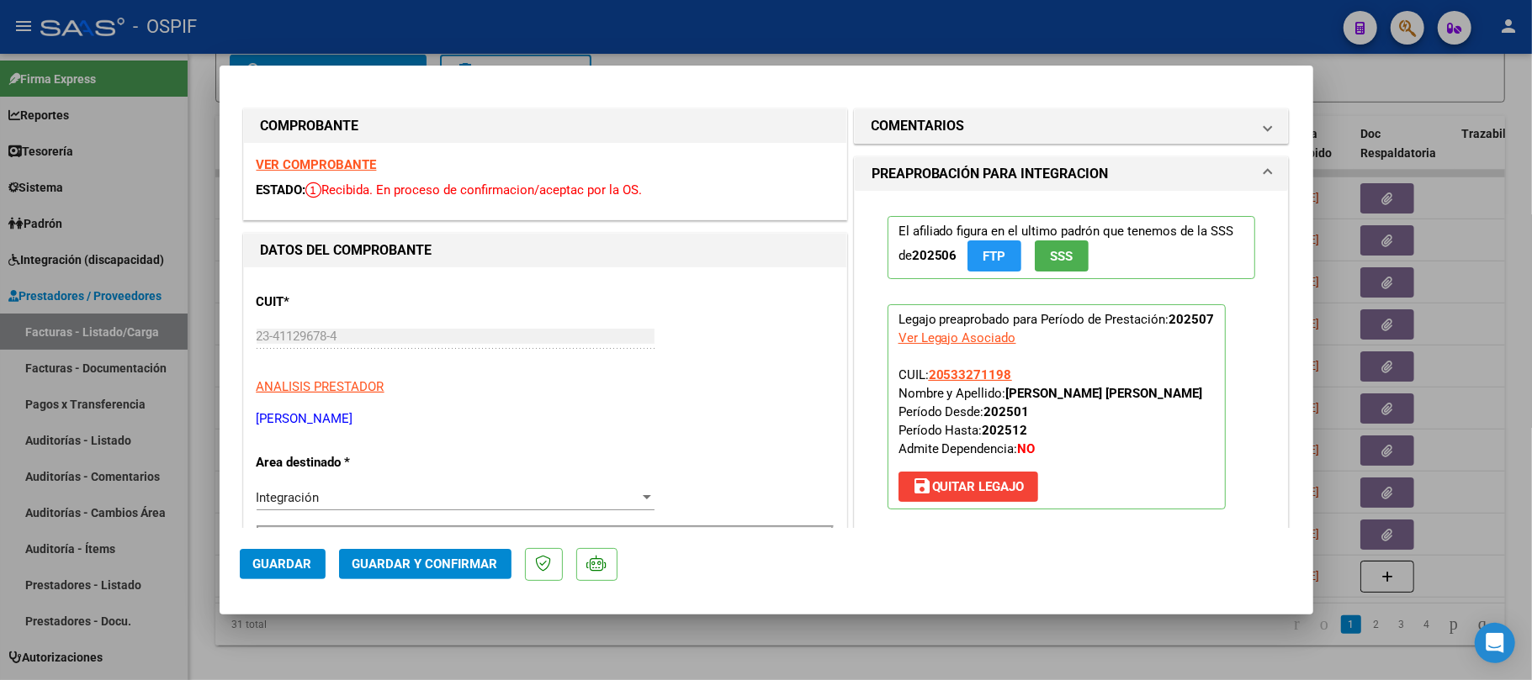
drag, startPoint x: 351, startPoint y: 165, endPoint x: 1091, endPoint y: 387, distance: 772.8
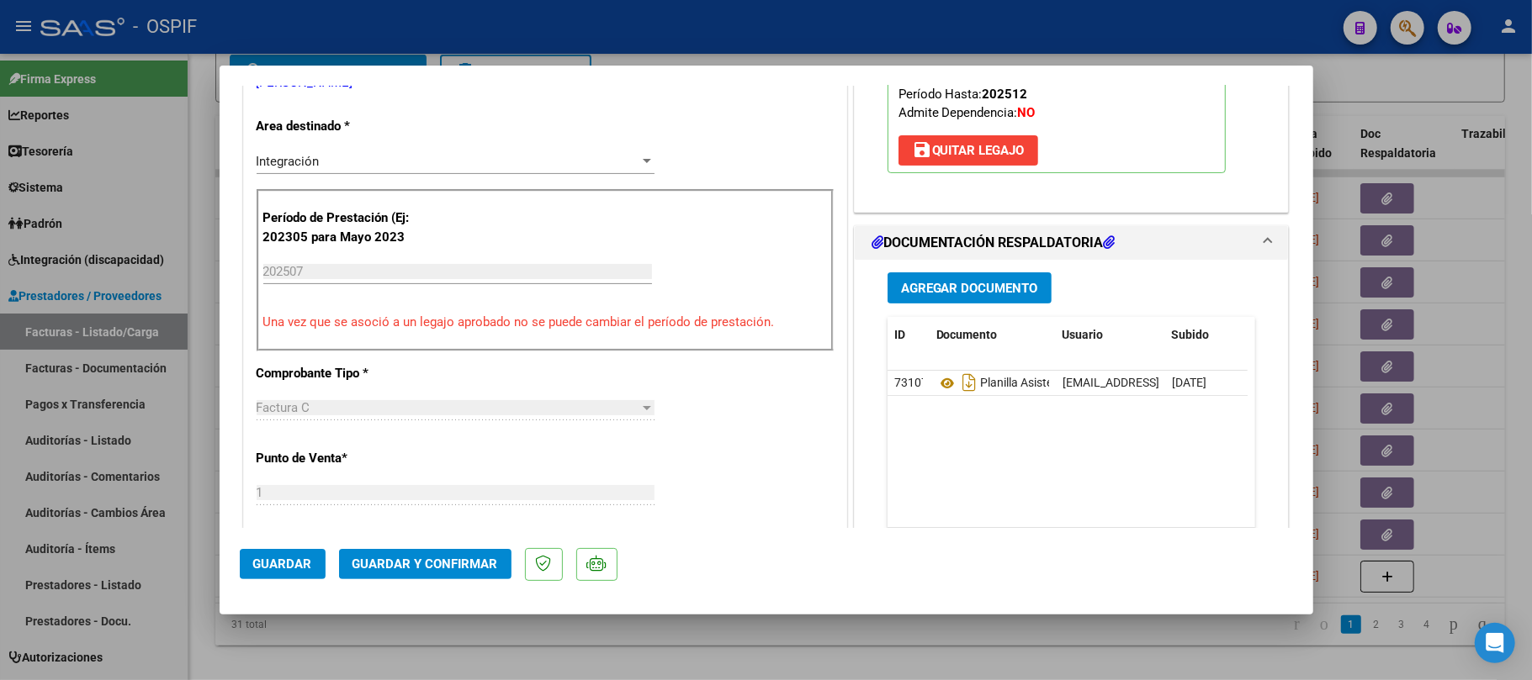
scroll to position [0, 0]
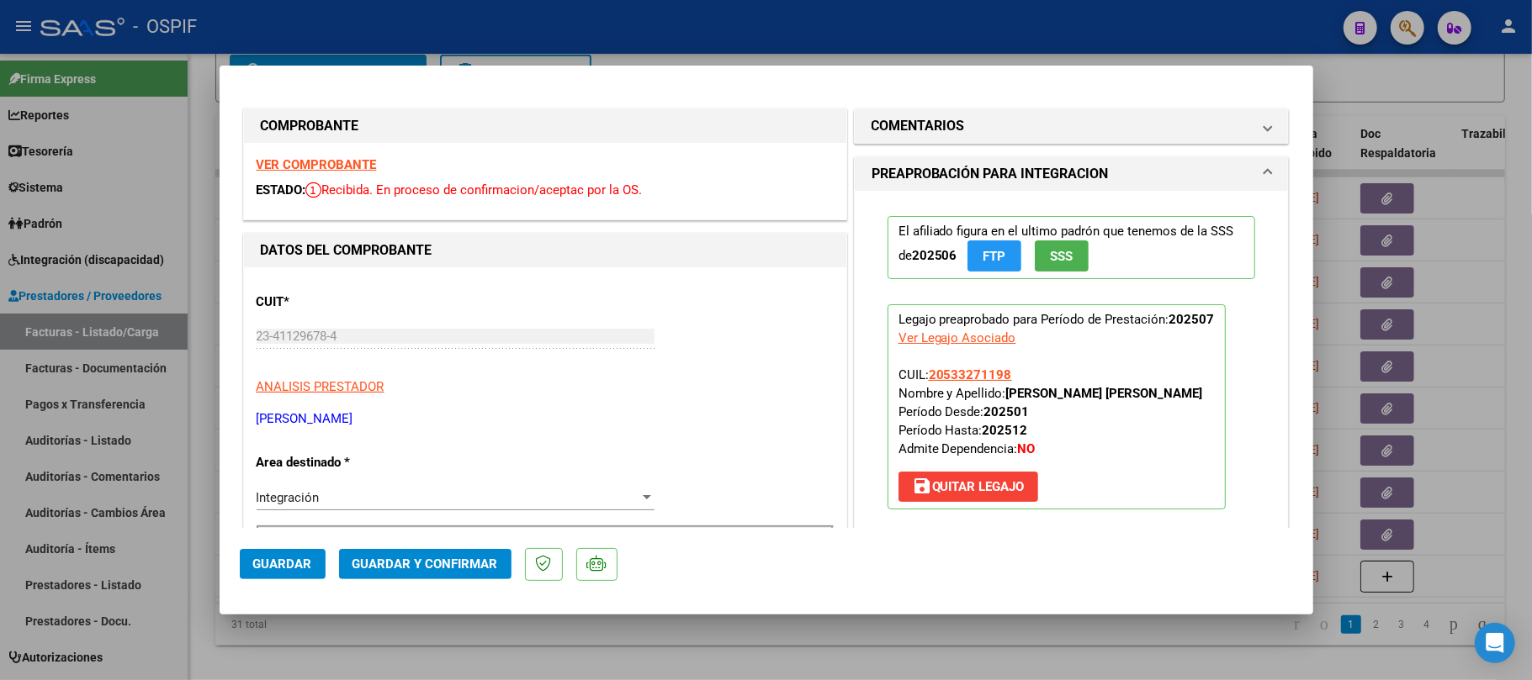
click at [481, 557] on span "Guardar y Confirmar" at bounding box center [425, 564] width 146 height 15
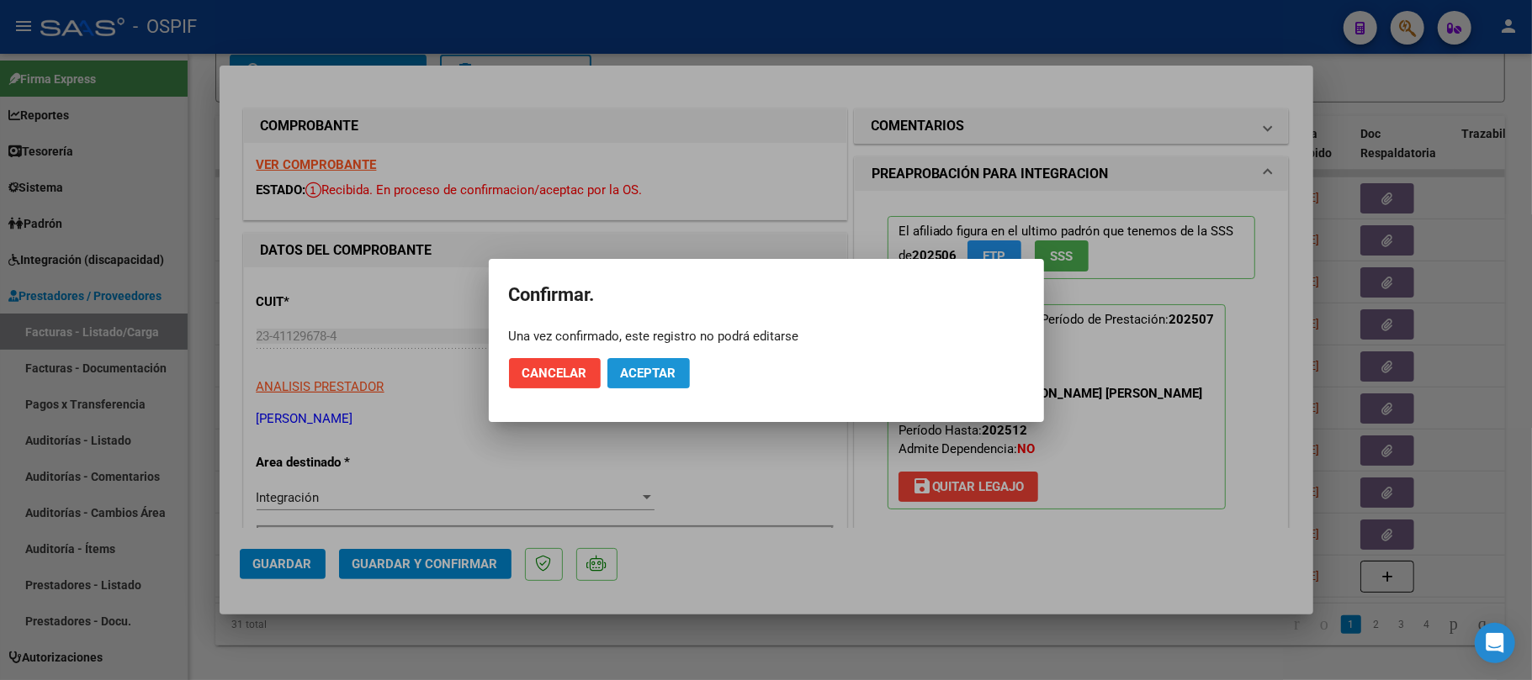
click at [659, 388] on button "Aceptar" at bounding box center [648, 373] width 82 height 30
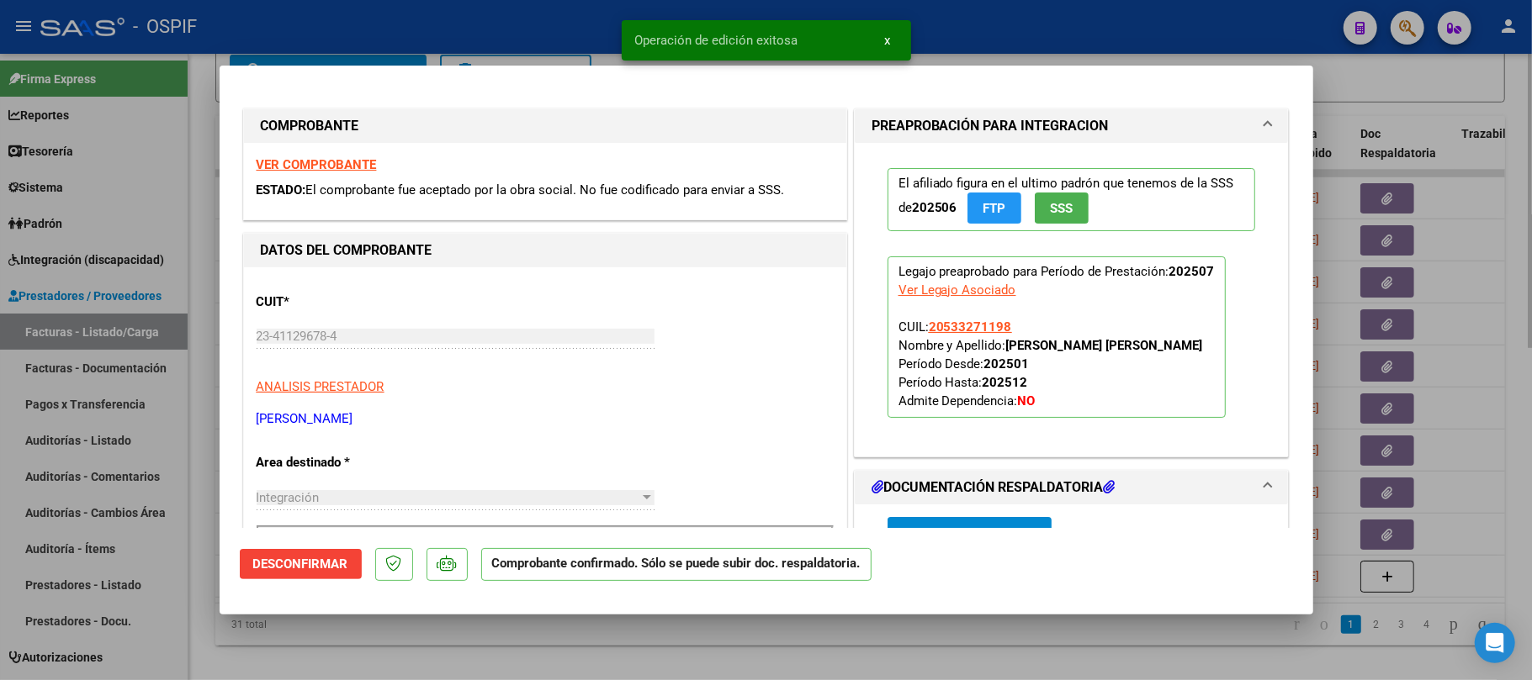
drag, startPoint x: 727, startPoint y: 670, endPoint x: 698, endPoint y: 675, distance: 29.0
click at [728, 671] on div at bounding box center [766, 340] width 1532 height 680
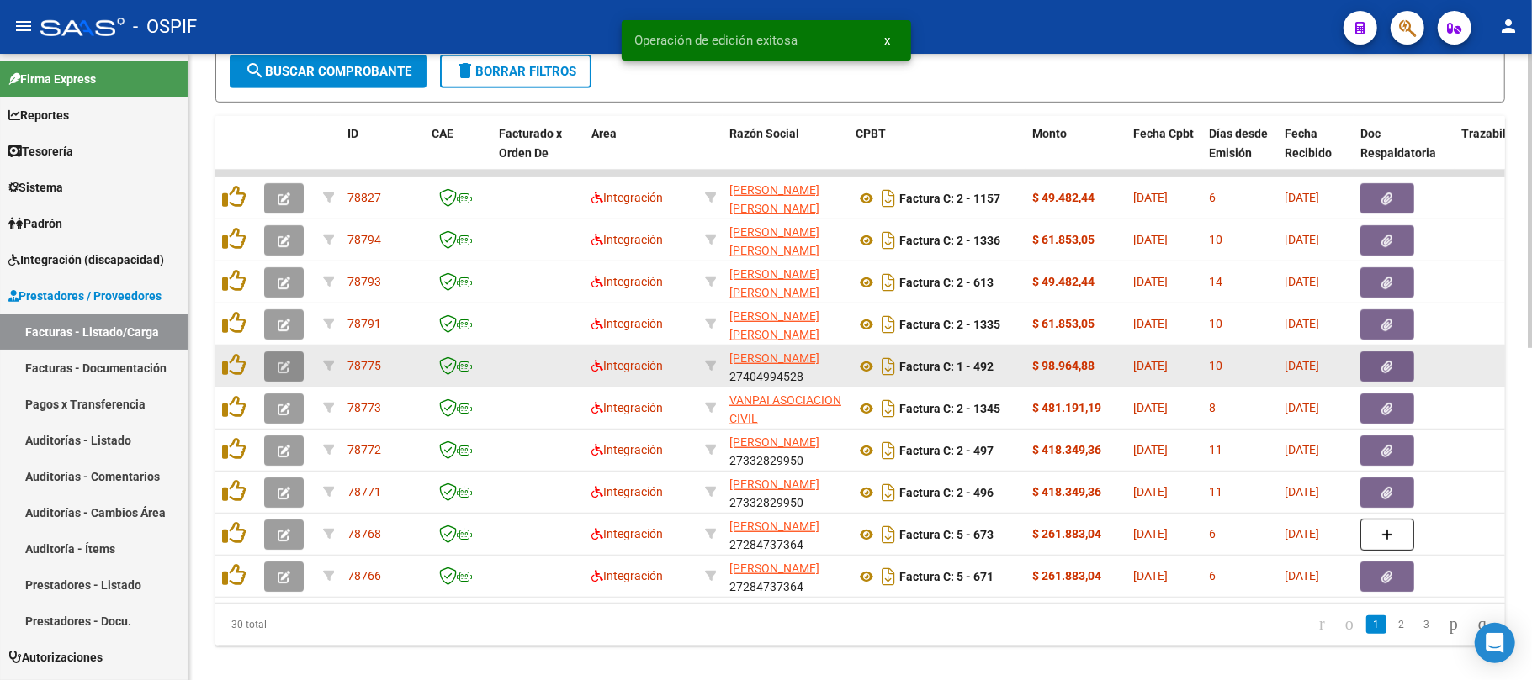
click at [274, 378] on button "button" at bounding box center [284, 367] width 40 height 30
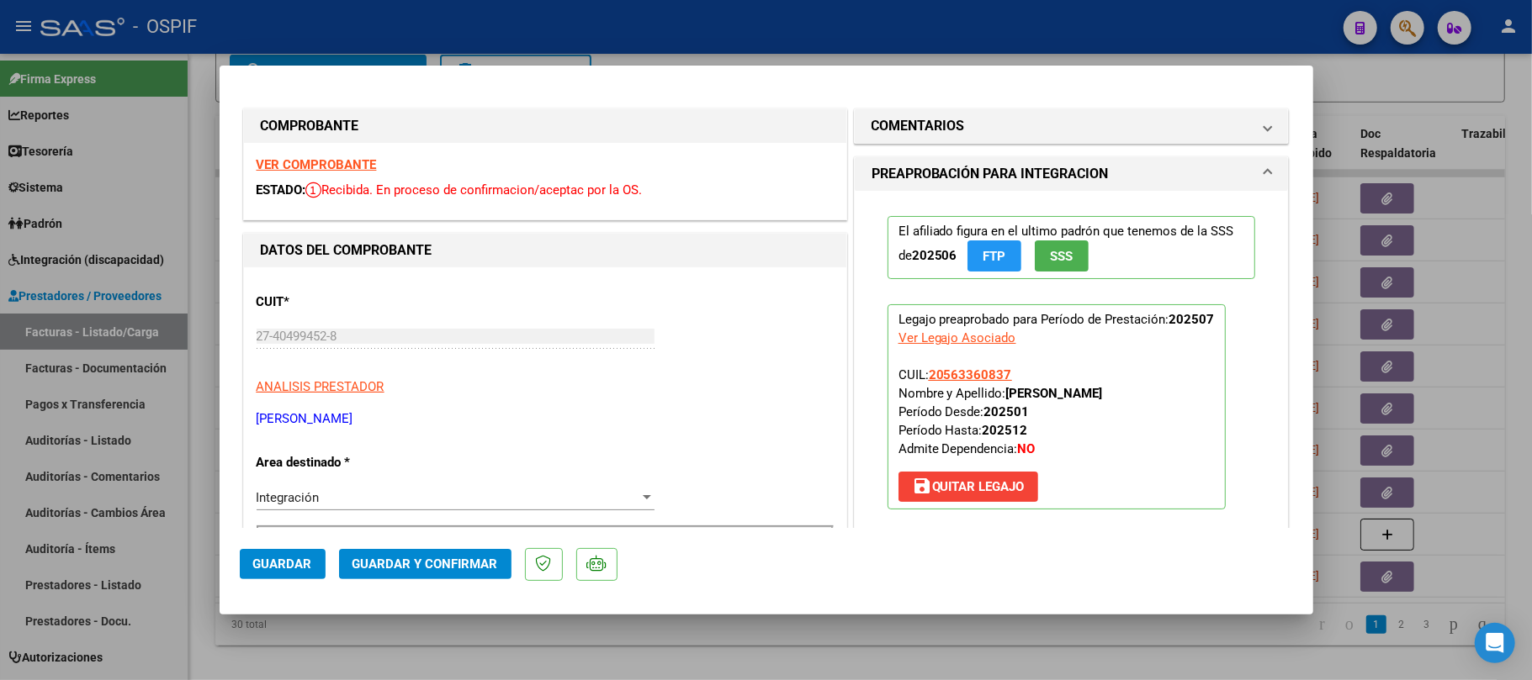
click at [483, 569] on span "Guardar y Confirmar" at bounding box center [425, 564] width 146 height 15
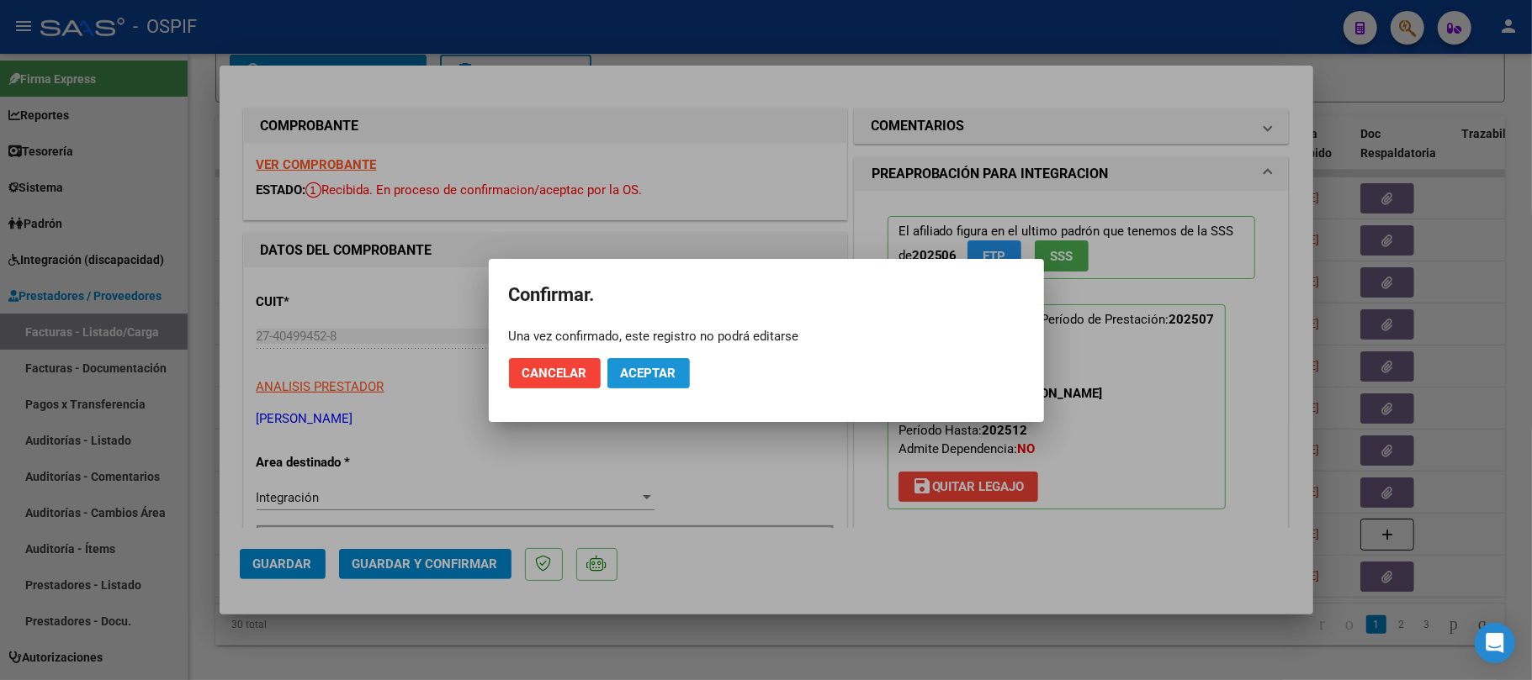
click at [630, 358] on button "Aceptar" at bounding box center [648, 373] width 82 height 30
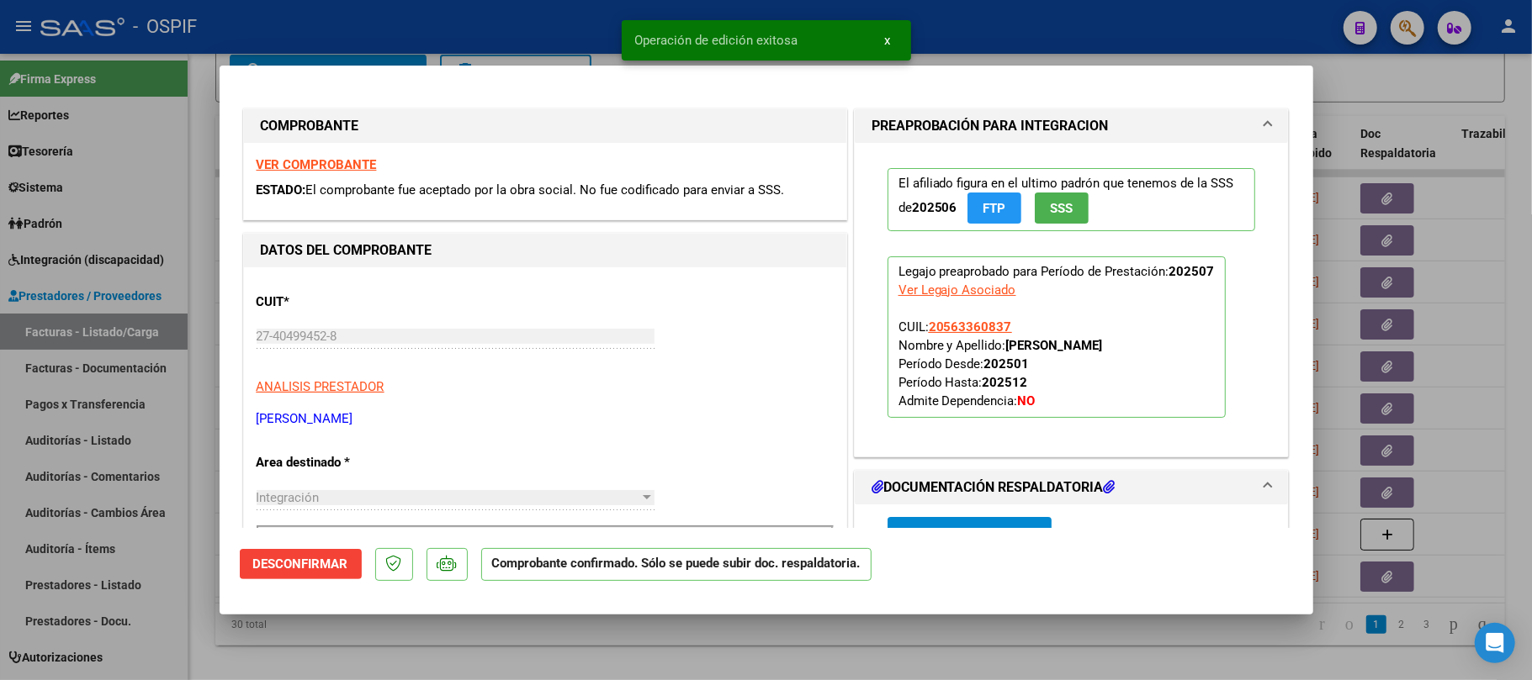
click at [1496, 279] on div at bounding box center [766, 340] width 1532 height 680
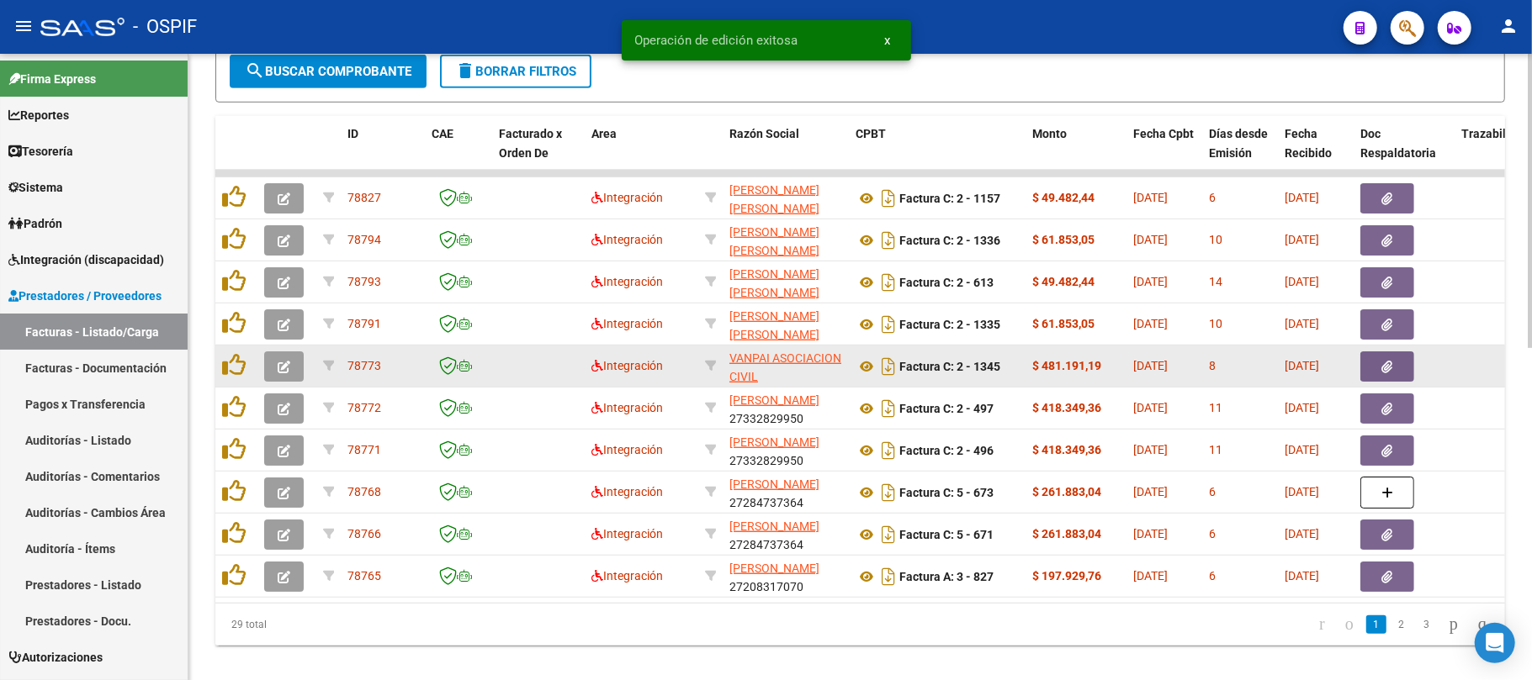
click at [293, 361] on button "button" at bounding box center [284, 367] width 40 height 30
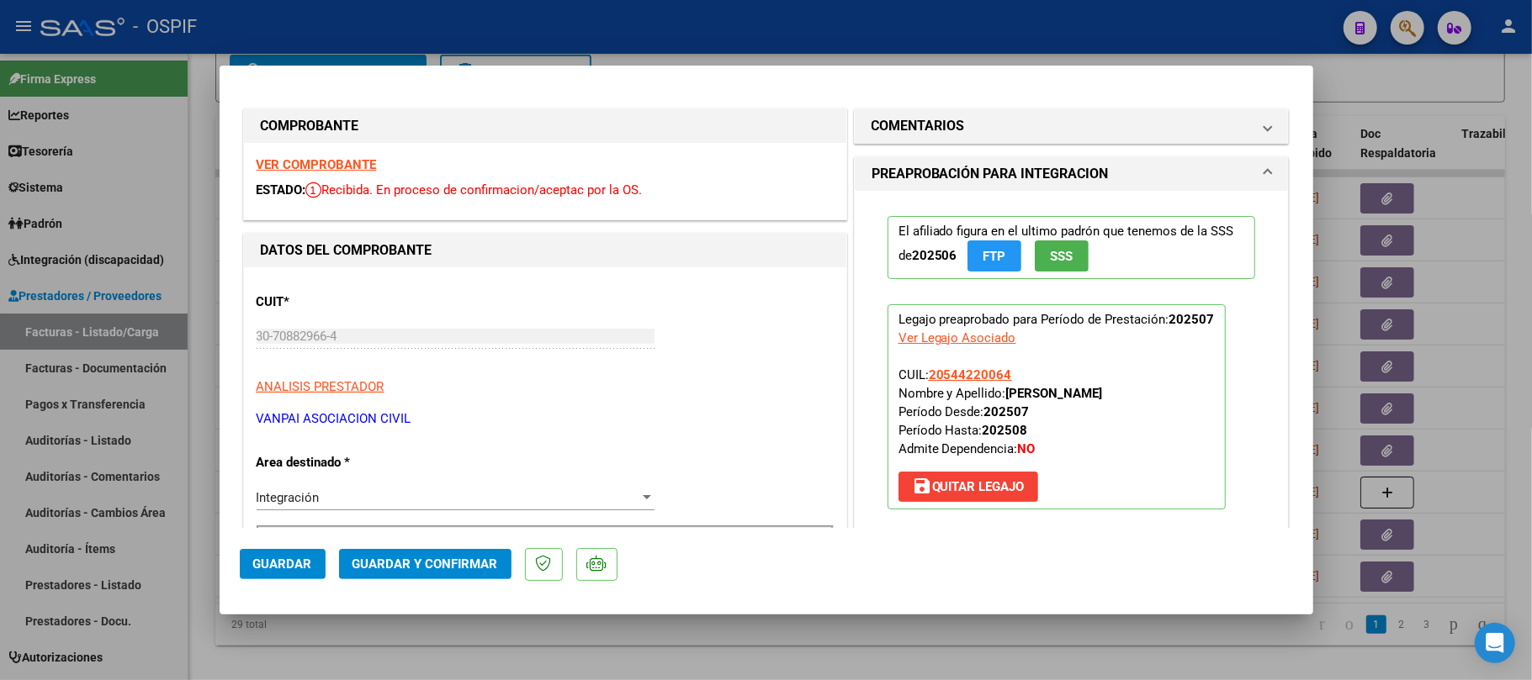
click at [473, 557] on span "Guardar y Confirmar" at bounding box center [425, 564] width 146 height 15
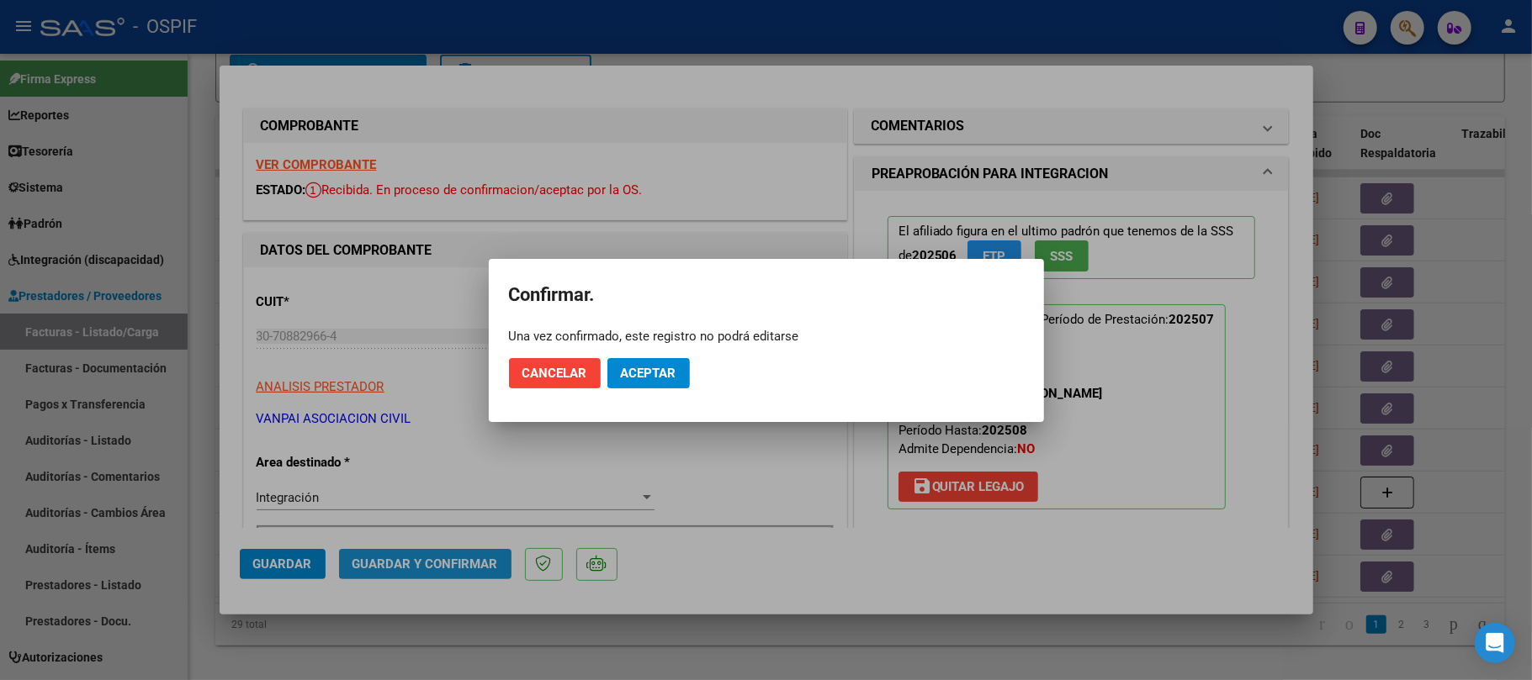
click at [661, 379] on span "Aceptar" at bounding box center [649, 373] width 56 height 15
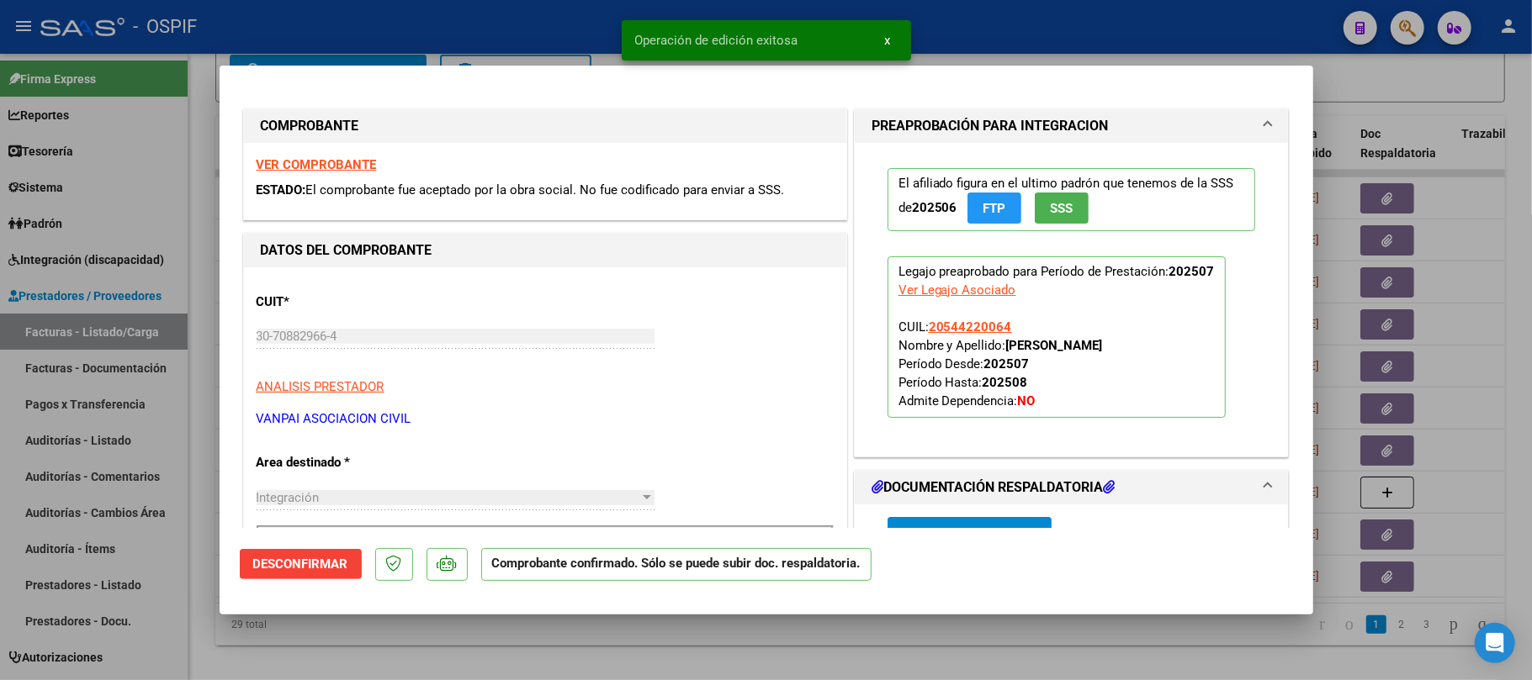
click at [658, 640] on div at bounding box center [766, 340] width 1532 height 680
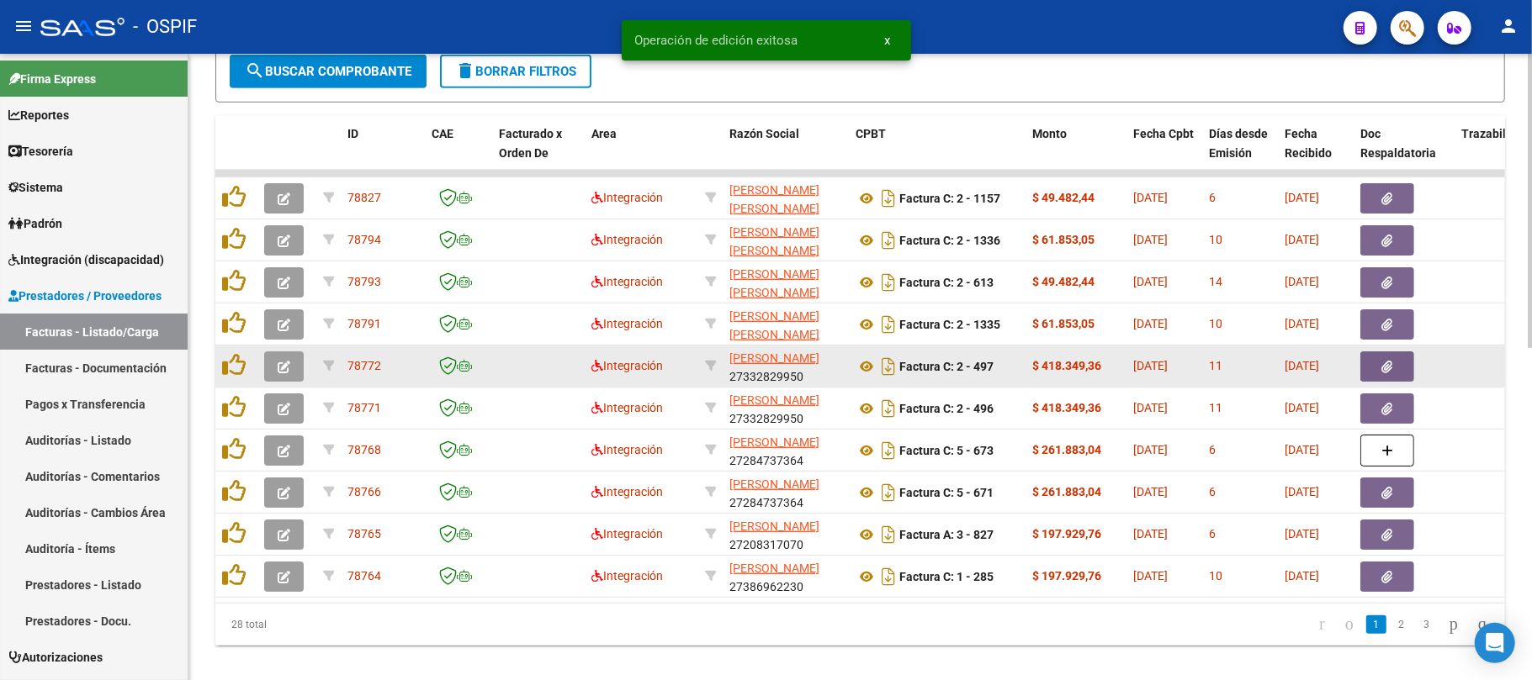
click at [286, 368] on icon "button" at bounding box center [284, 367] width 13 height 13
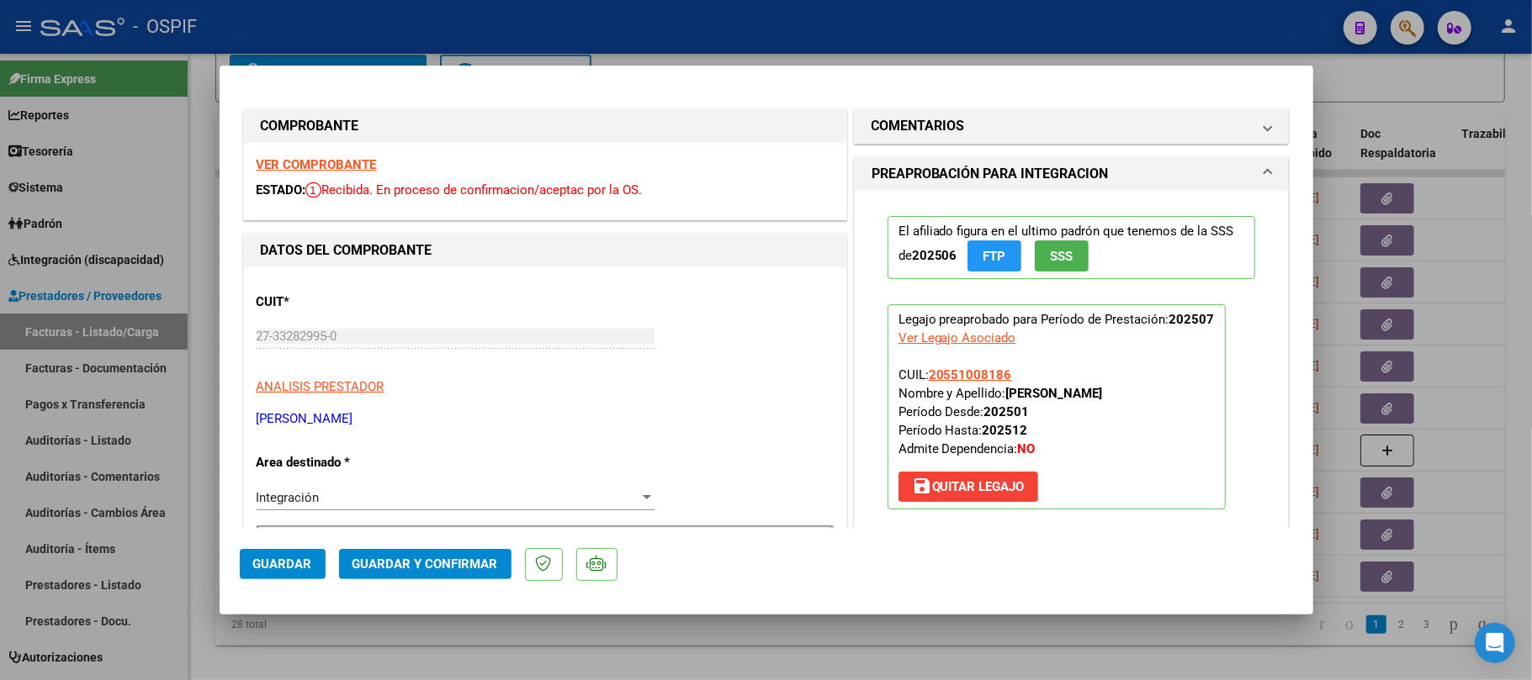
click at [479, 557] on span "Guardar y Confirmar" at bounding box center [425, 564] width 146 height 15
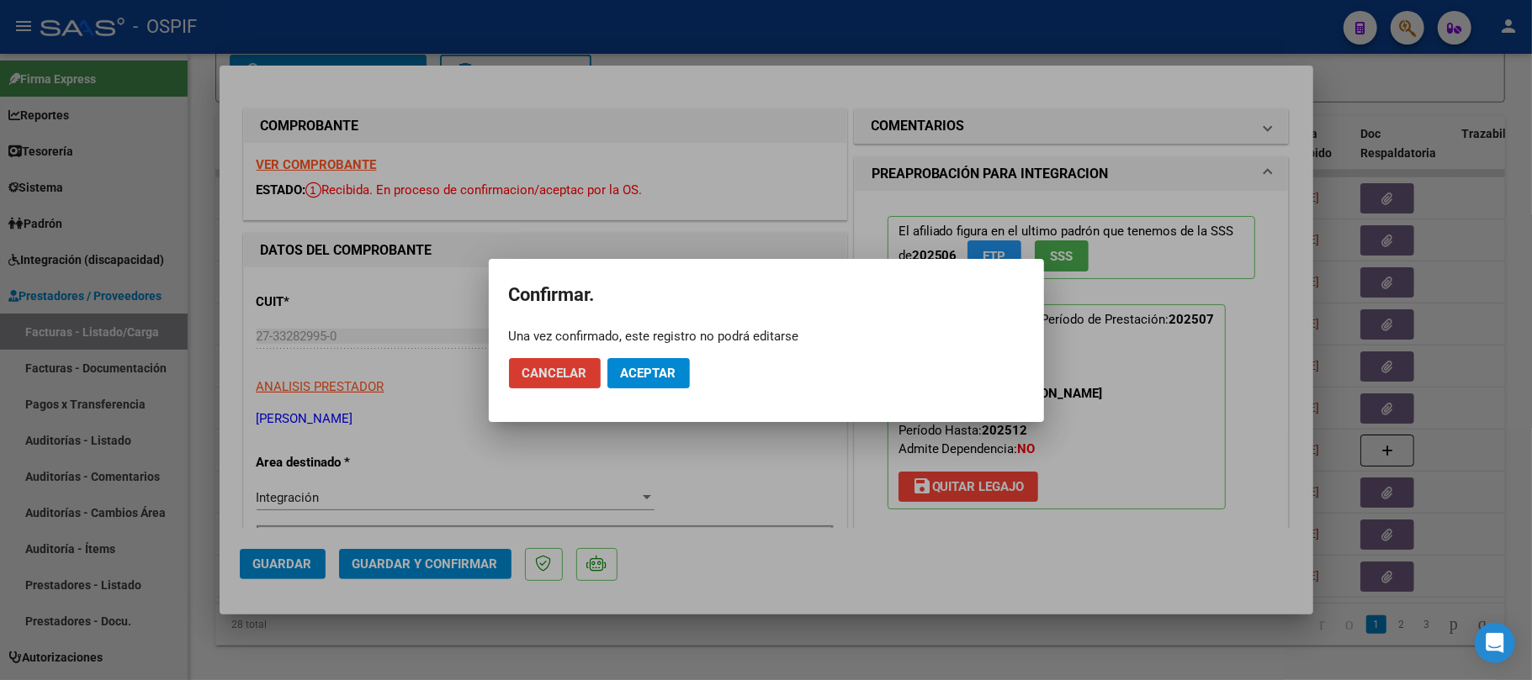
click at [700, 331] on div "Una vez confirmado, este registro no podrá editarse" at bounding box center [766, 336] width 515 height 17
click at [663, 367] on span "Aceptar" at bounding box center [649, 373] width 56 height 15
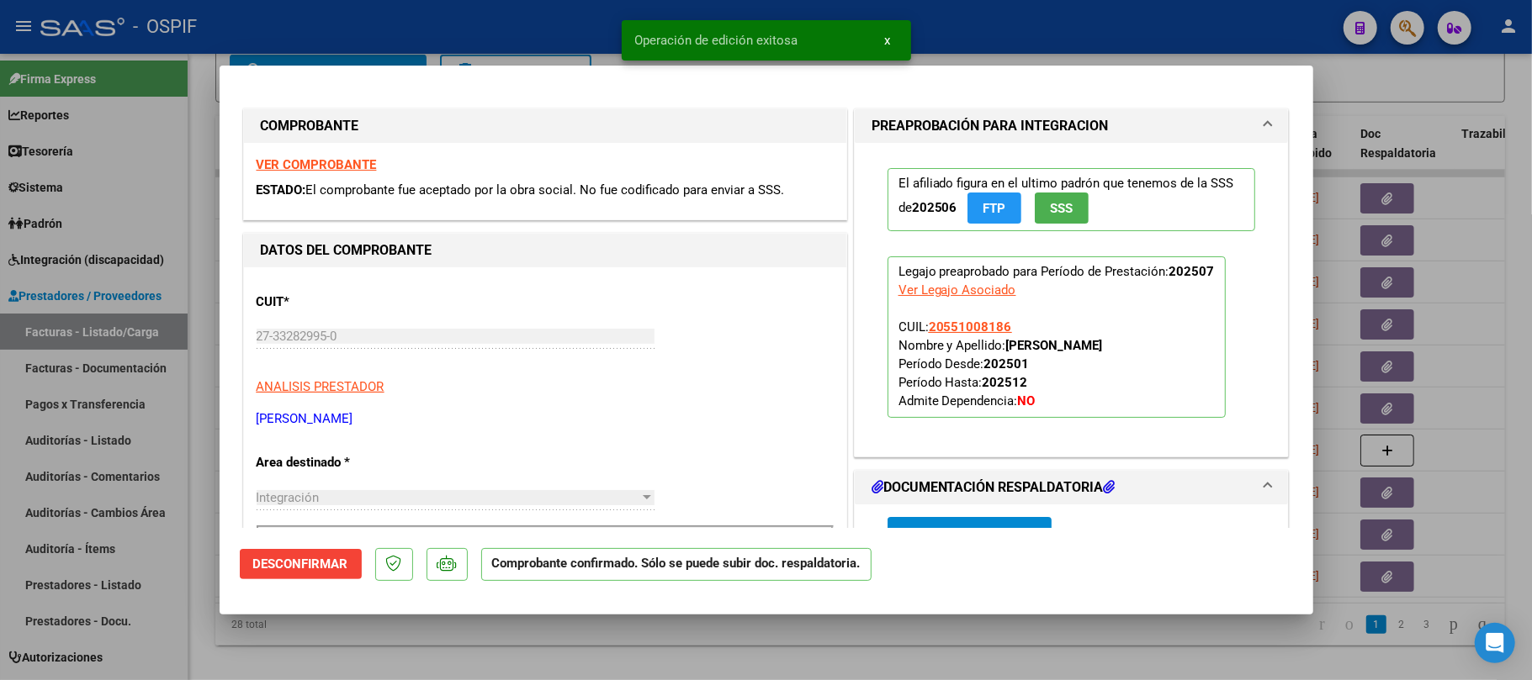
click at [715, 633] on div at bounding box center [766, 340] width 1532 height 680
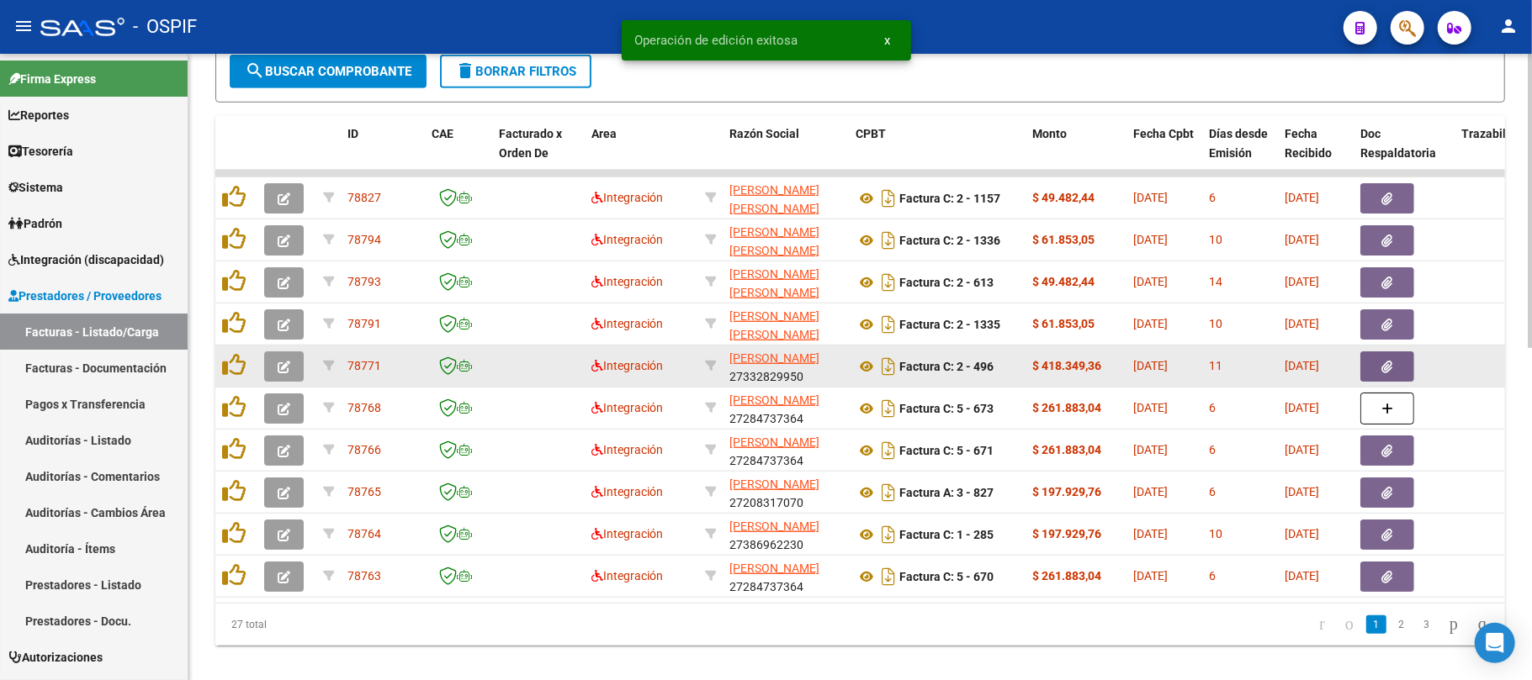
click at [280, 354] on button "button" at bounding box center [284, 367] width 40 height 30
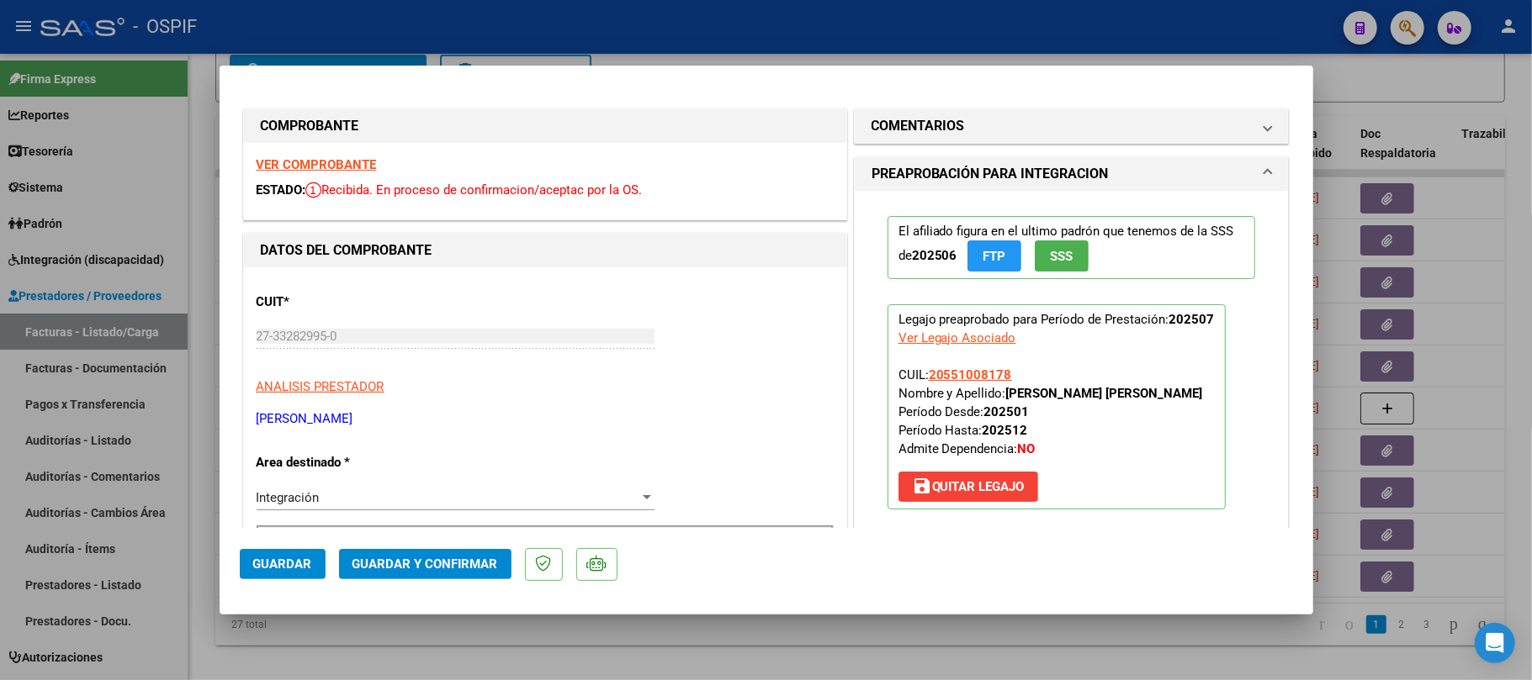
click at [437, 566] on span "Guardar y Confirmar" at bounding box center [425, 564] width 146 height 15
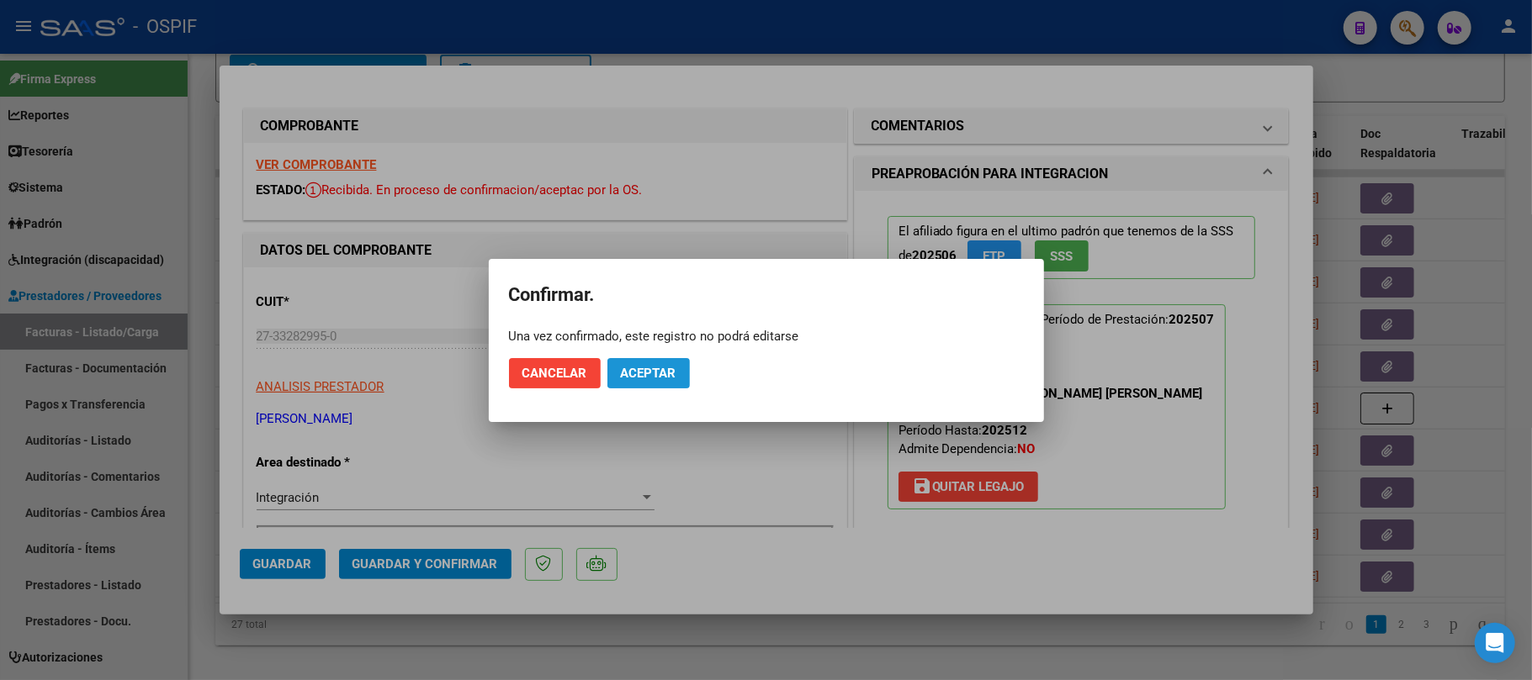
click at [643, 378] on span "Aceptar" at bounding box center [649, 373] width 56 height 15
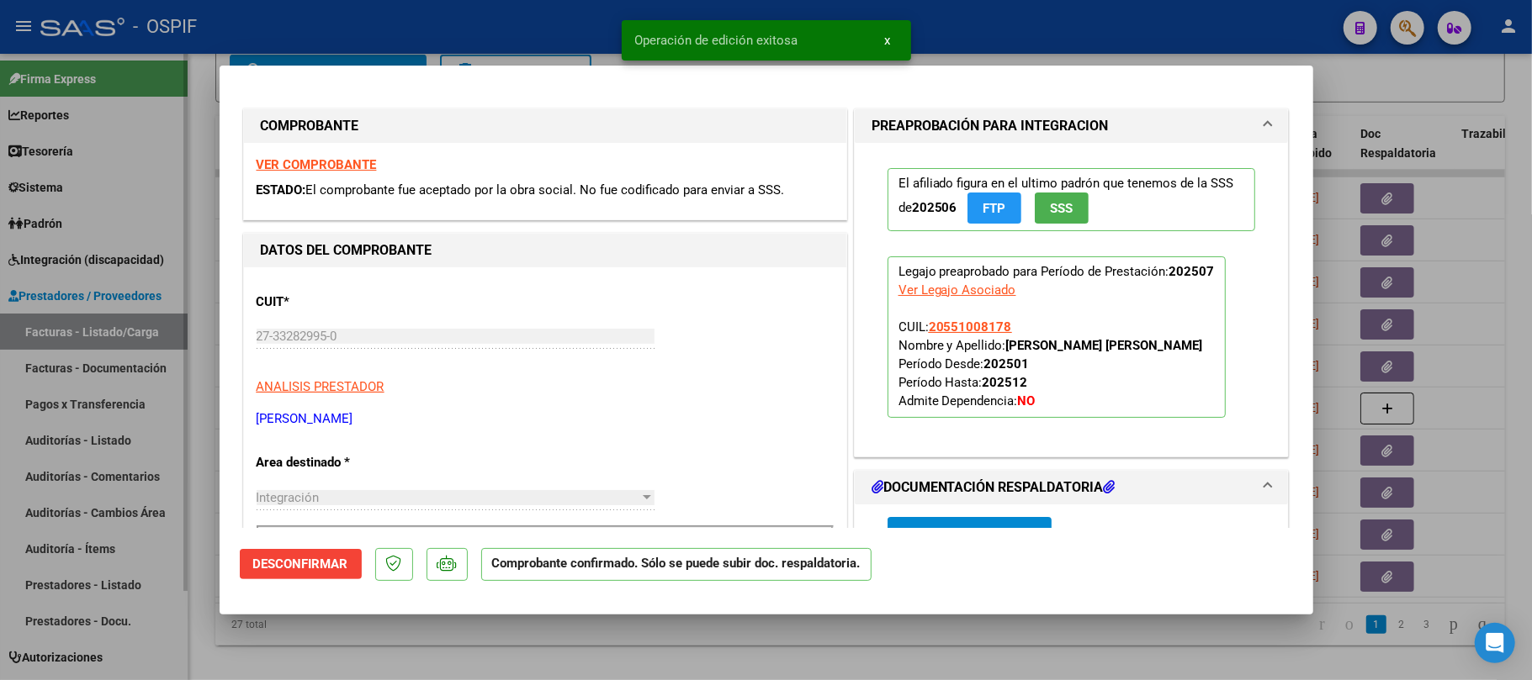
click at [664, 647] on div at bounding box center [766, 340] width 1532 height 680
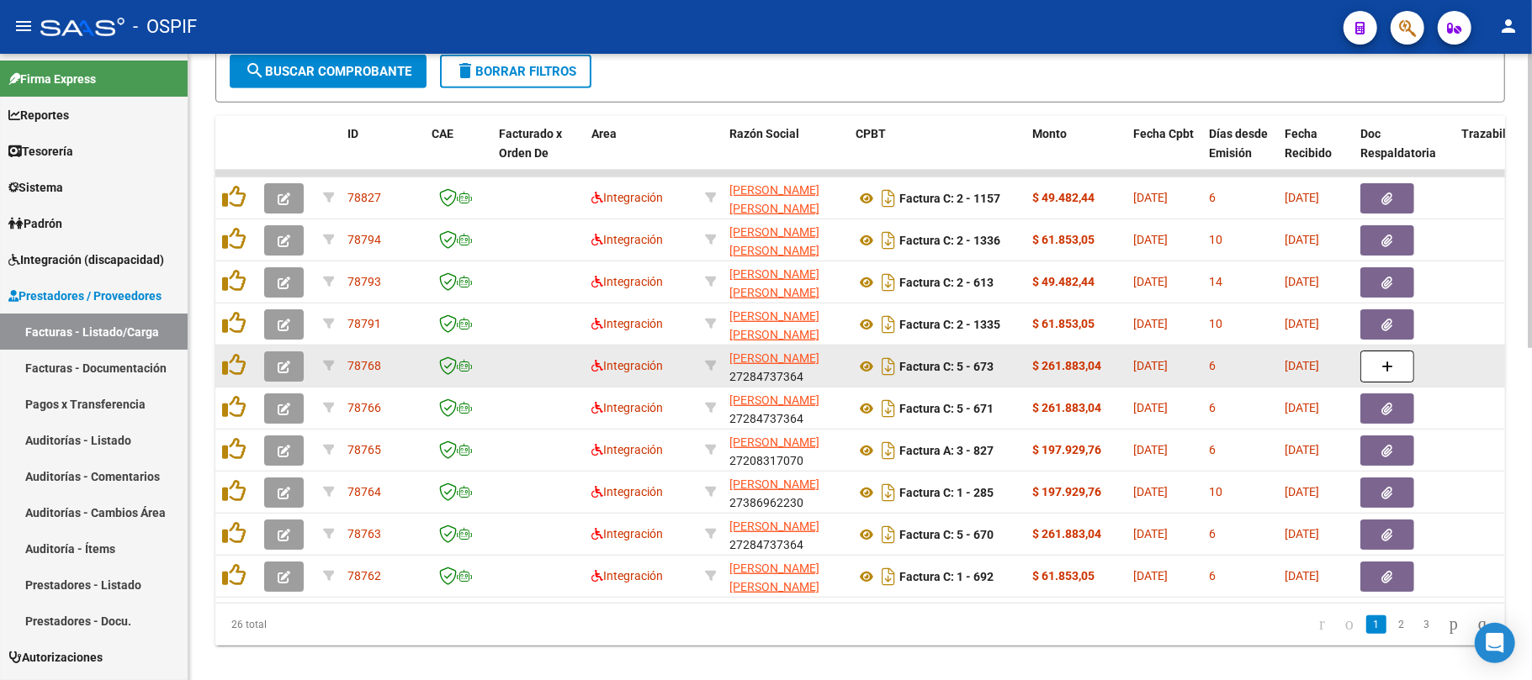
click at [252, 378] on datatable-body-cell at bounding box center [236, 366] width 42 height 41
click at [278, 364] on icon "button" at bounding box center [284, 367] width 13 height 13
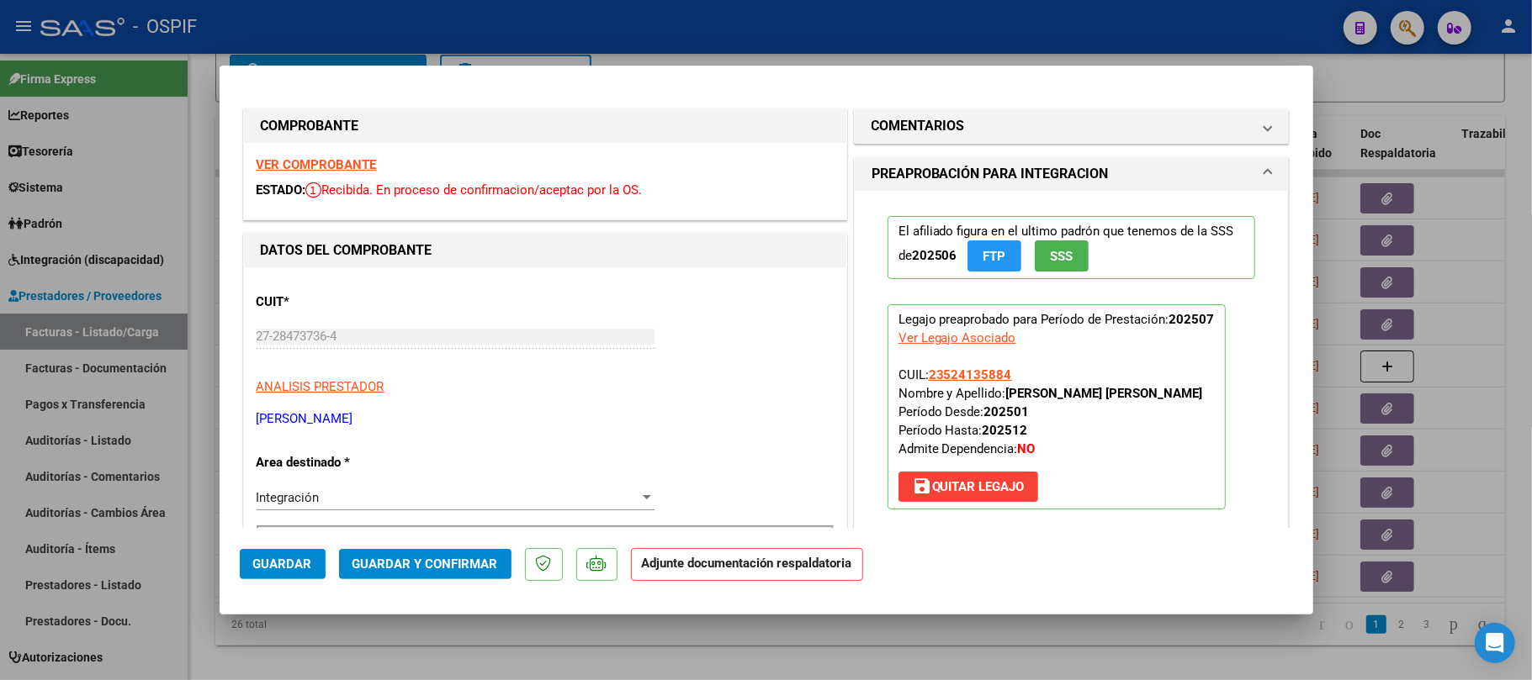
click at [441, 569] on button "Guardar y Confirmar" at bounding box center [425, 564] width 172 height 30
click at [452, 543] on mat-dialog-actions "Guardar Guardar y Confirmar Adjunte documentación respaldatoria" at bounding box center [766, 561] width 1053 height 66
click at [454, 553] on button "Guardar y Confirmar" at bounding box center [425, 564] width 172 height 30
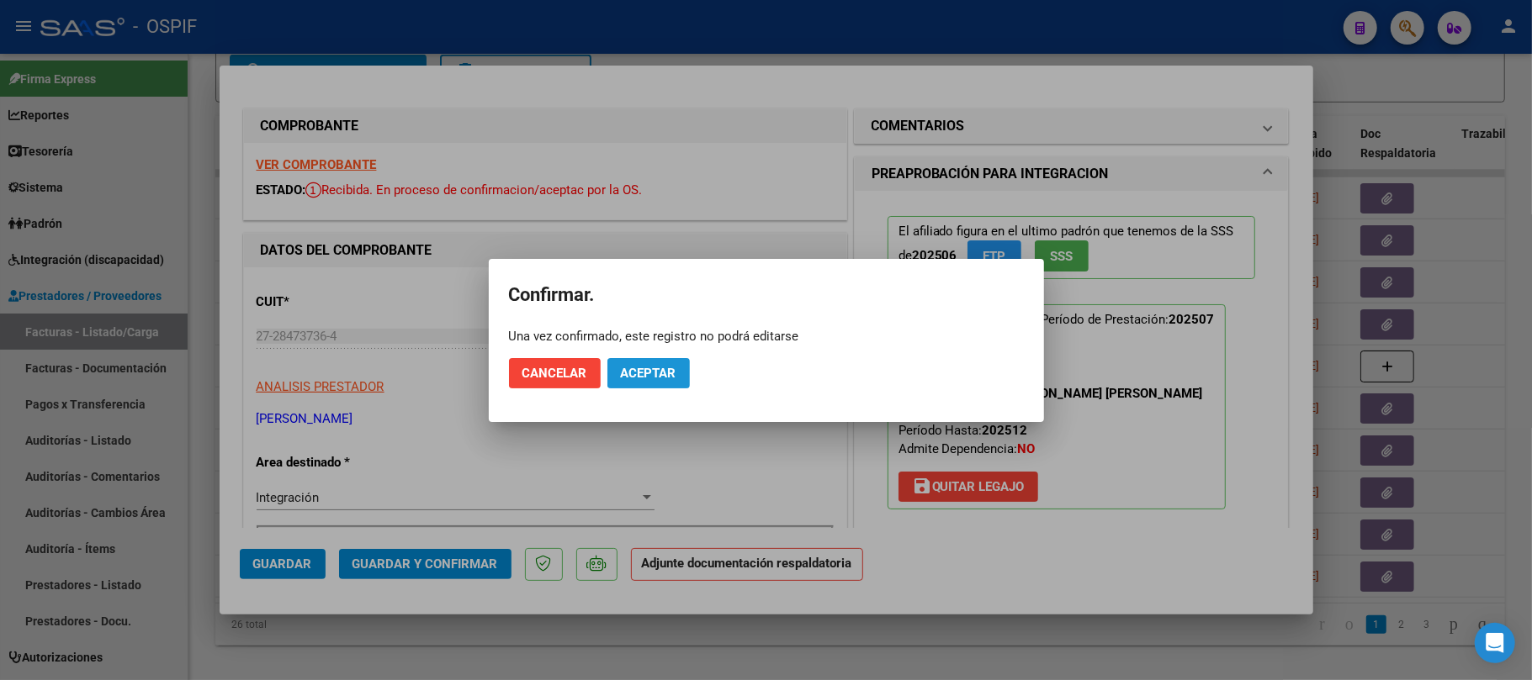
click at [653, 368] on span "Aceptar" at bounding box center [649, 373] width 56 height 15
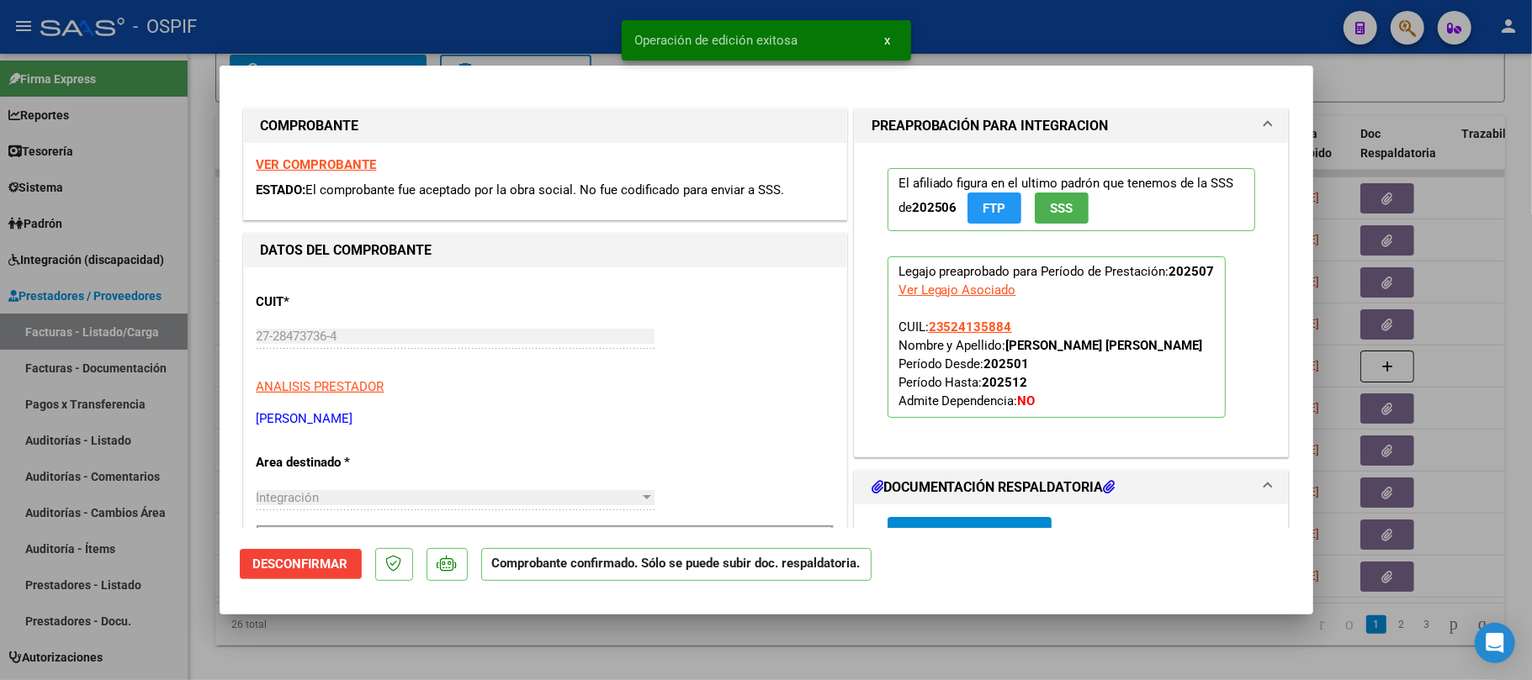
click at [445, 621] on div at bounding box center [766, 340] width 1532 height 680
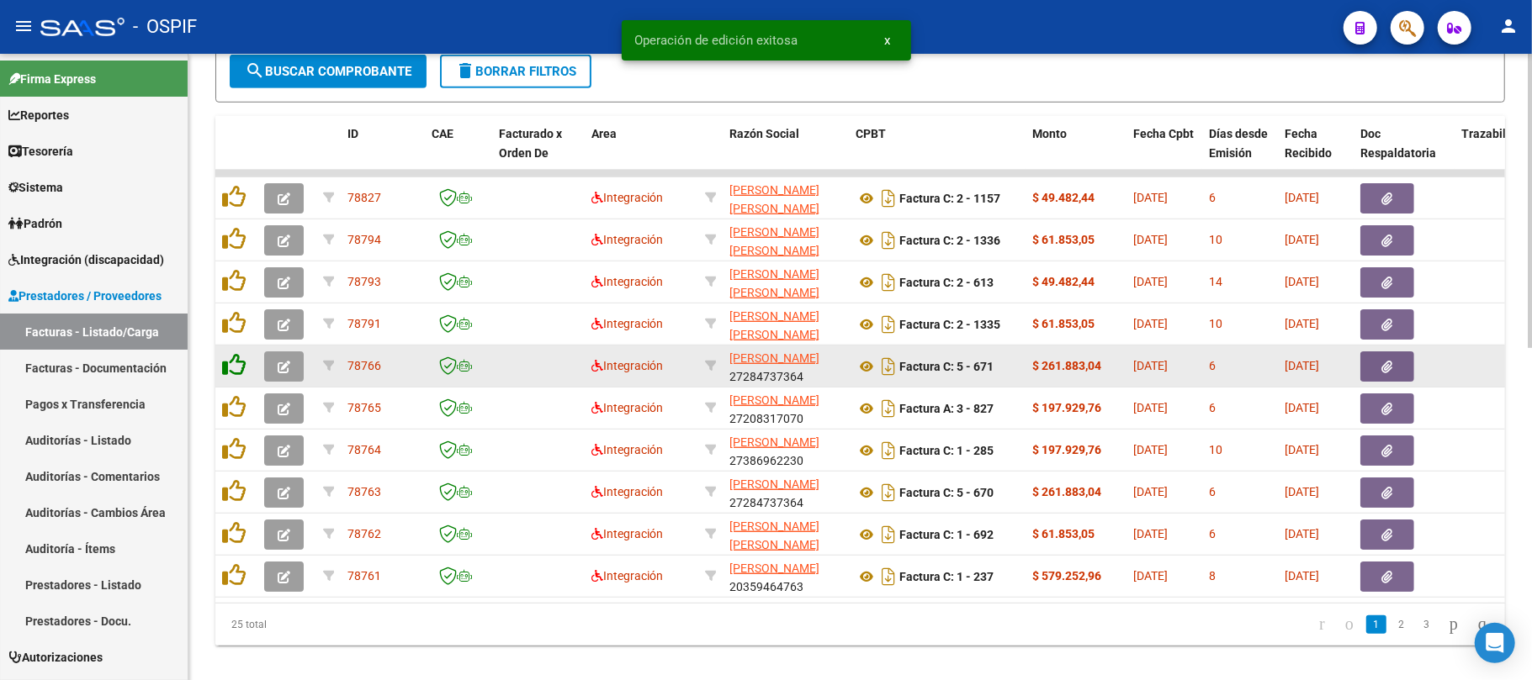
click at [244, 353] on icon at bounding box center [234, 365] width 24 height 24
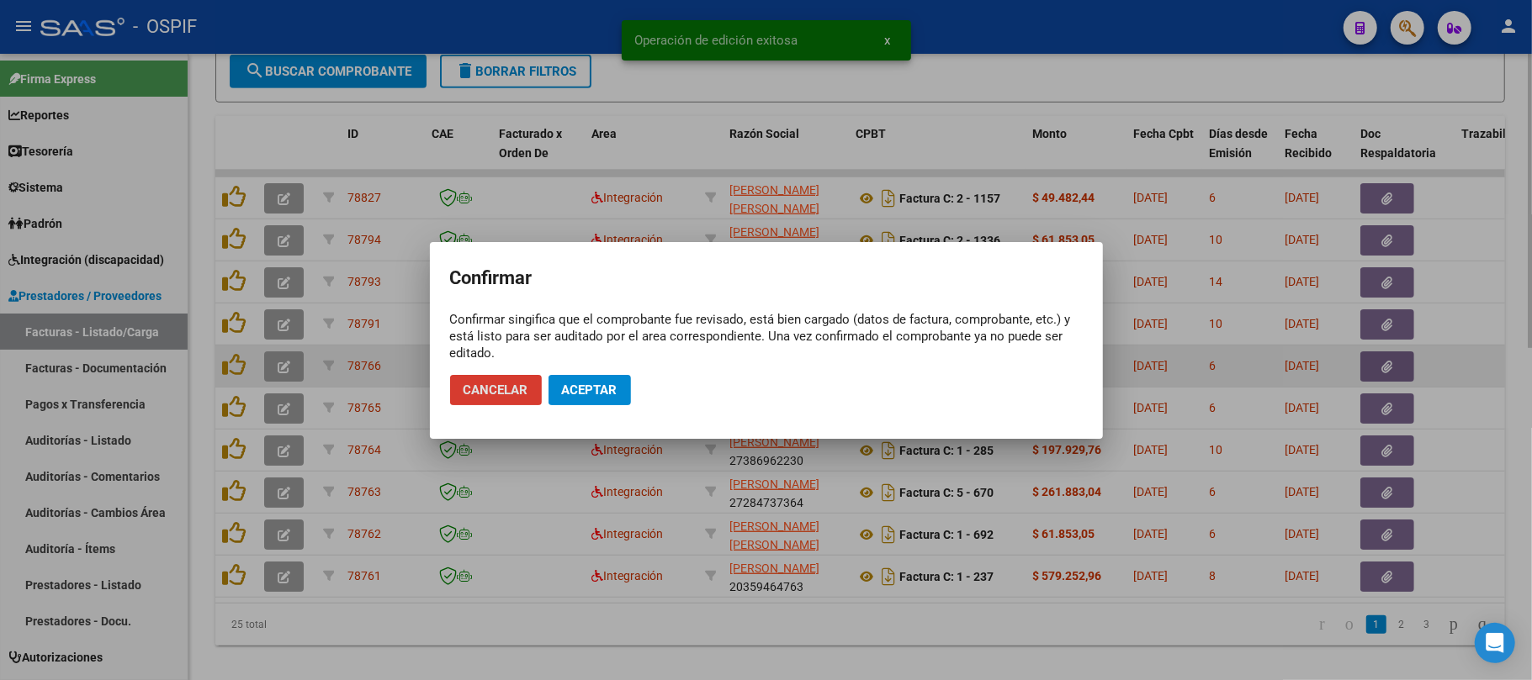
click at [505, 392] on span "Cancelar" at bounding box center [495, 390] width 65 height 15
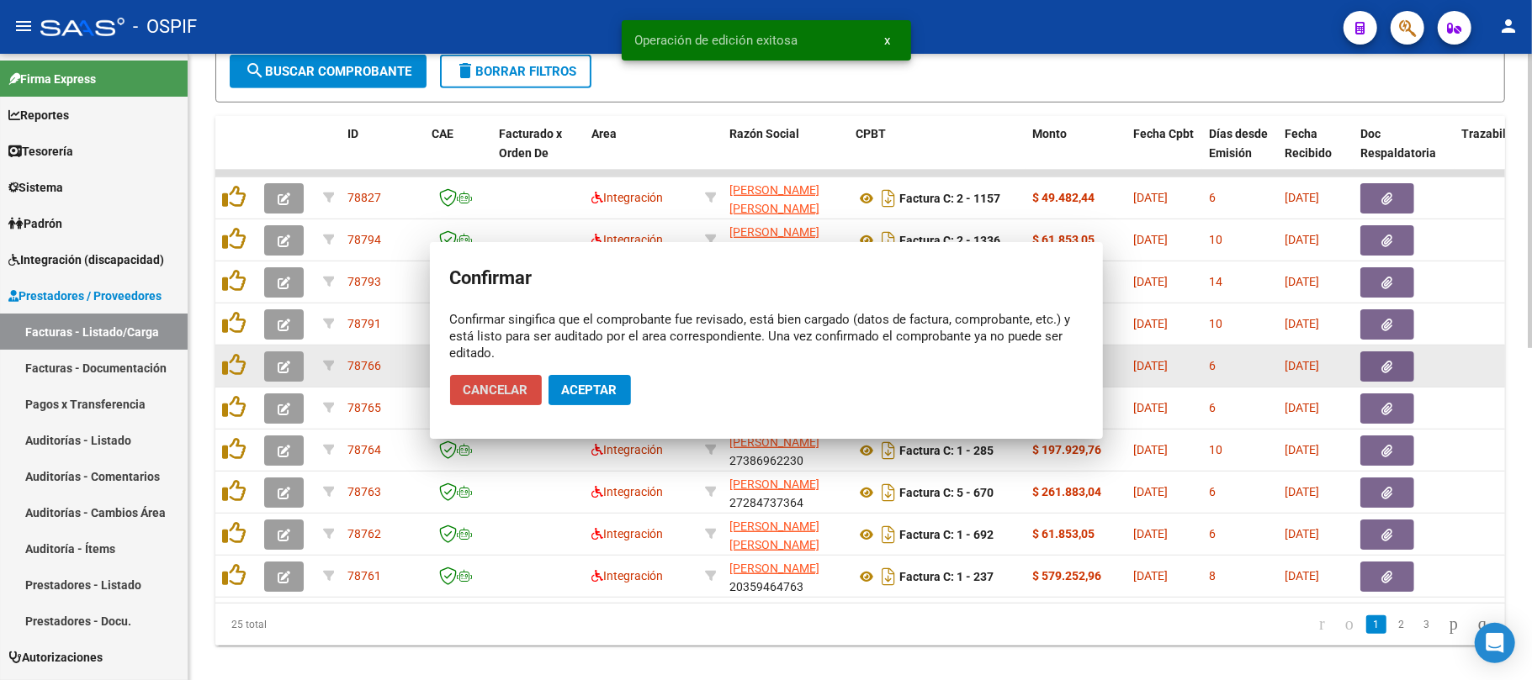
click at [273, 364] on button "button" at bounding box center [284, 367] width 40 height 30
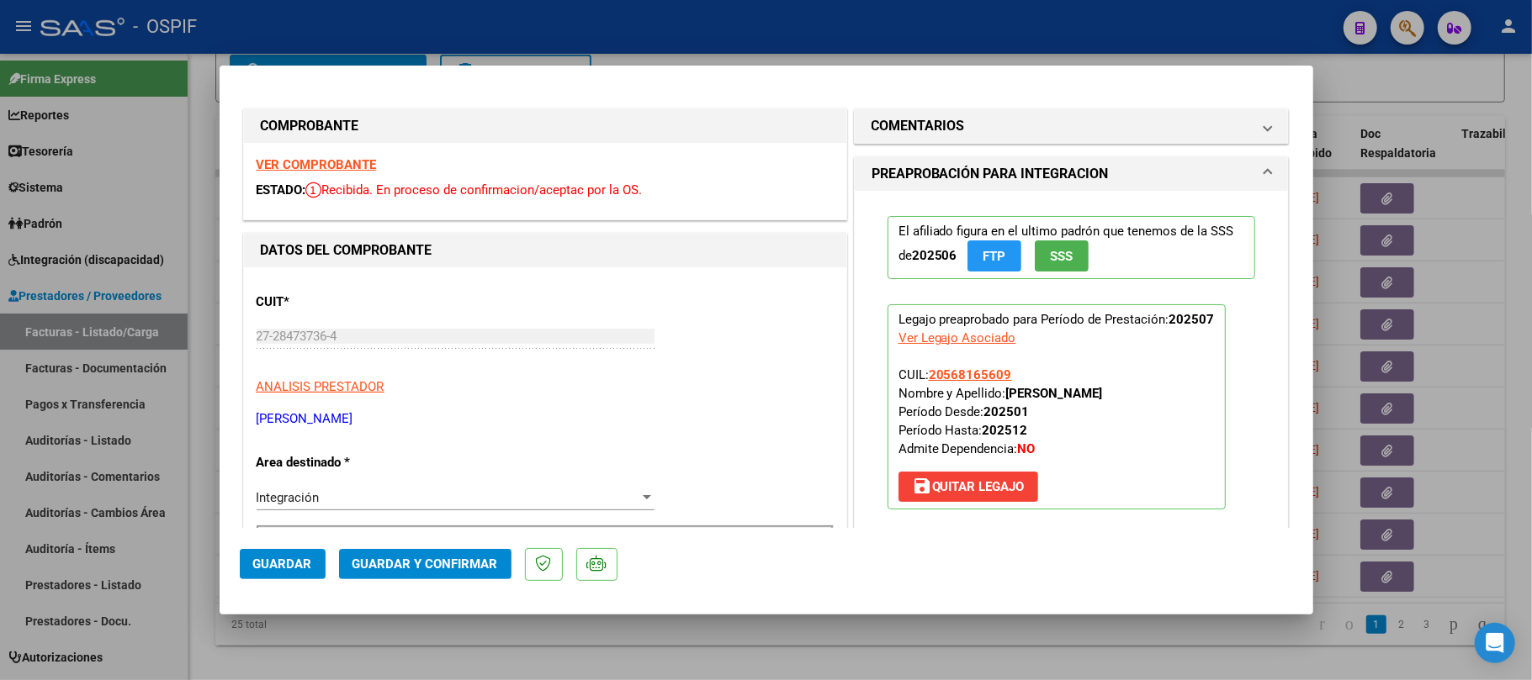
click at [445, 570] on span "Guardar y Confirmar" at bounding box center [425, 564] width 146 height 15
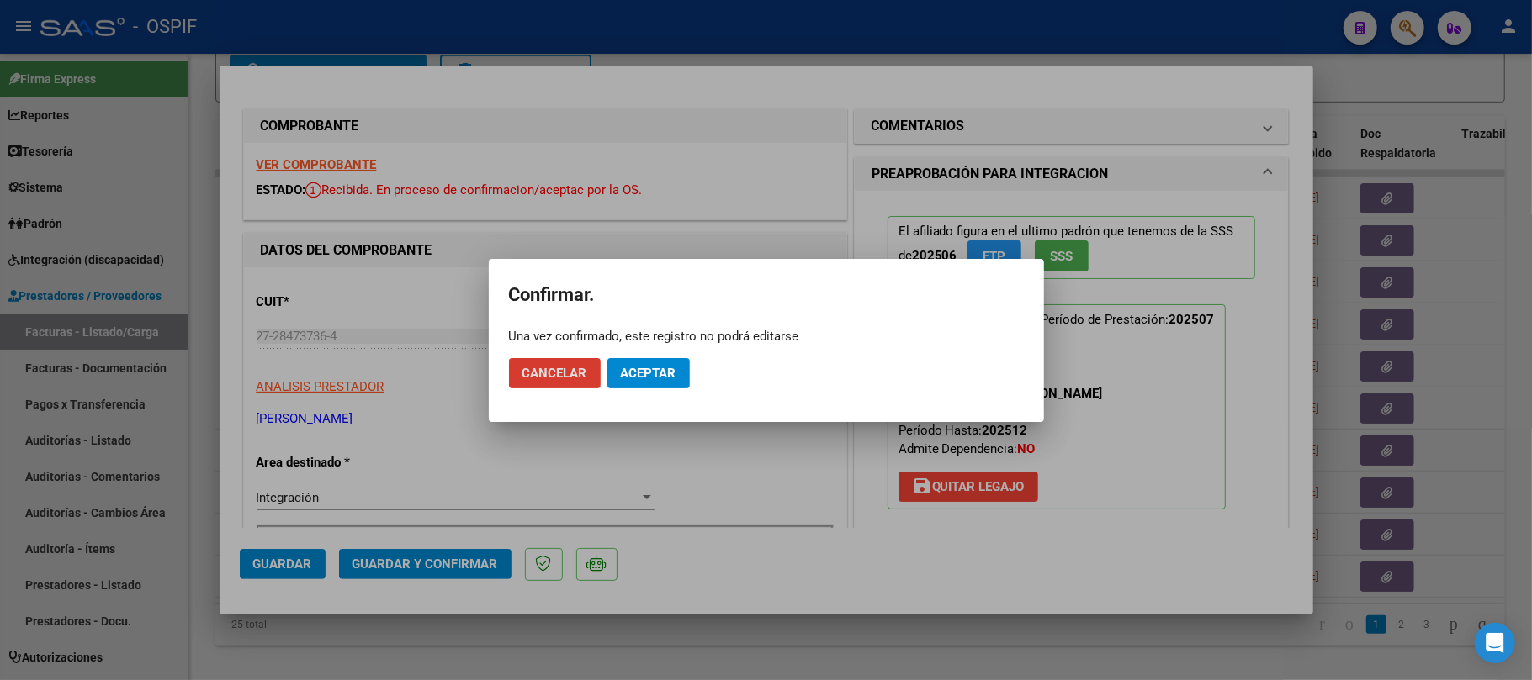
click at [670, 363] on button "Aceptar" at bounding box center [648, 373] width 82 height 30
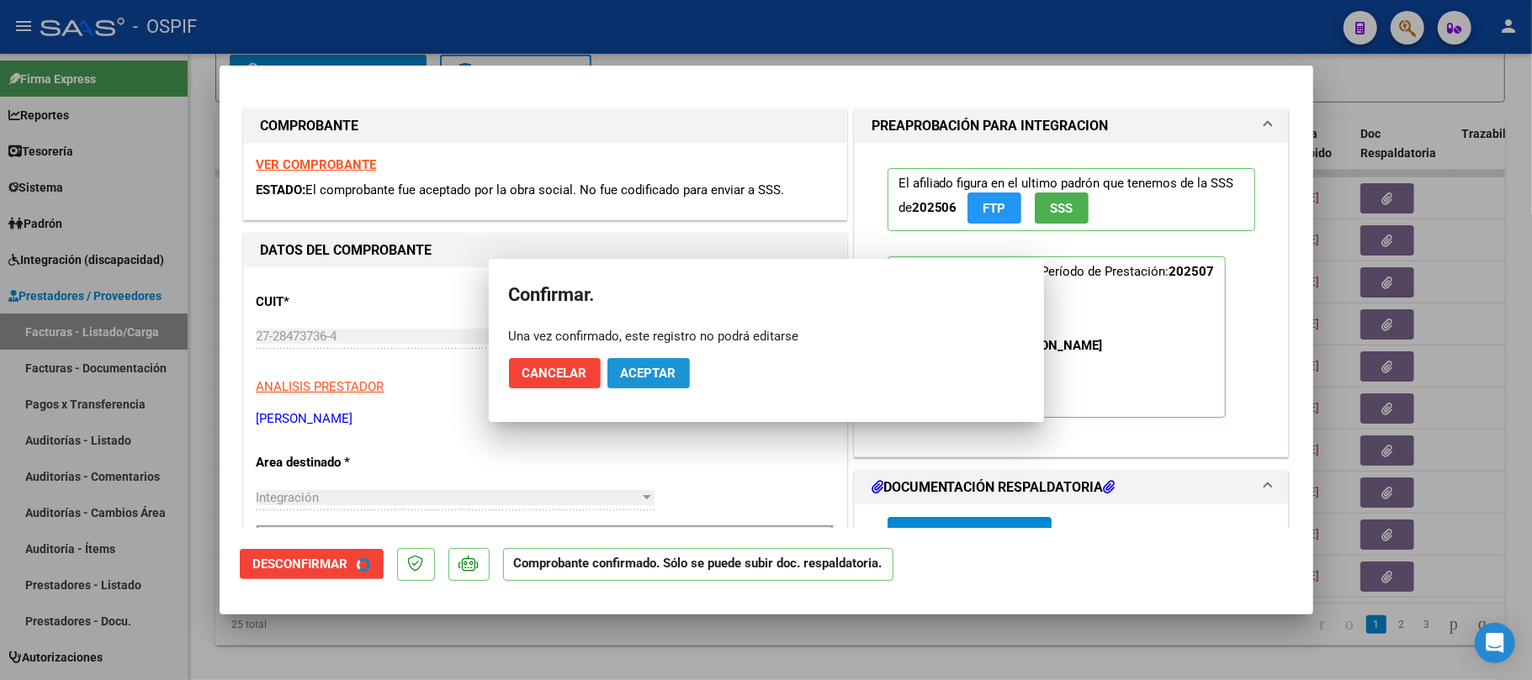
click at [659, 368] on span "Aceptar" at bounding box center [649, 373] width 56 height 15
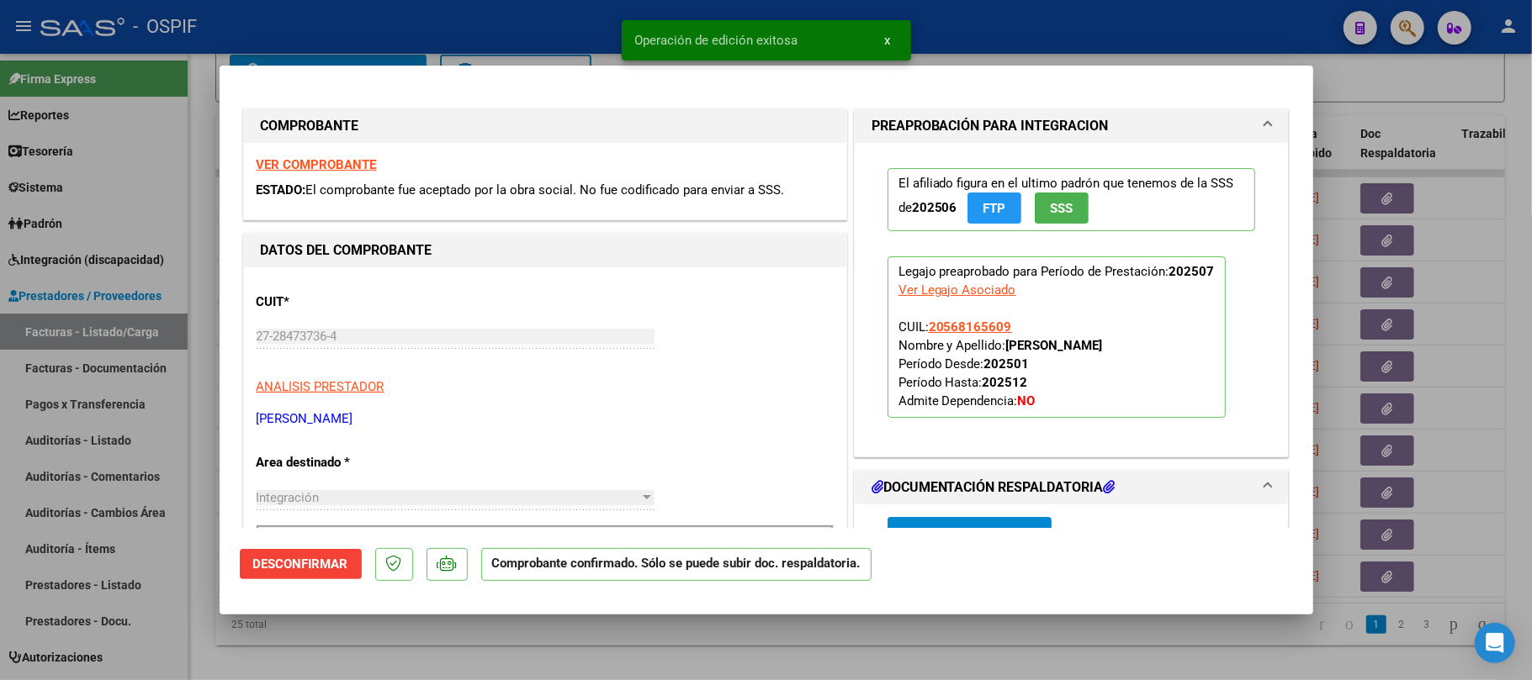
click at [574, 647] on div at bounding box center [766, 340] width 1532 height 680
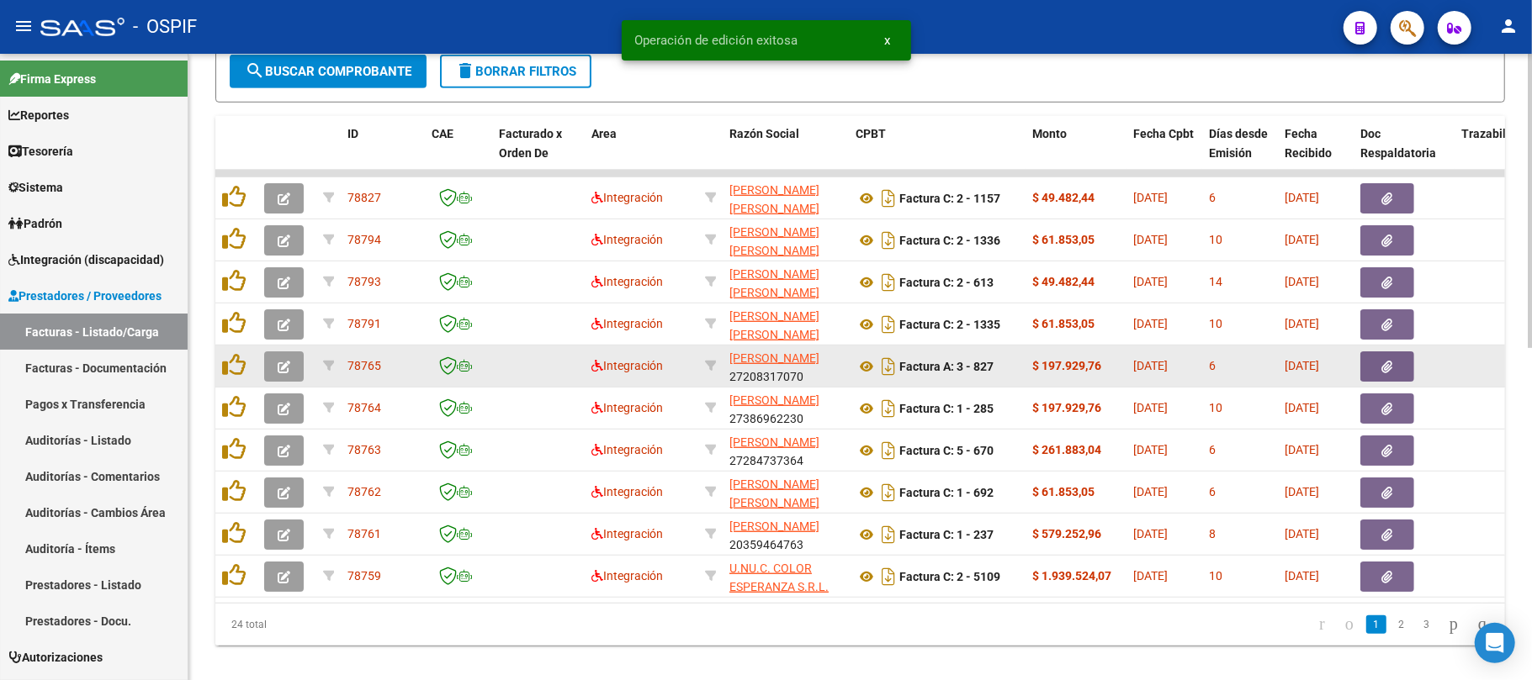
click at [283, 361] on icon "button" at bounding box center [284, 367] width 13 height 13
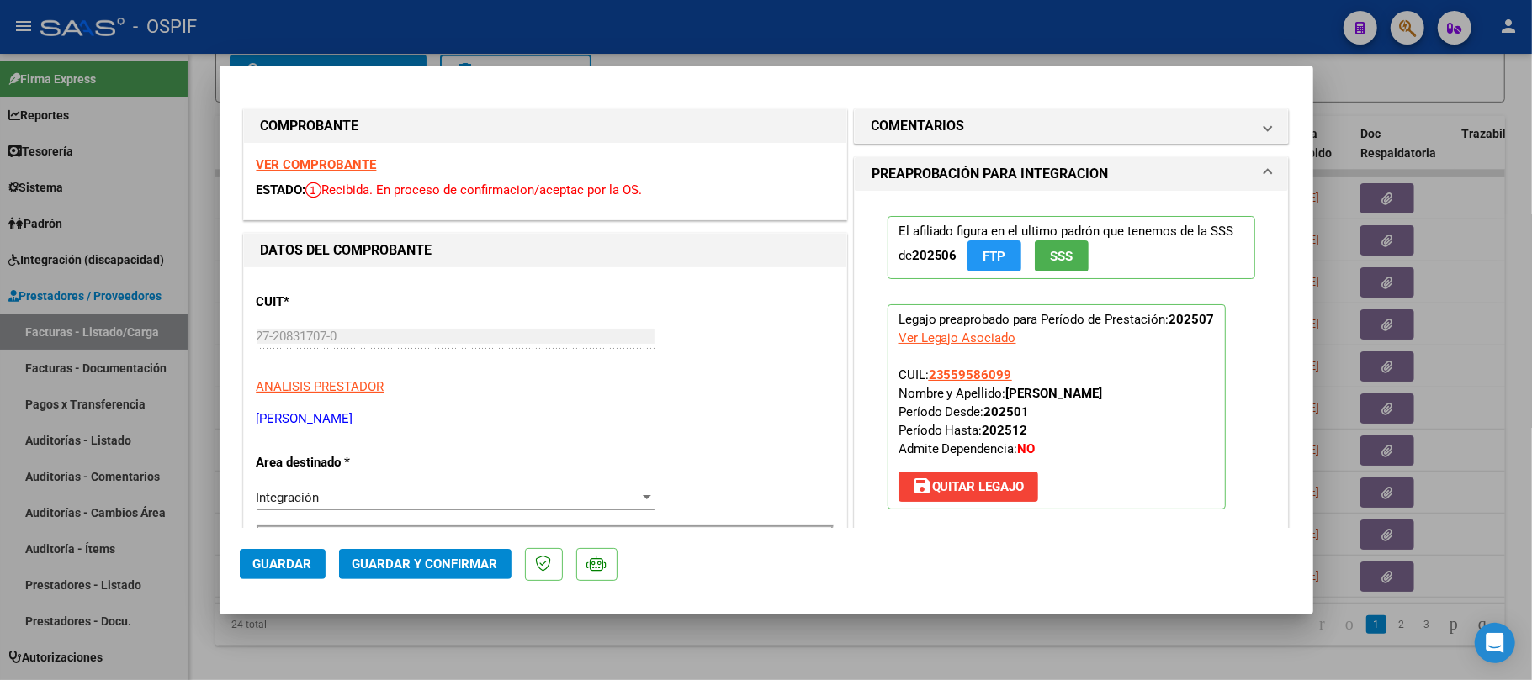
click at [465, 557] on span "Guardar y Confirmar" at bounding box center [425, 564] width 146 height 15
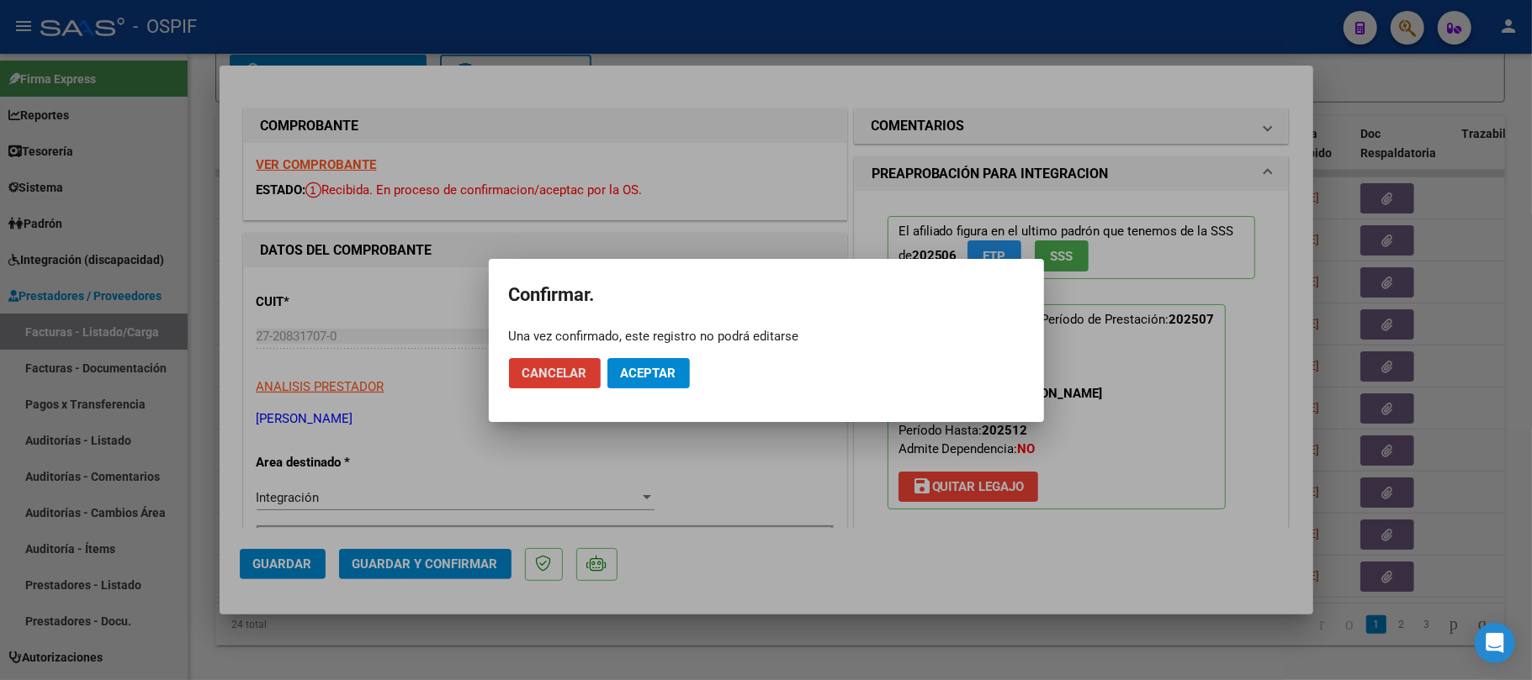
click at [656, 370] on span "Aceptar" at bounding box center [649, 373] width 56 height 15
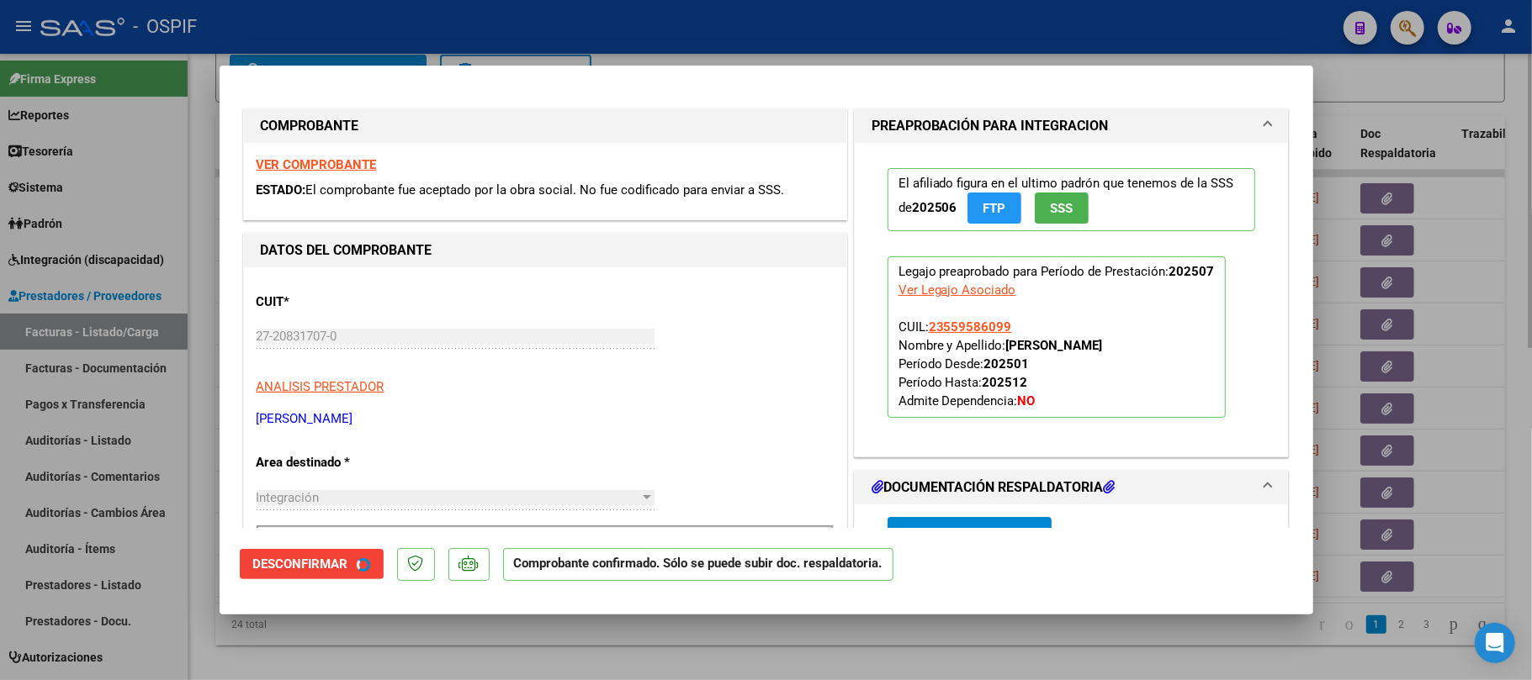
click at [643, 664] on div at bounding box center [766, 340] width 1532 height 680
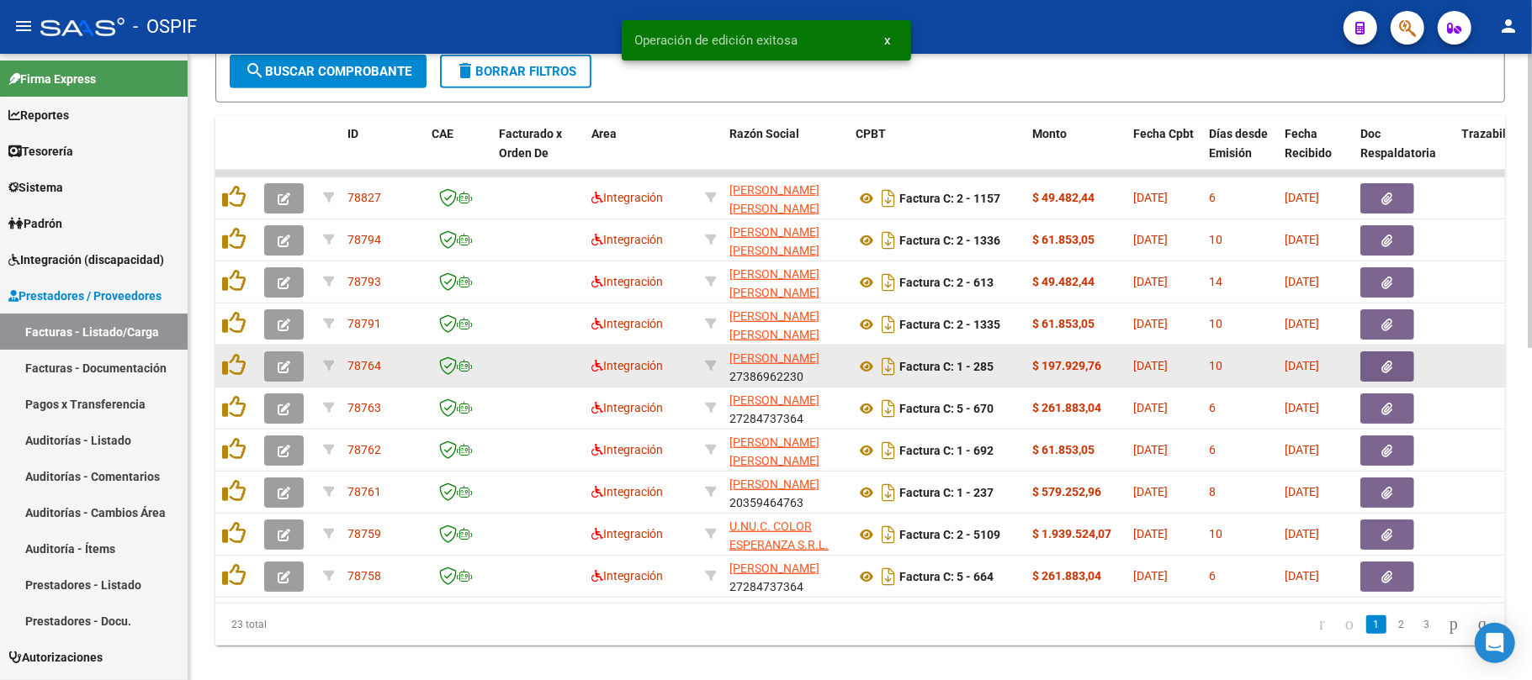
click at [278, 361] on icon "button" at bounding box center [284, 367] width 13 height 13
